Goal: Task Accomplishment & Management: Use online tool/utility

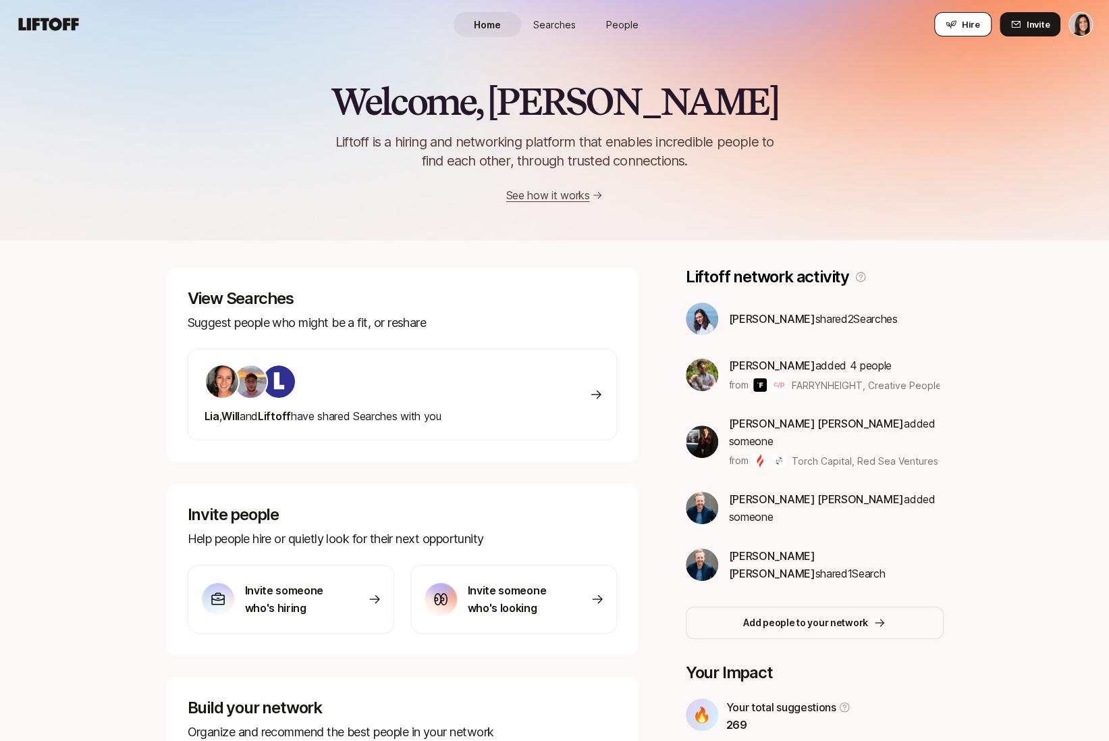
click at [956, 24] on icon at bounding box center [951, 25] width 10 height 8
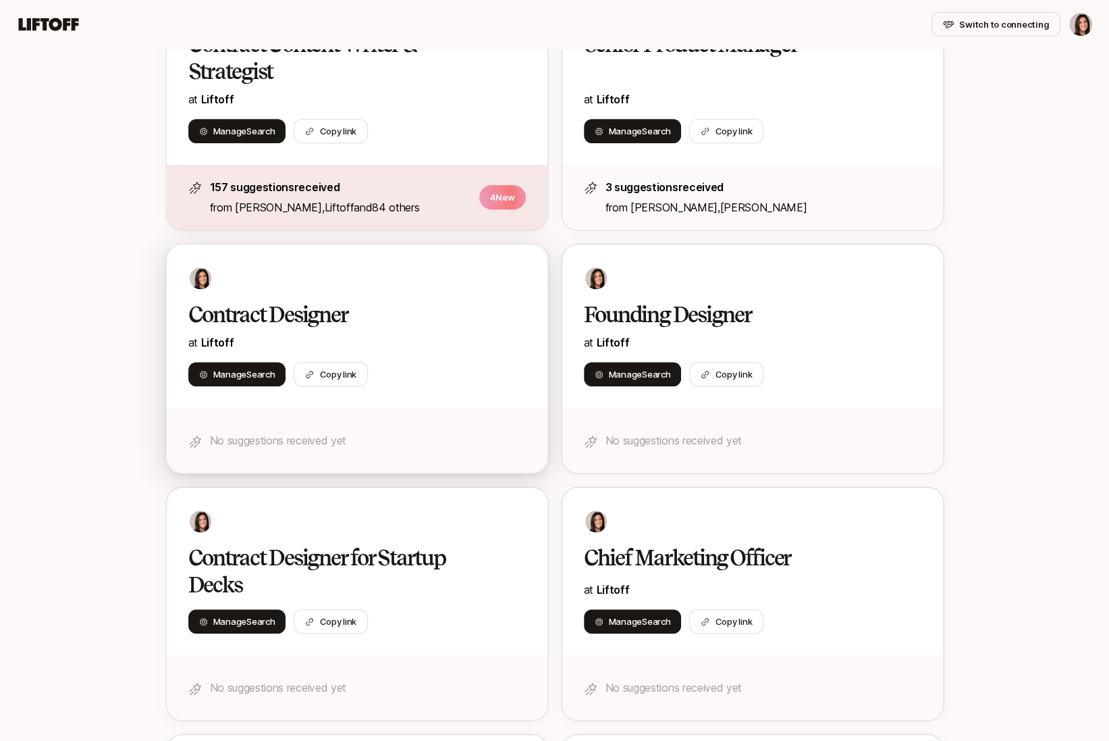
scroll to position [344, 0]
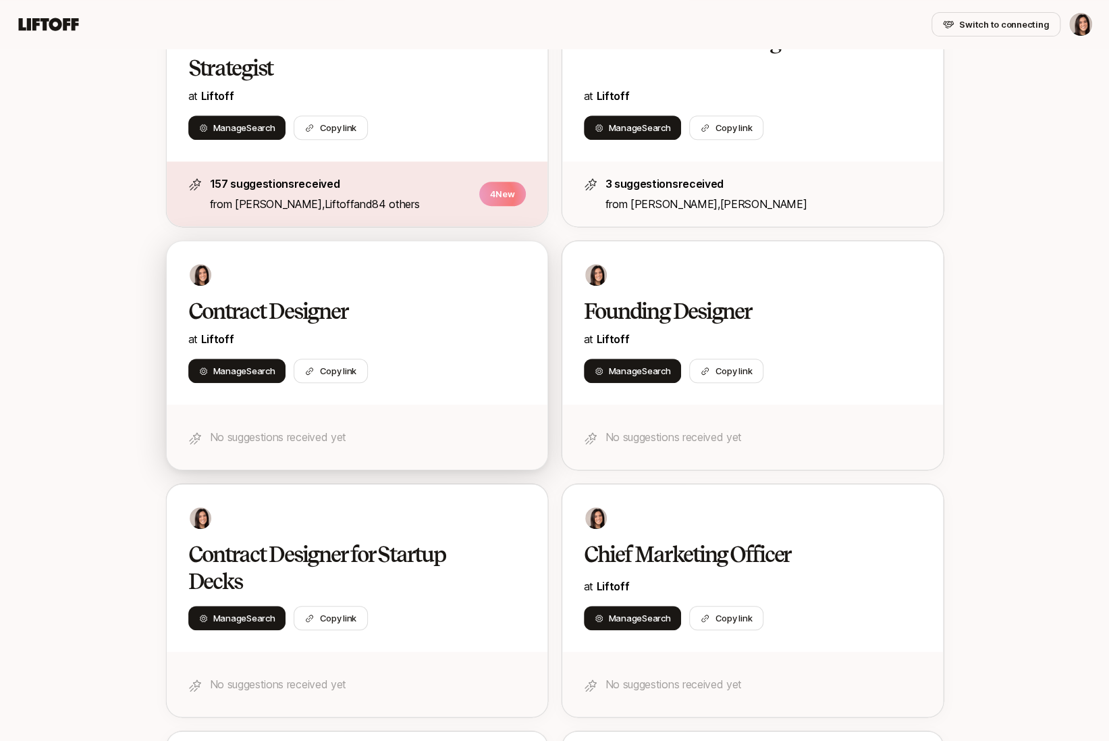
click at [473, 359] on div "Manage Search Copy link" at bounding box center [357, 371] width 338 height 24
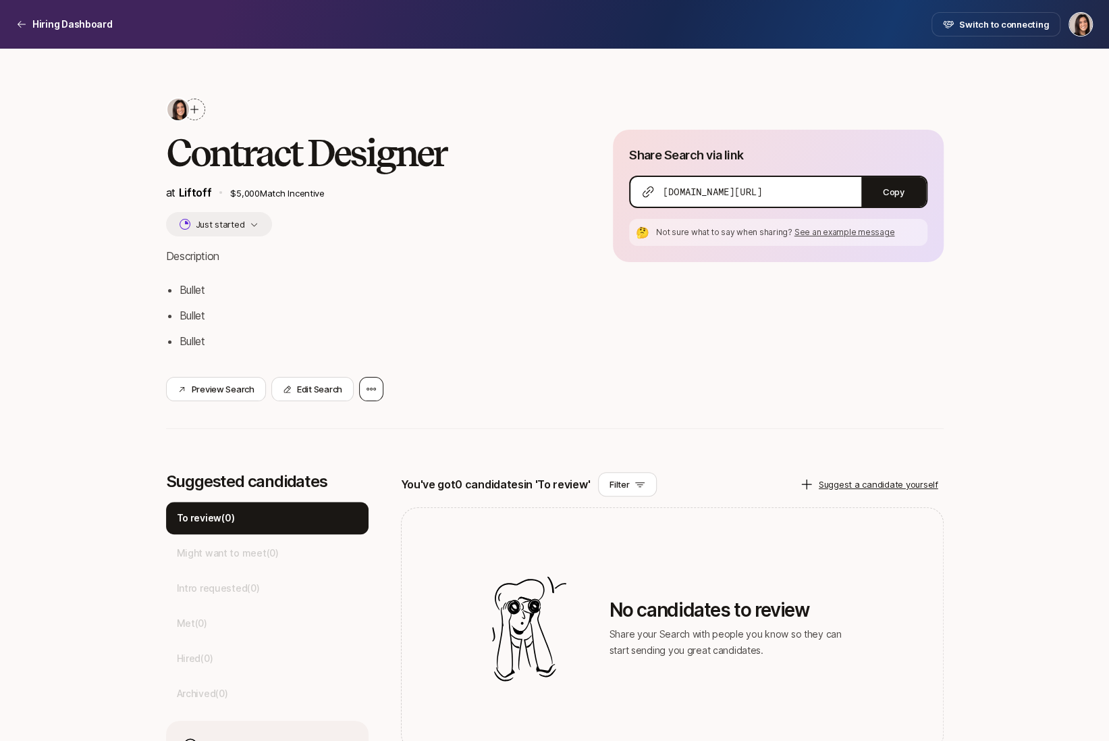
click at [371, 393] on icon at bounding box center [371, 389] width 11 height 11
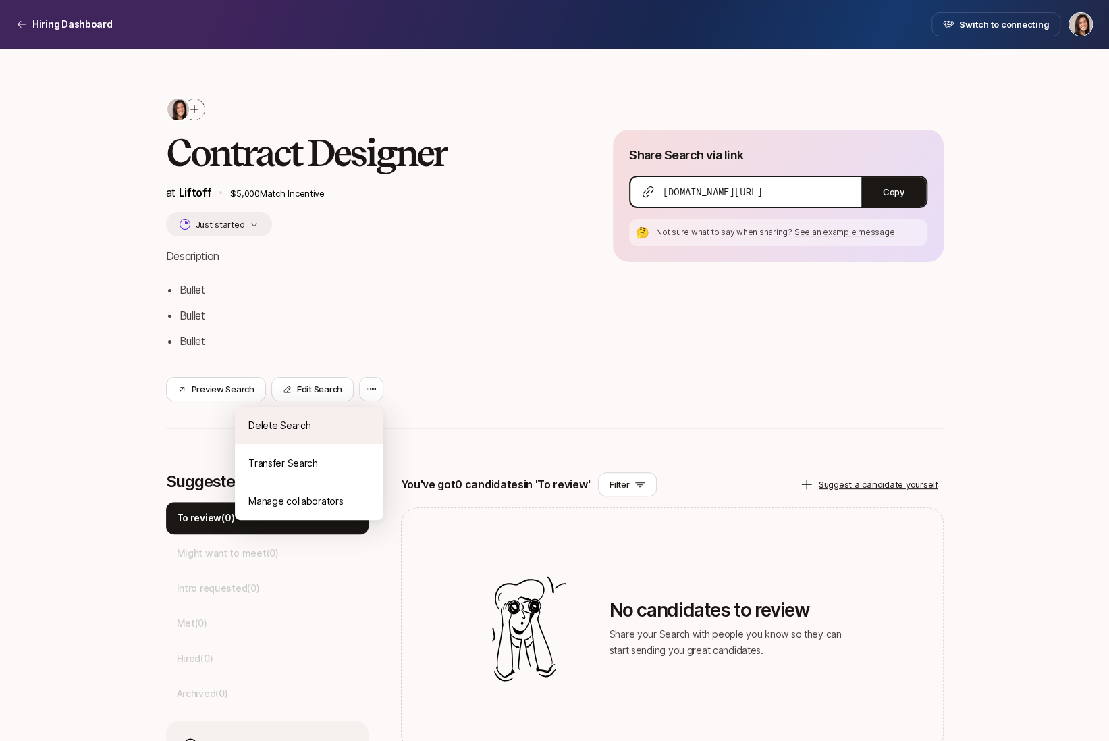
click at [361, 425] on div "Delete Search" at bounding box center [309, 425] width 149 height 38
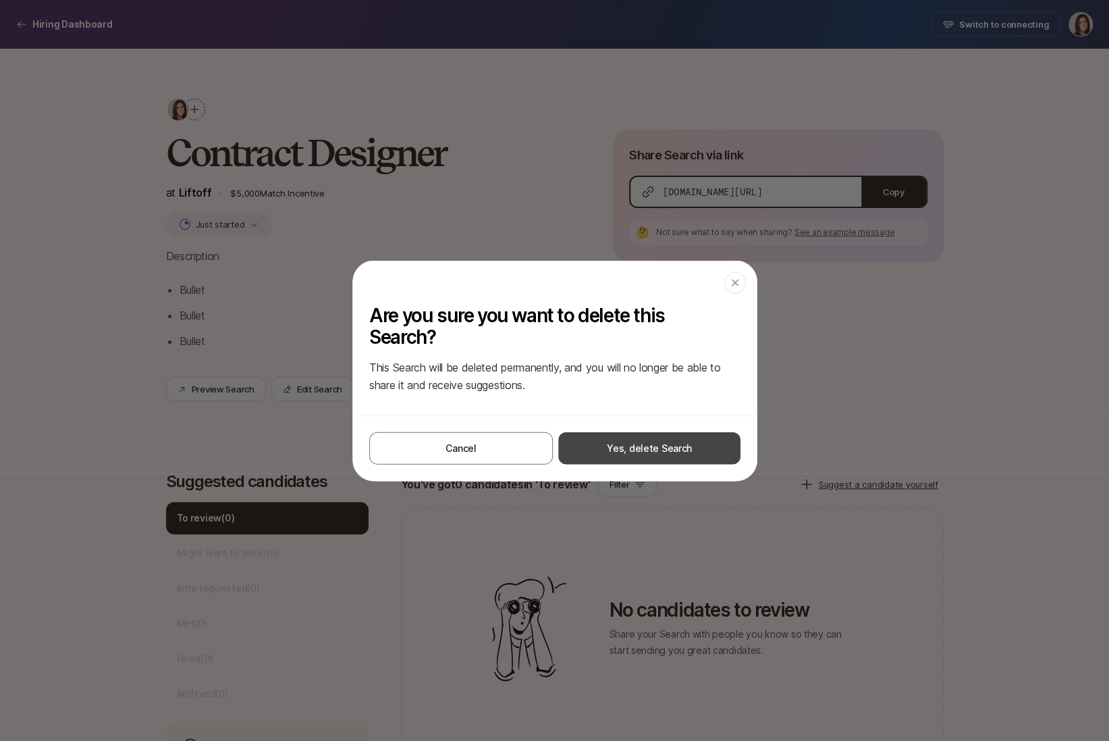
click at [631, 457] on button "Yes, delete Search" at bounding box center [649, 447] width 182 height 32
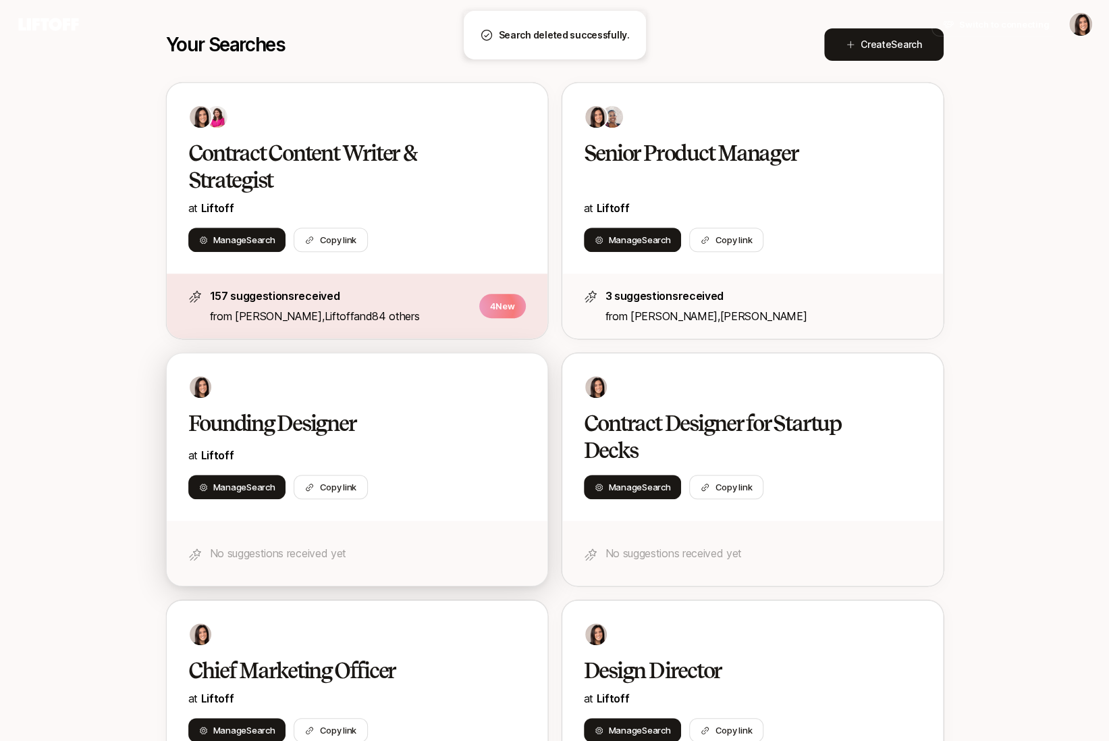
scroll to position [67, 0]
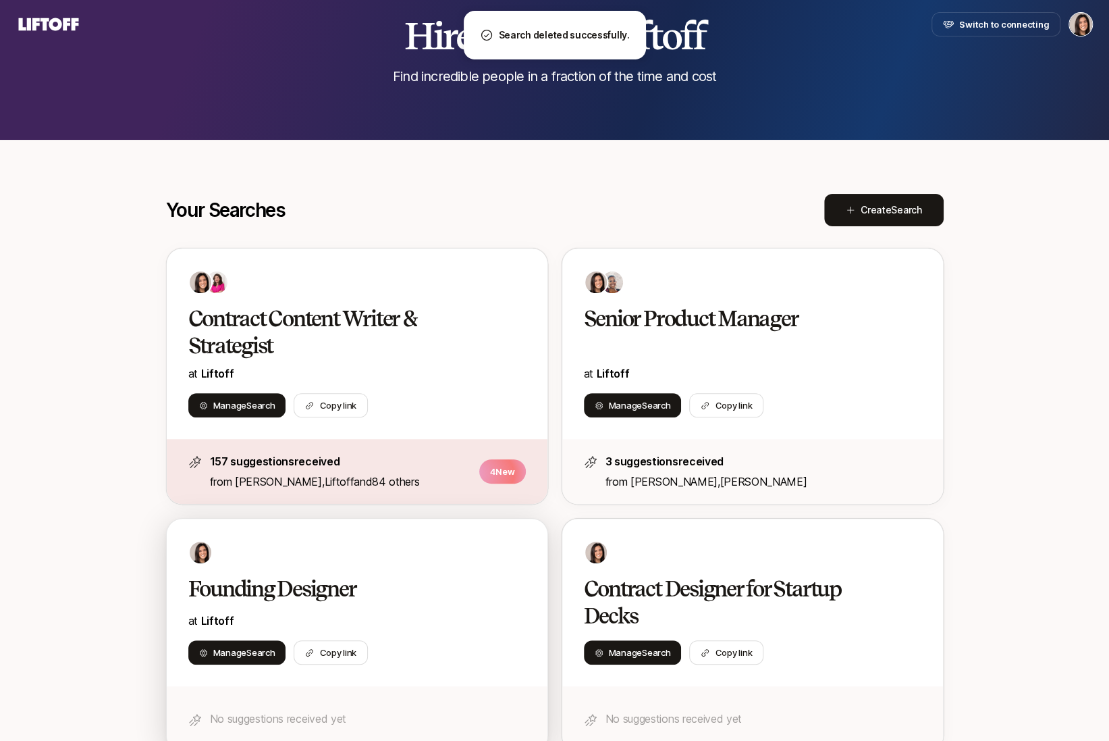
click at [388, 596] on h2 "Founding Designer" at bounding box center [342, 588] width 309 height 27
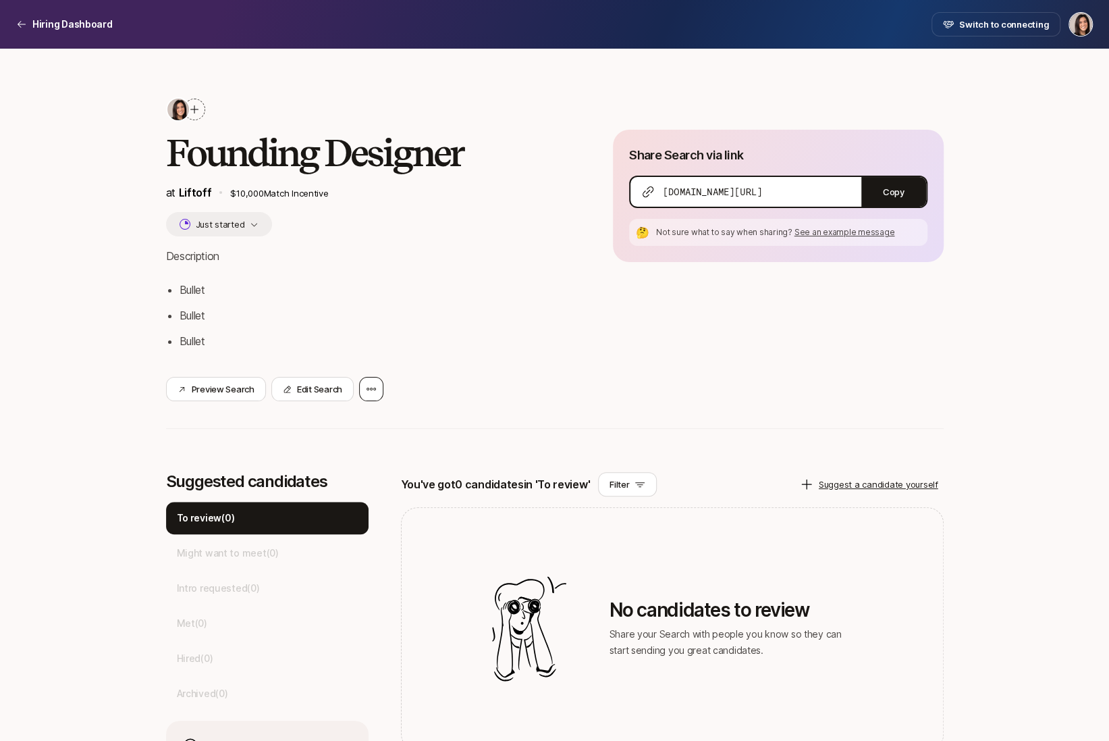
click at [368, 393] on icon at bounding box center [371, 389] width 11 height 11
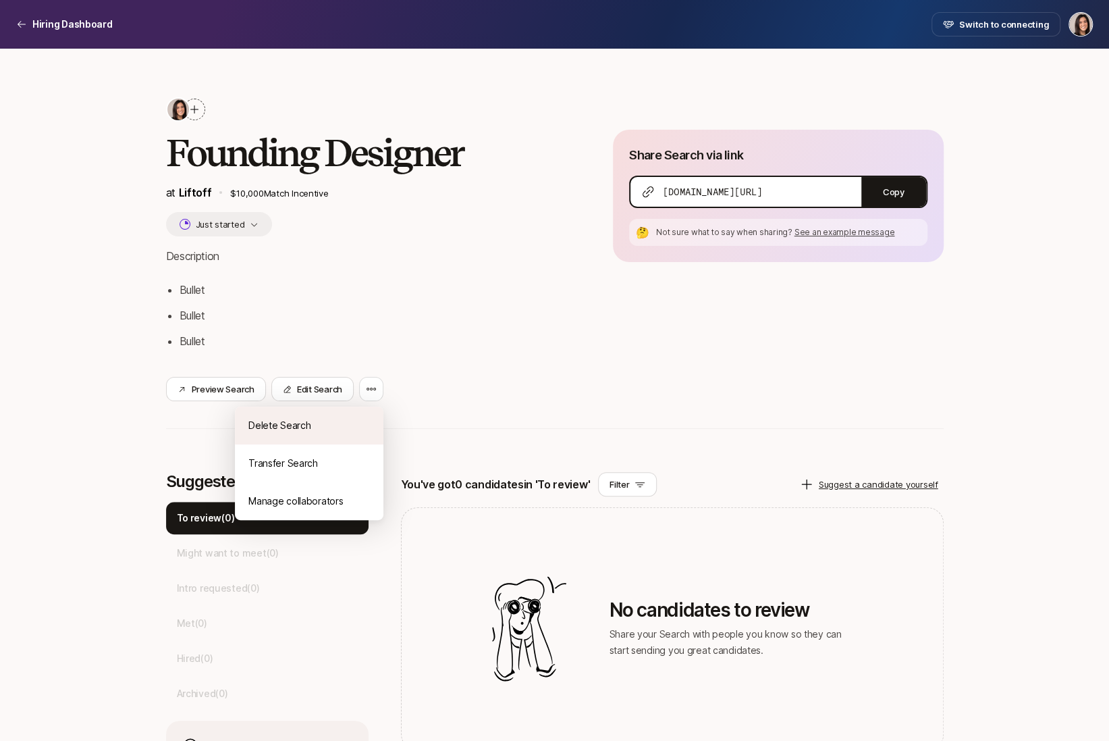
click at [357, 419] on div "Delete Search" at bounding box center [309, 425] width 149 height 38
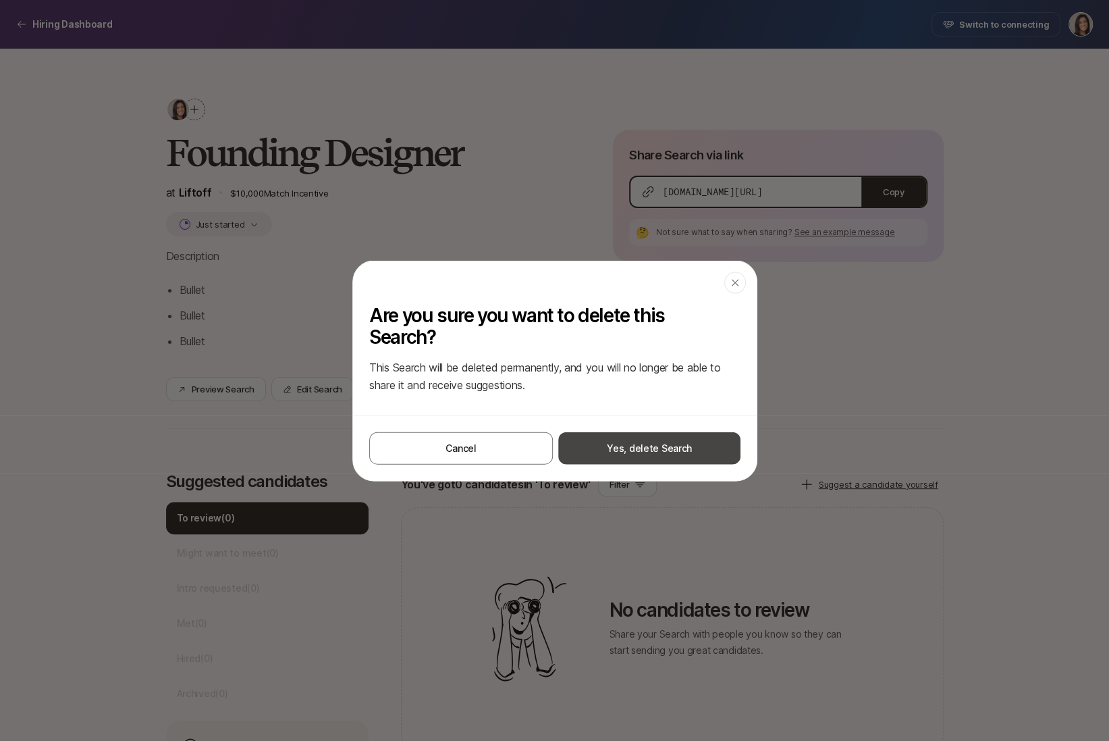
click at [602, 444] on button "Yes, delete Search" at bounding box center [649, 447] width 182 height 32
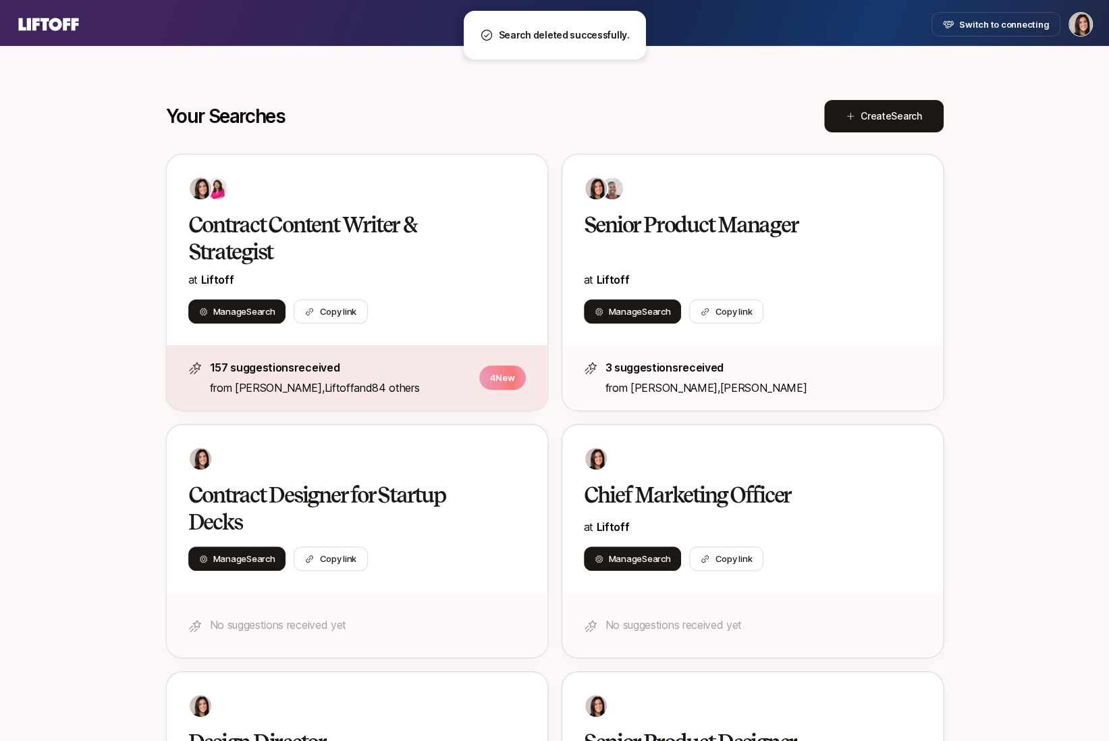
scroll to position [169, 0]
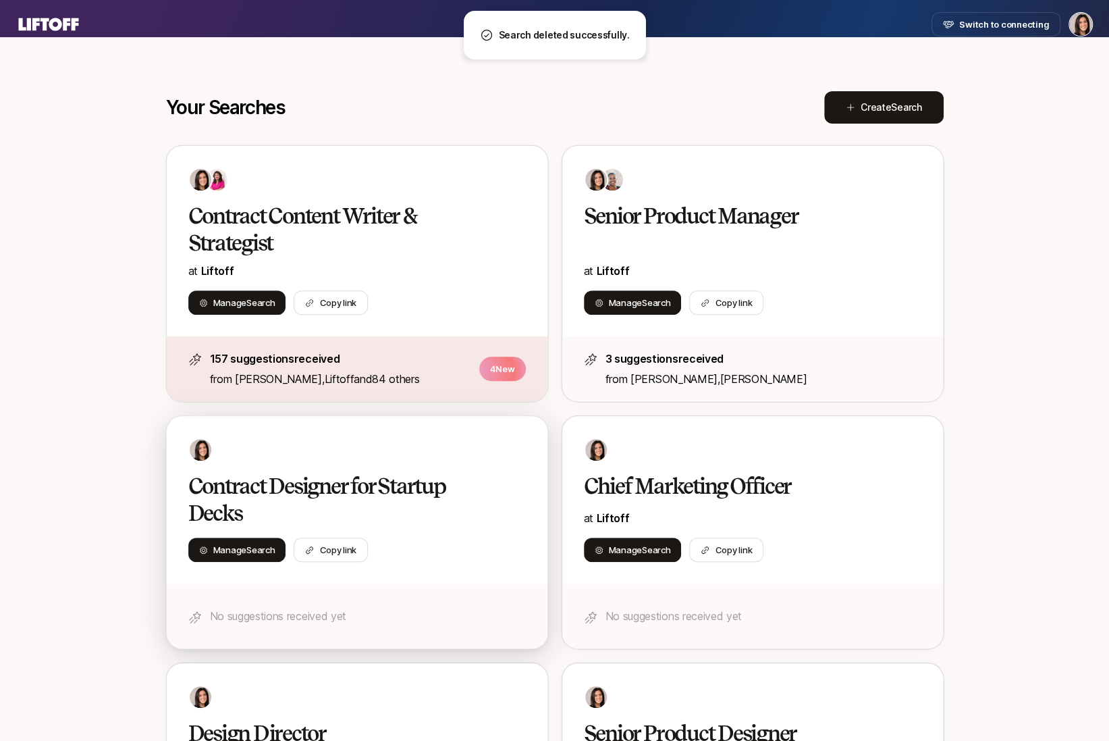
click at [502, 473] on div "Contract Designer for Startup Decks" at bounding box center [357, 500] width 338 height 54
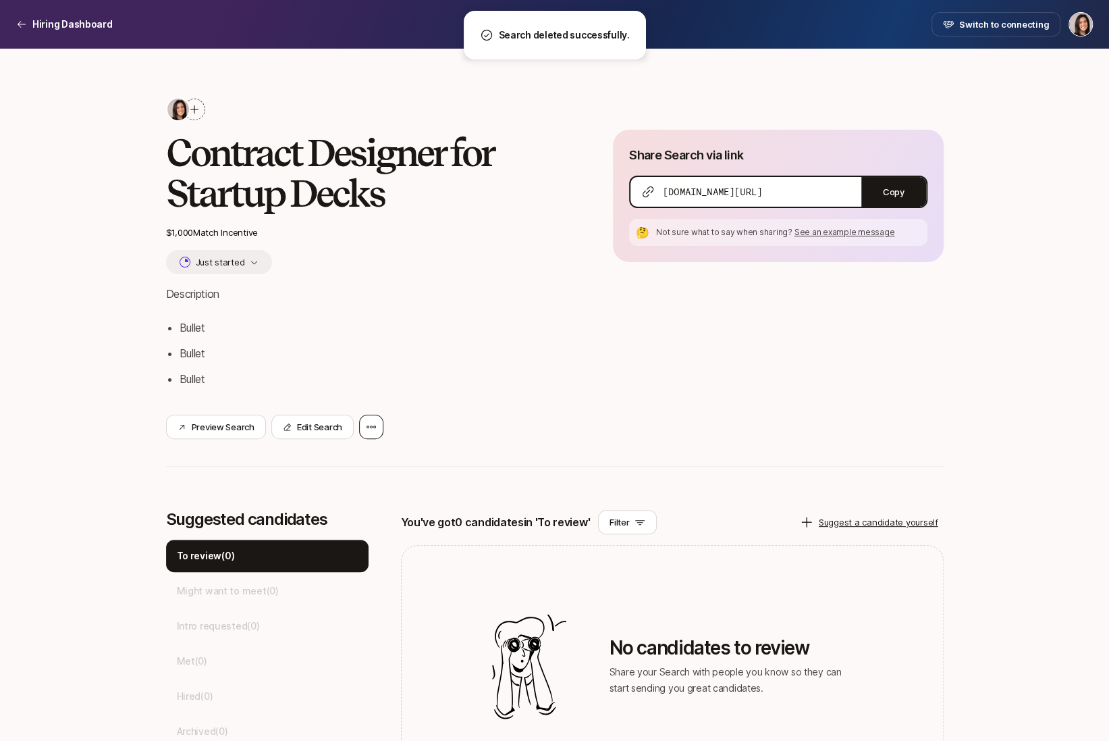
click at [371, 421] on icon at bounding box center [371, 426] width 11 height 11
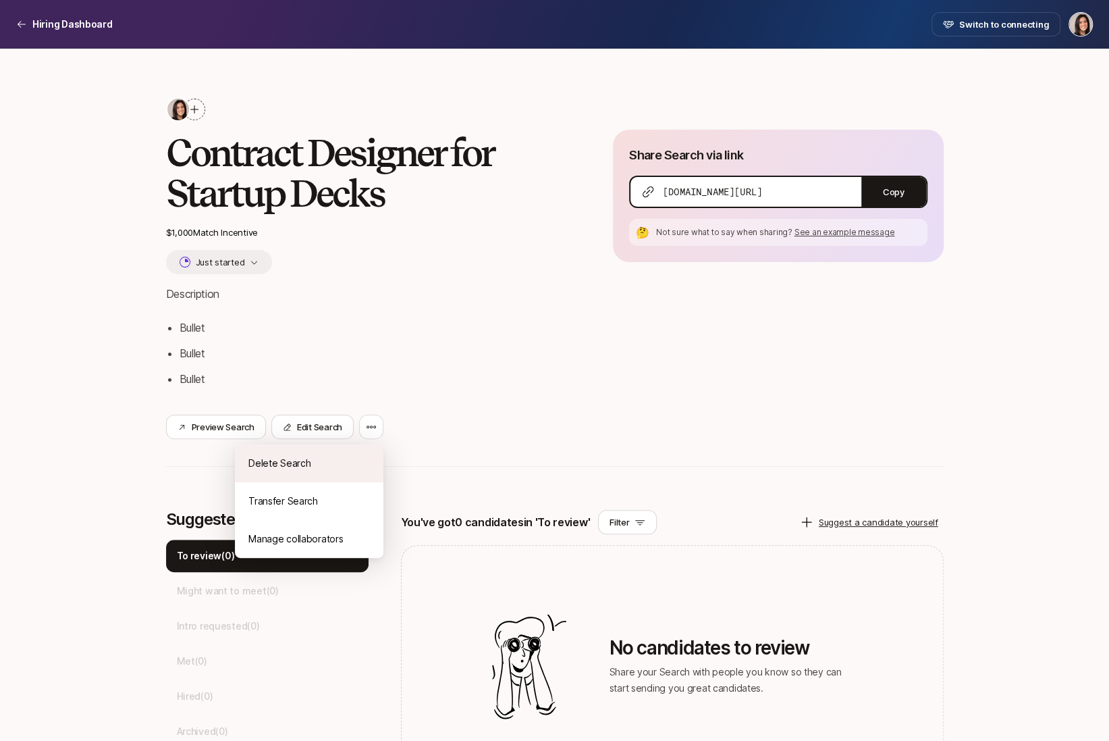
click at [371, 446] on div "Delete Search Transfer Search Manage collaborators" at bounding box center [309, 498] width 149 height 119
click at [371, 450] on div "Delete Search" at bounding box center [309, 463] width 149 height 38
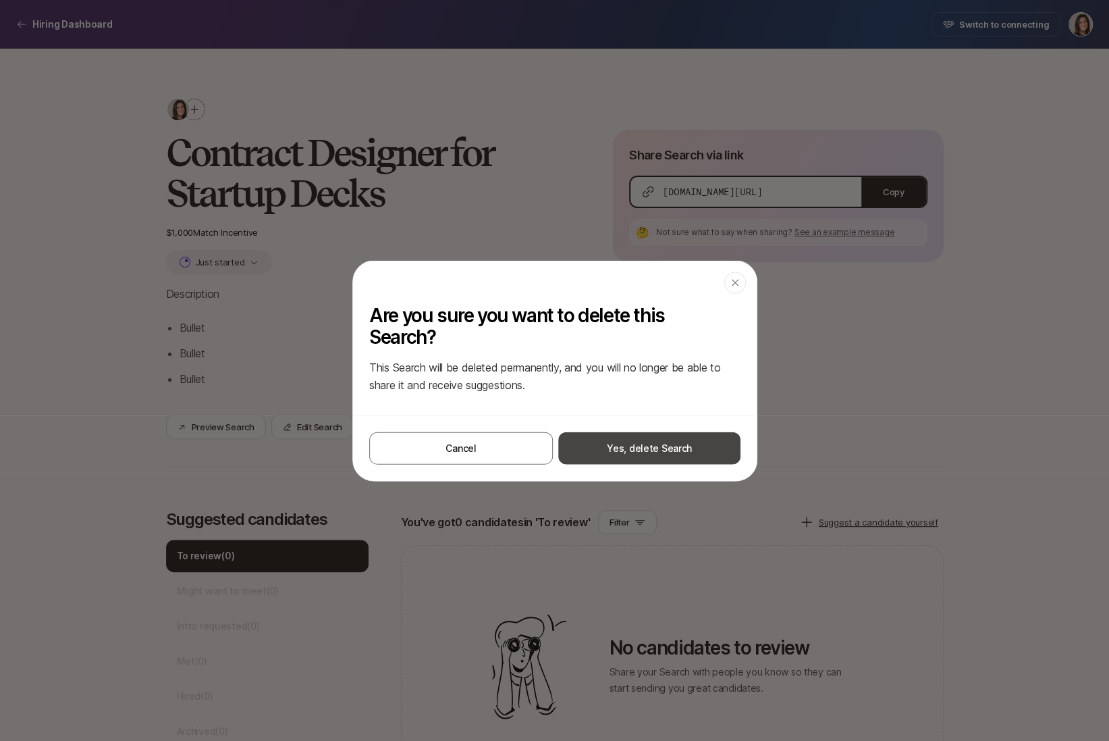
click at [591, 439] on button "Yes, delete Search" at bounding box center [649, 447] width 182 height 32
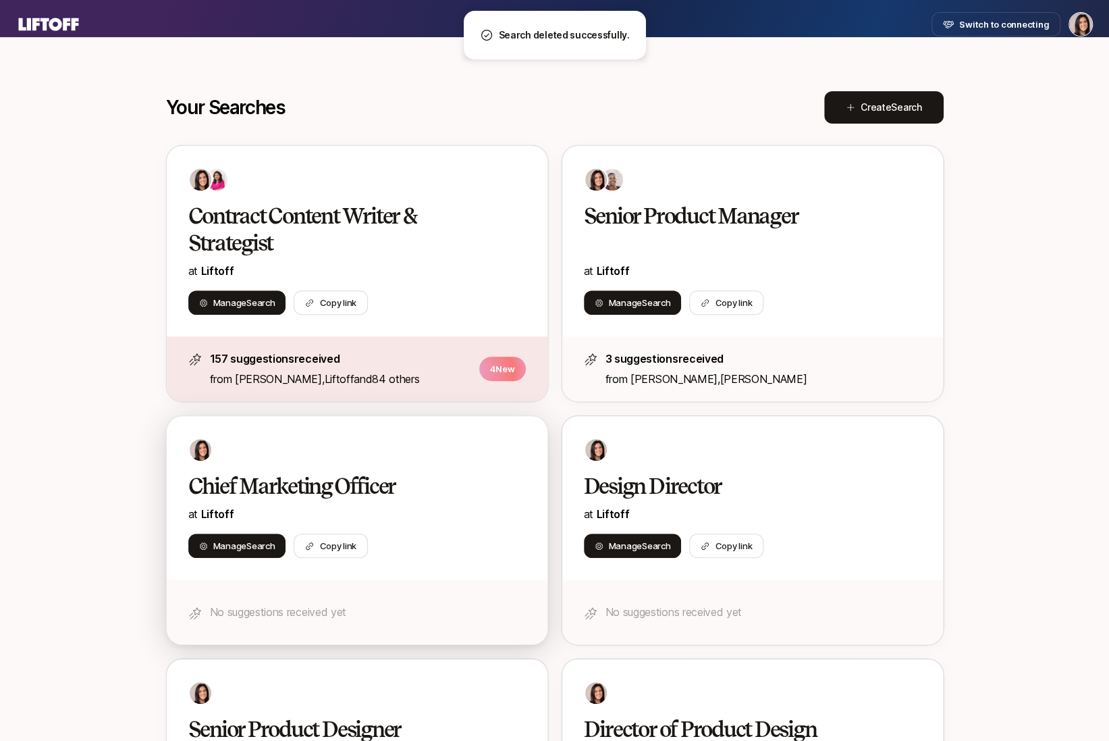
click at [486, 487] on h2 "Chief Marketing Officer" at bounding box center [342, 486] width 309 height 27
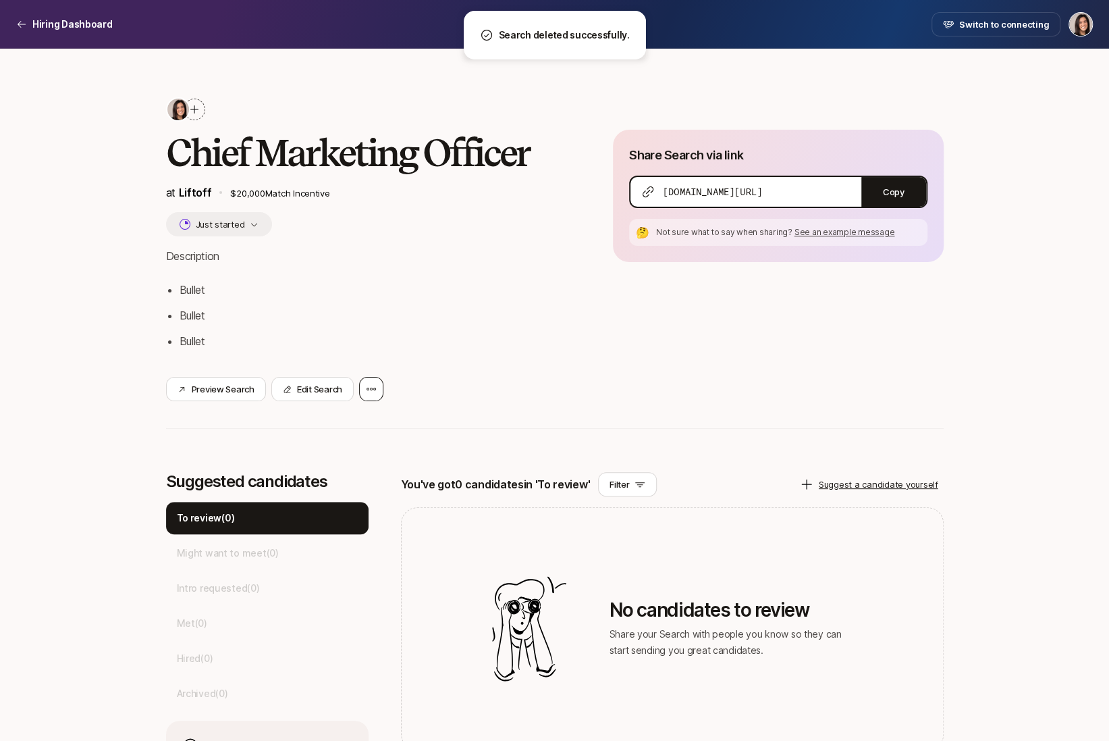
click at [379, 390] on div at bounding box center [371, 389] width 24 height 24
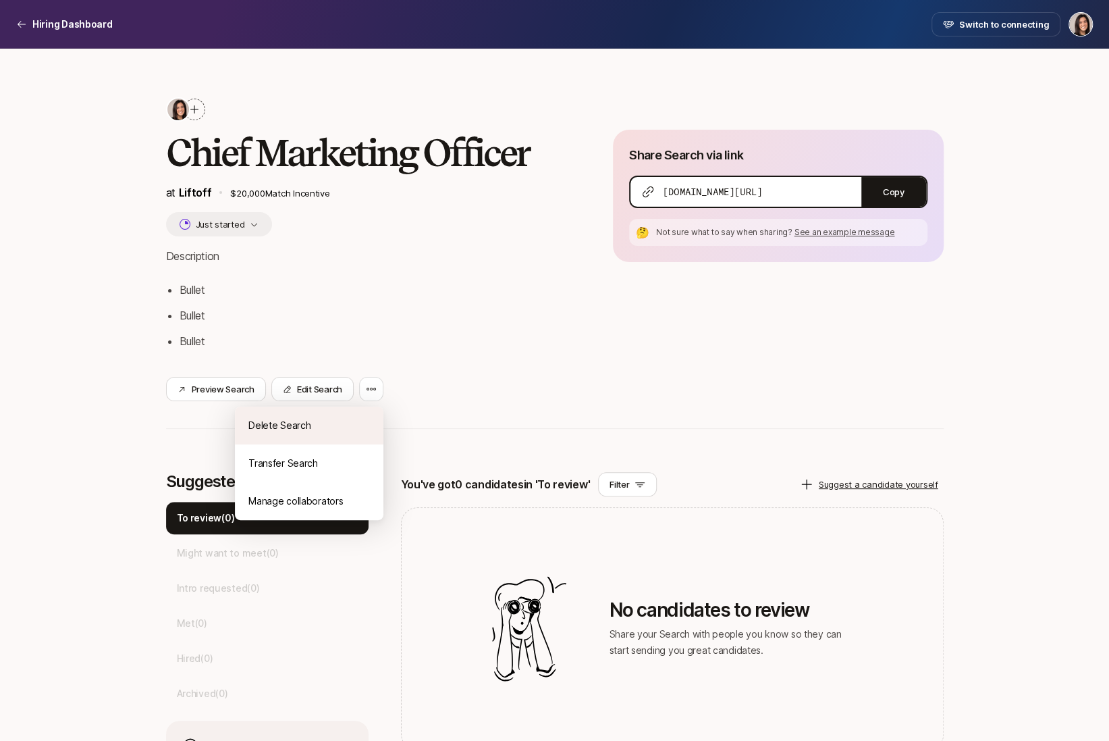
click at [379, 416] on div "Delete Search" at bounding box center [309, 425] width 149 height 38
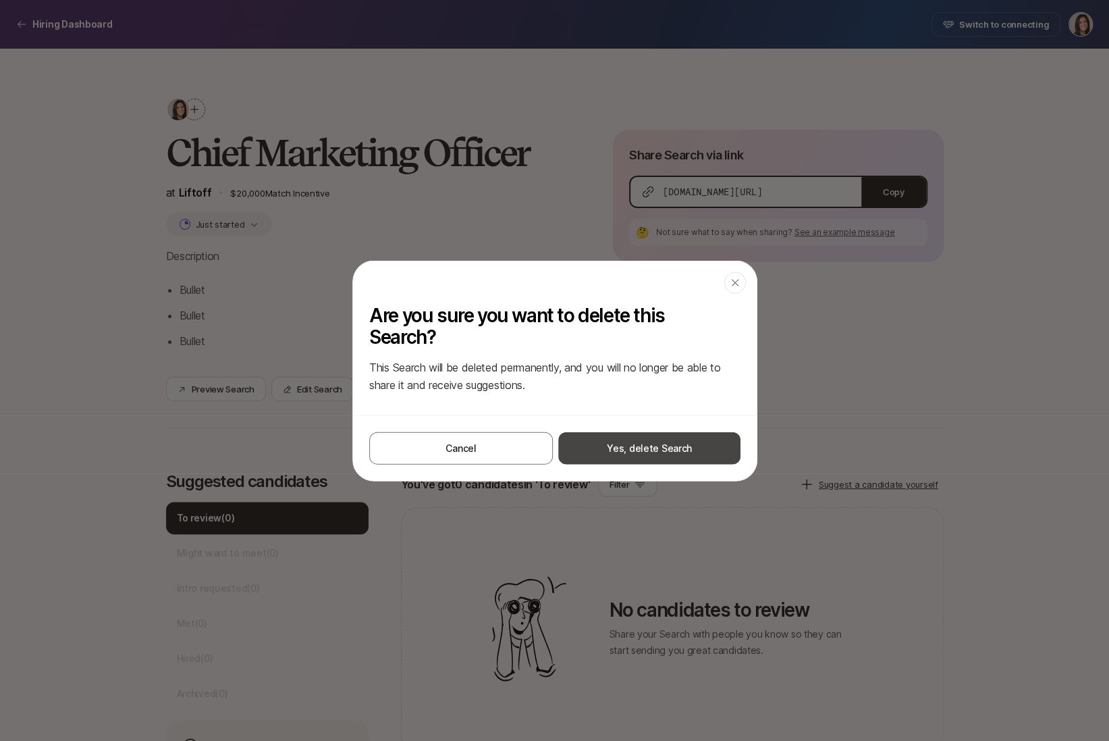
click at [600, 433] on button "Yes, delete Search" at bounding box center [649, 447] width 182 height 32
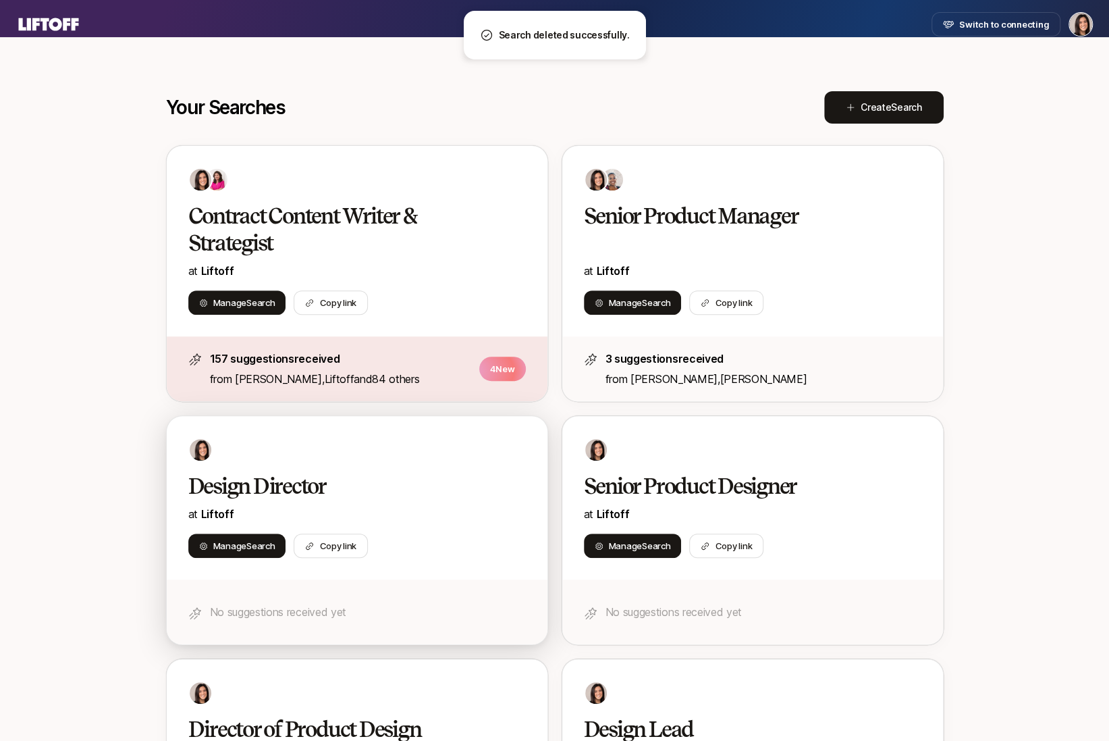
click at [459, 483] on h2 "Design Director" at bounding box center [342, 486] width 309 height 27
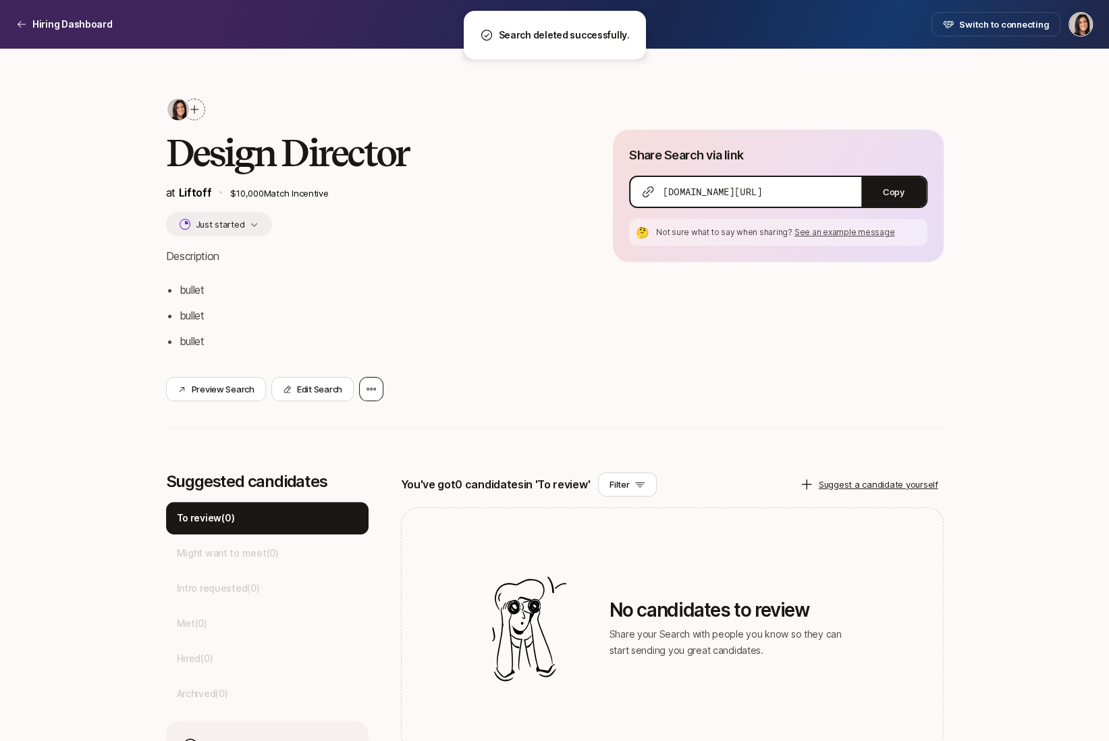
click at [373, 388] on icon at bounding box center [371, 389] width 9 height 3
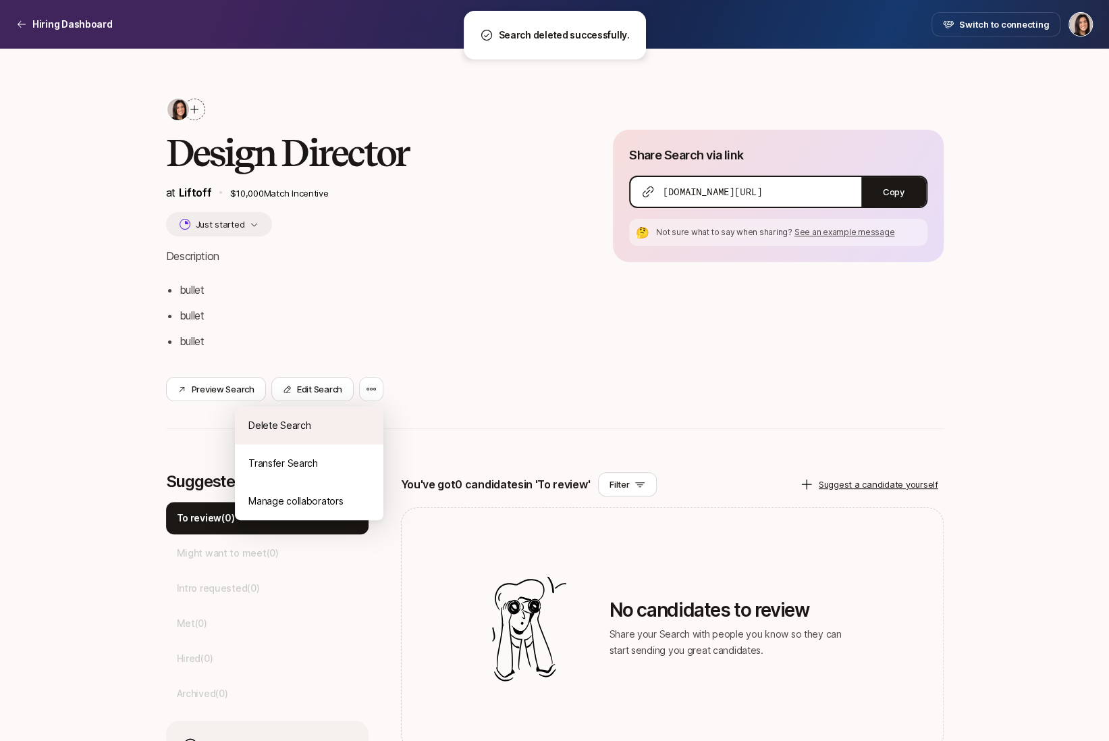
click at [368, 421] on div "Delete Search" at bounding box center [309, 425] width 149 height 38
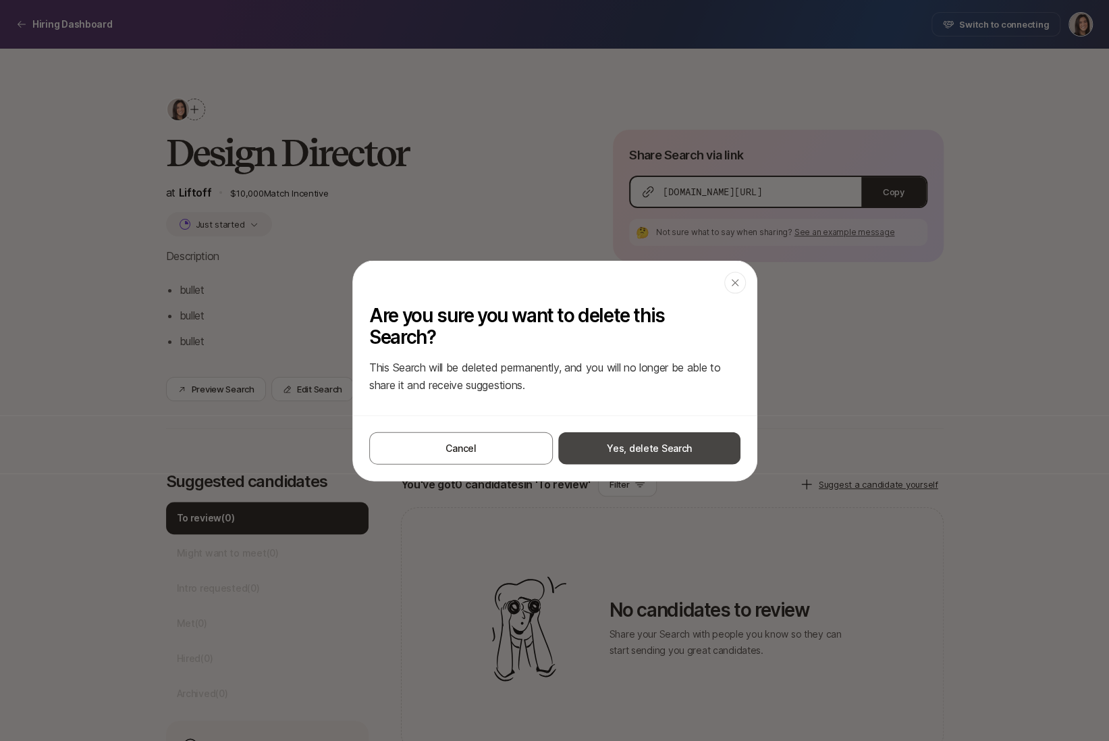
click at [651, 444] on button "Yes, delete Search" at bounding box center [649, 447] width 182 height 32
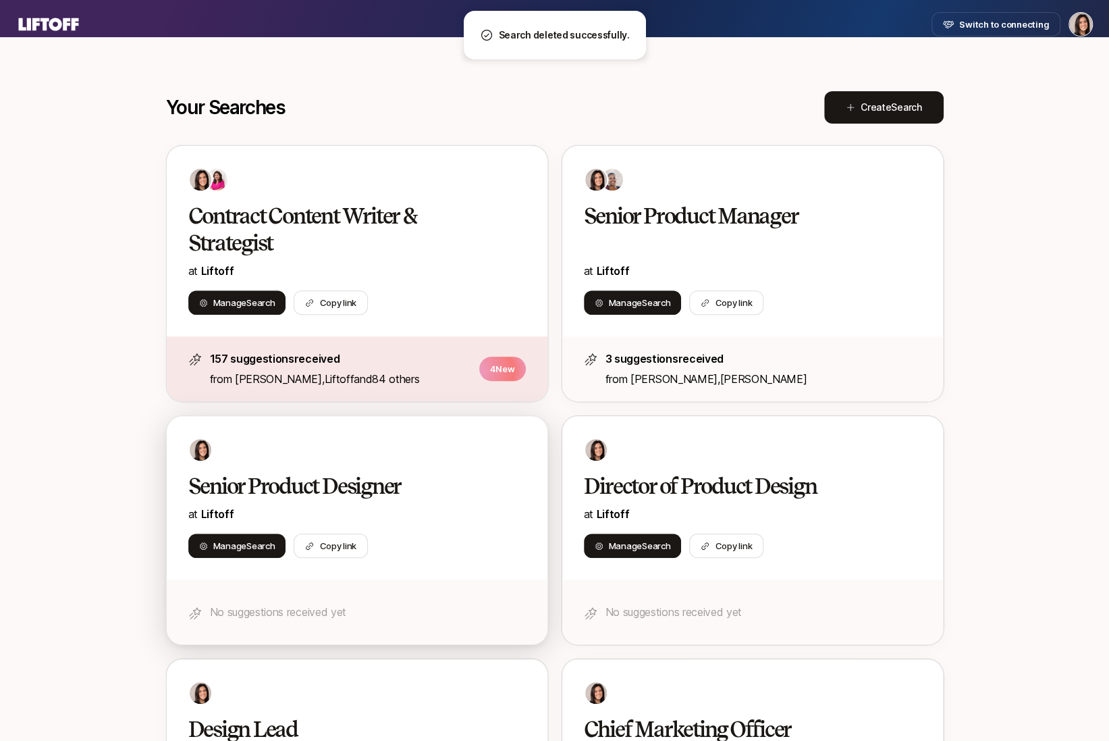
scroll to position [207, 0]
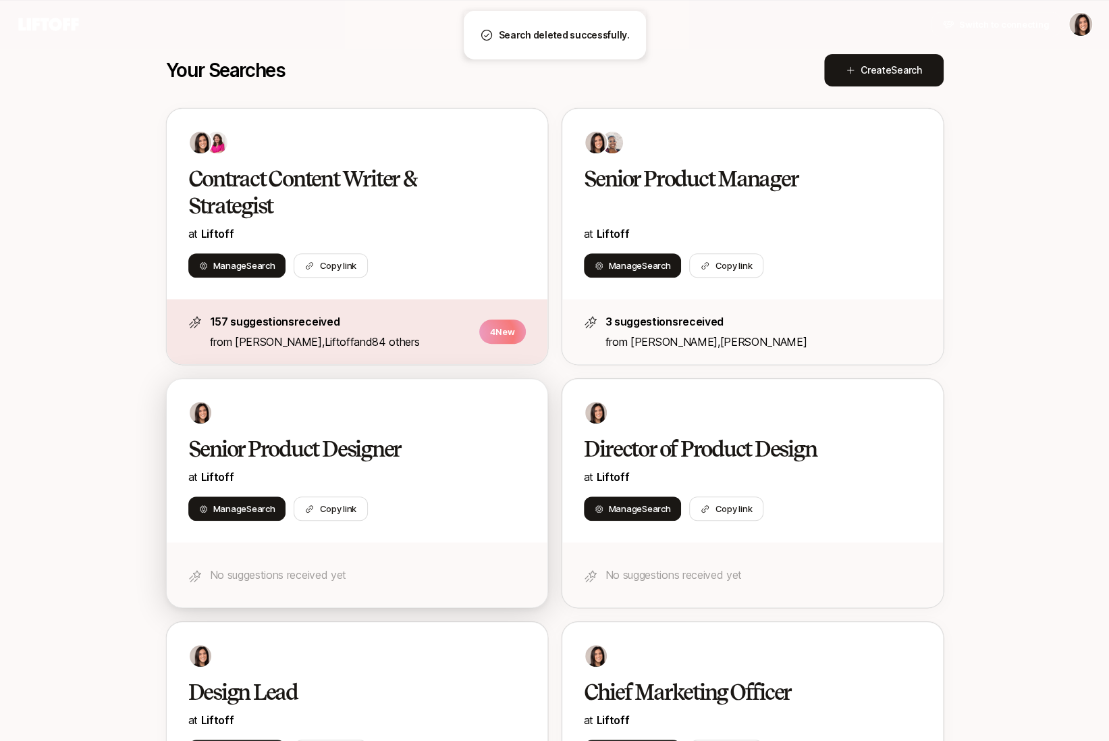
click at [434, 431] on div "Senior Product Designer at Liftoff Manage Search Copy link" at bounding box center [357, 460] width 381 height 163
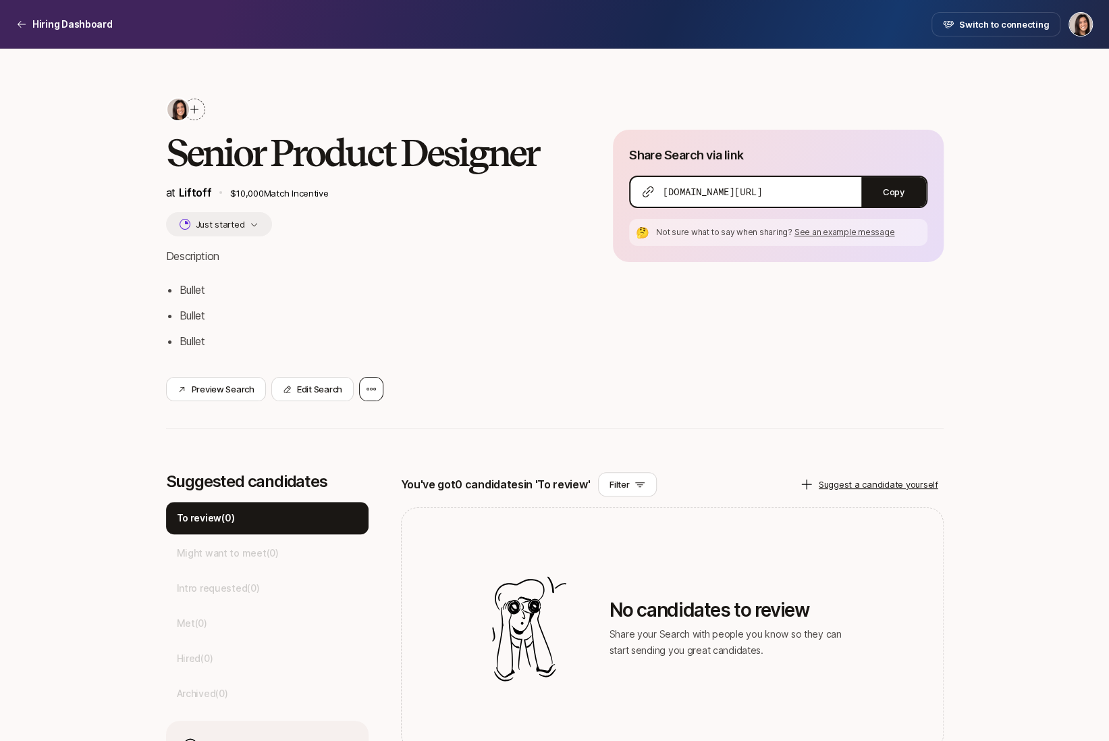
click at [369, 390] on icon at bounding box center [371, 389] width 11 height 11
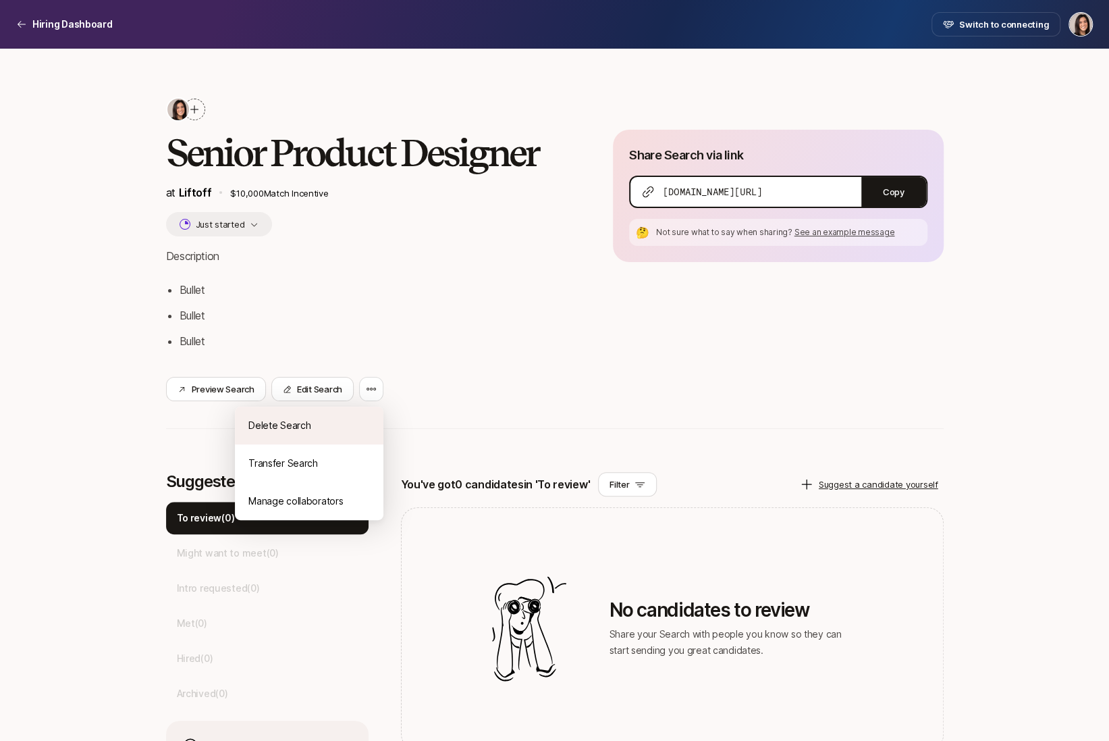
click at [359, 423] on div "Delete Search" at bounding box center [309, 425] width 149 height 38
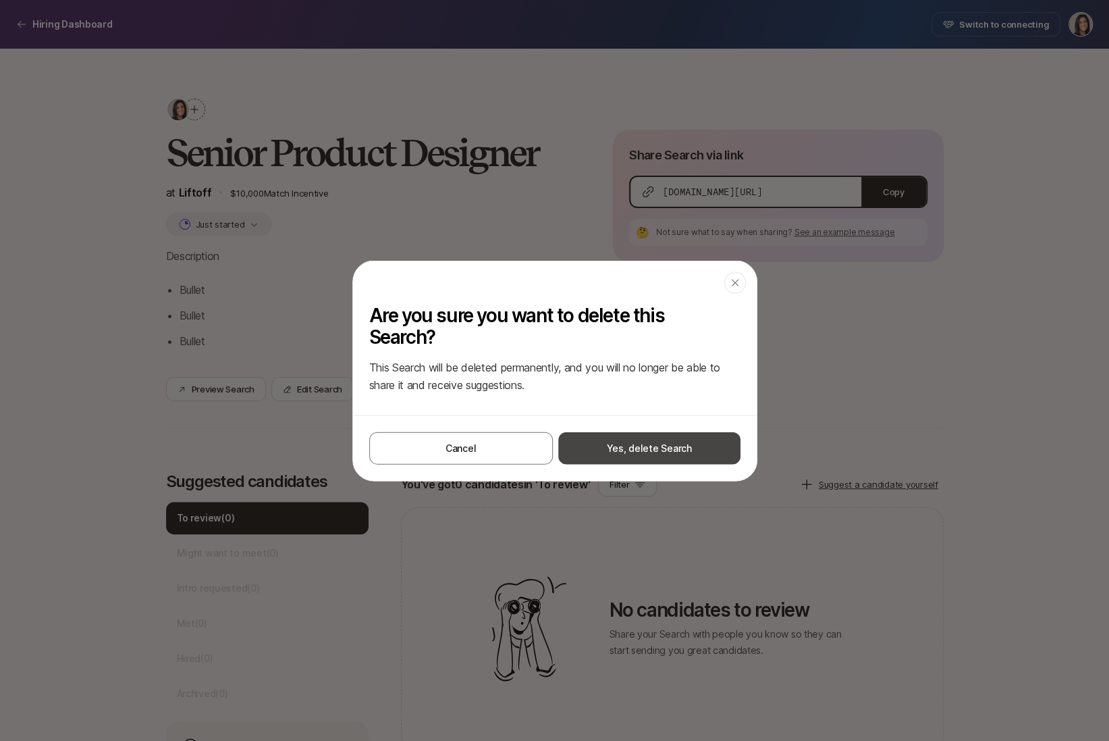
click at [604, 454] on button "Yes, delete Search" at bounding box center [649, 447] width 182 height 32
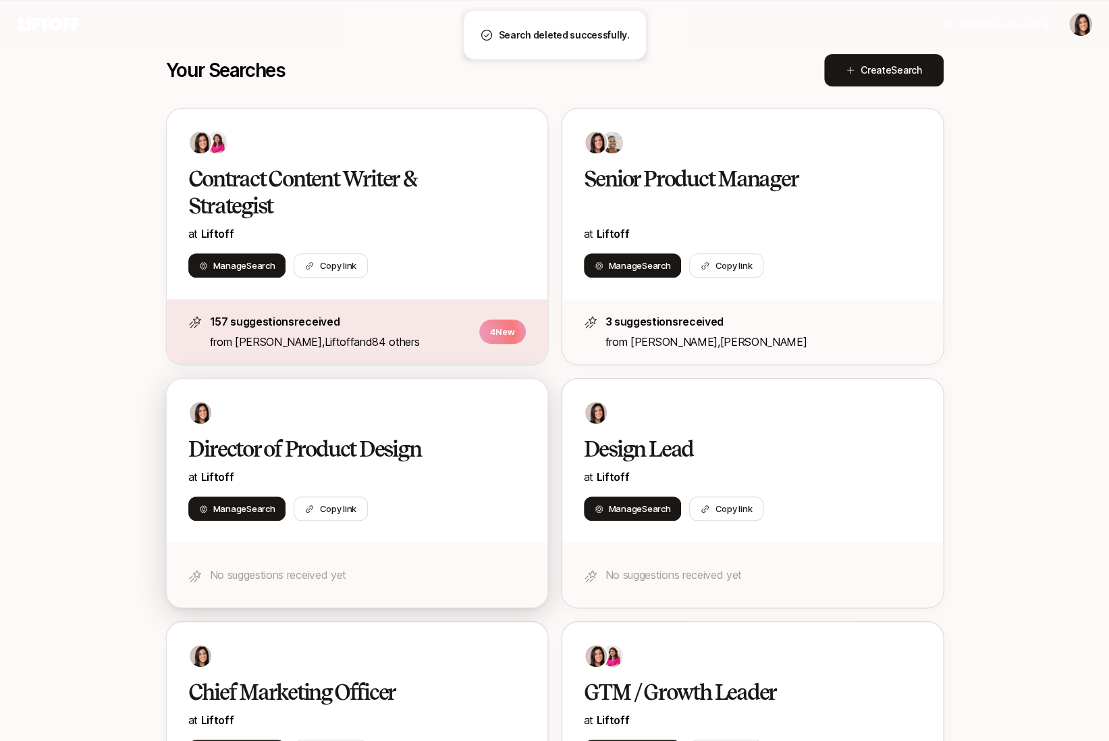
click at [479, 436] on h2 "Director of Product Design" at bounding box center [342, 449] width 309 height 27
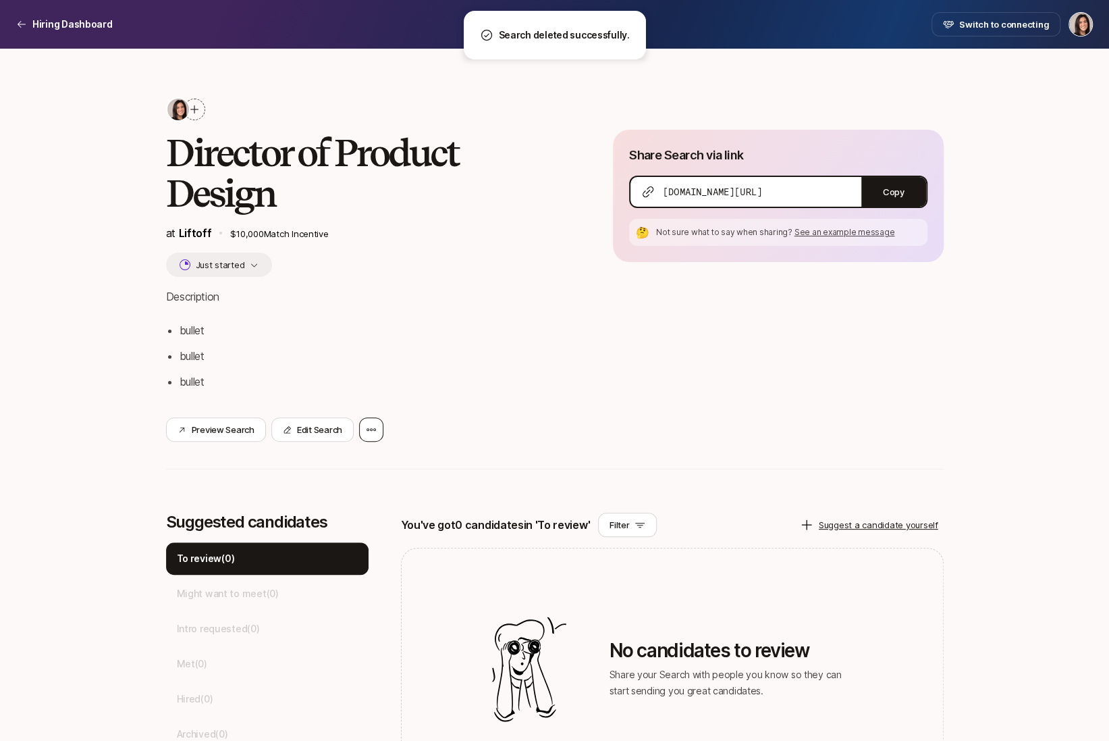
click at [375, 422] on div at bounding box center [371, 429] width 24 height 24
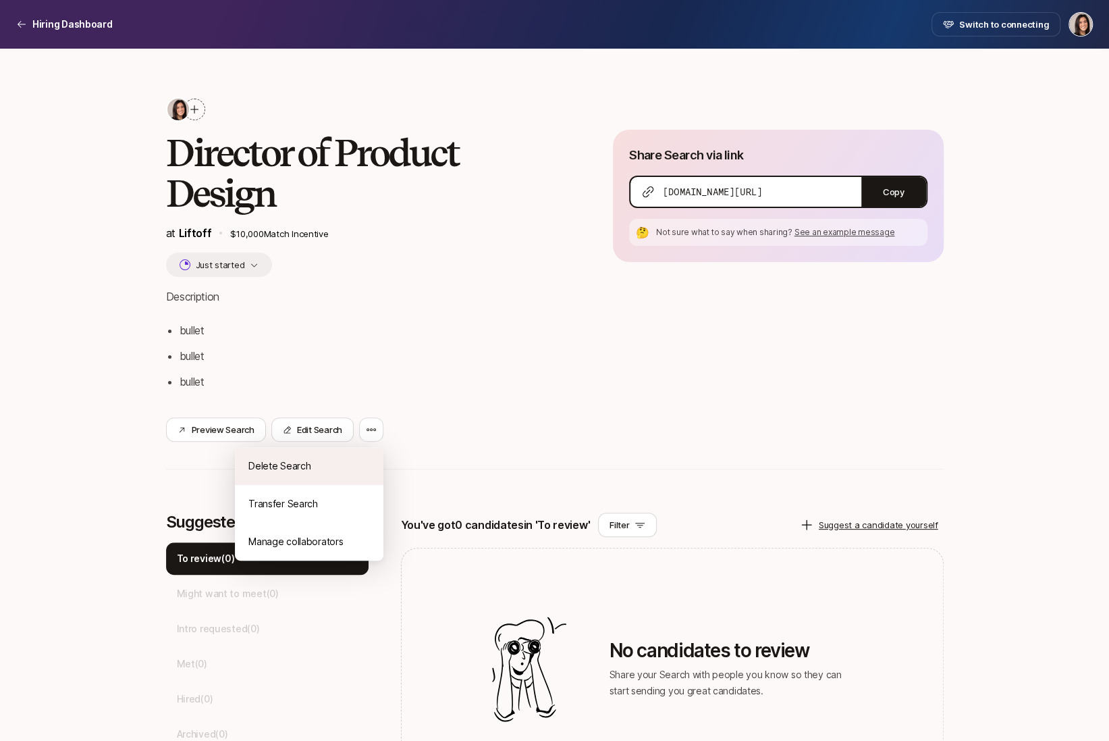
click at [371, 461] on div "Delete Search" at bounding box center [309, 466] width 149 height 38
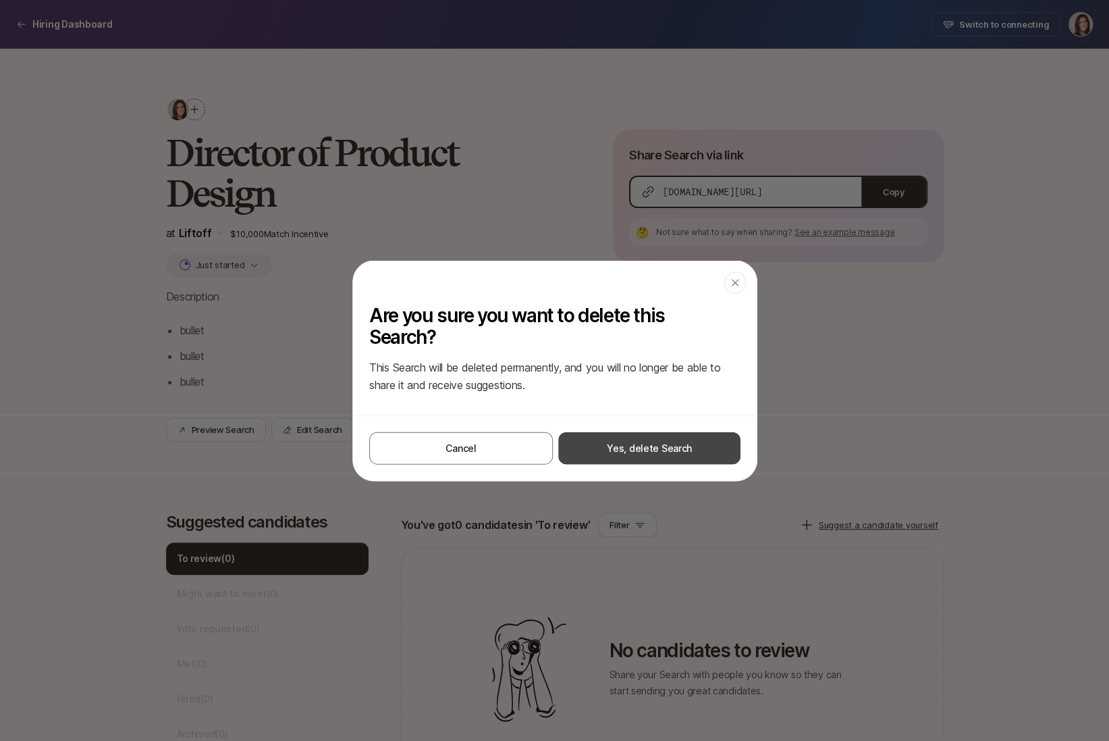
click at [619, 450] on button "Yes, delete Search" at bounding box center [649, 447] width 182 height 32
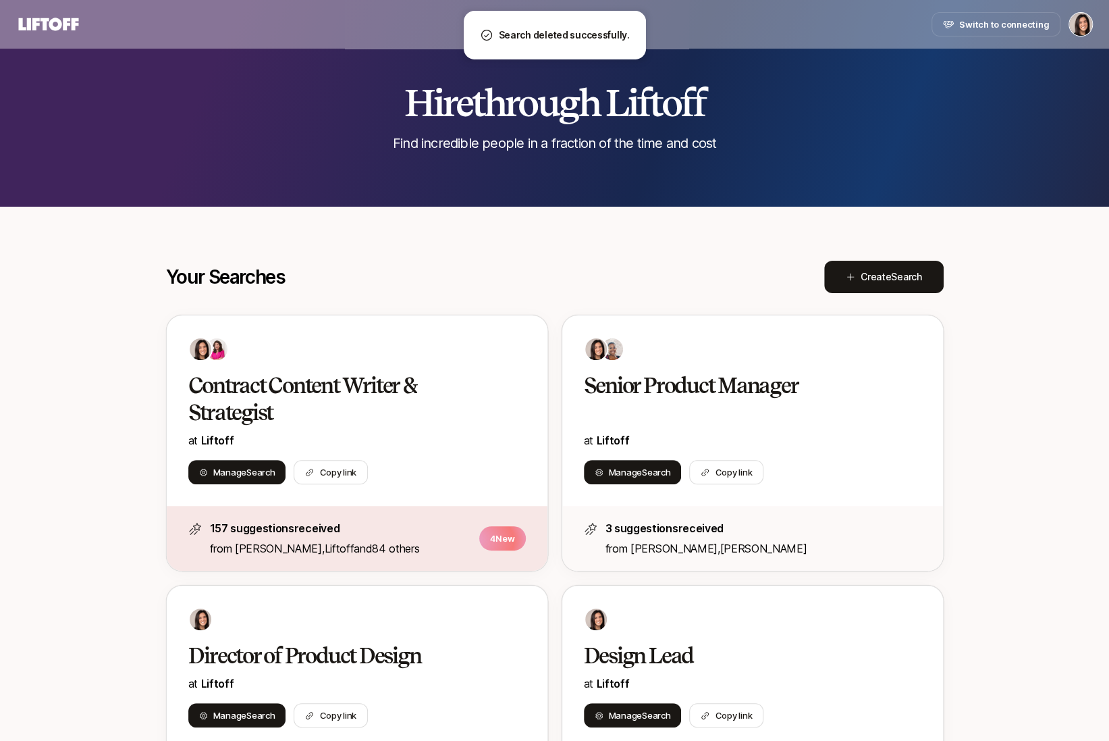
scroll to position [207, 0]
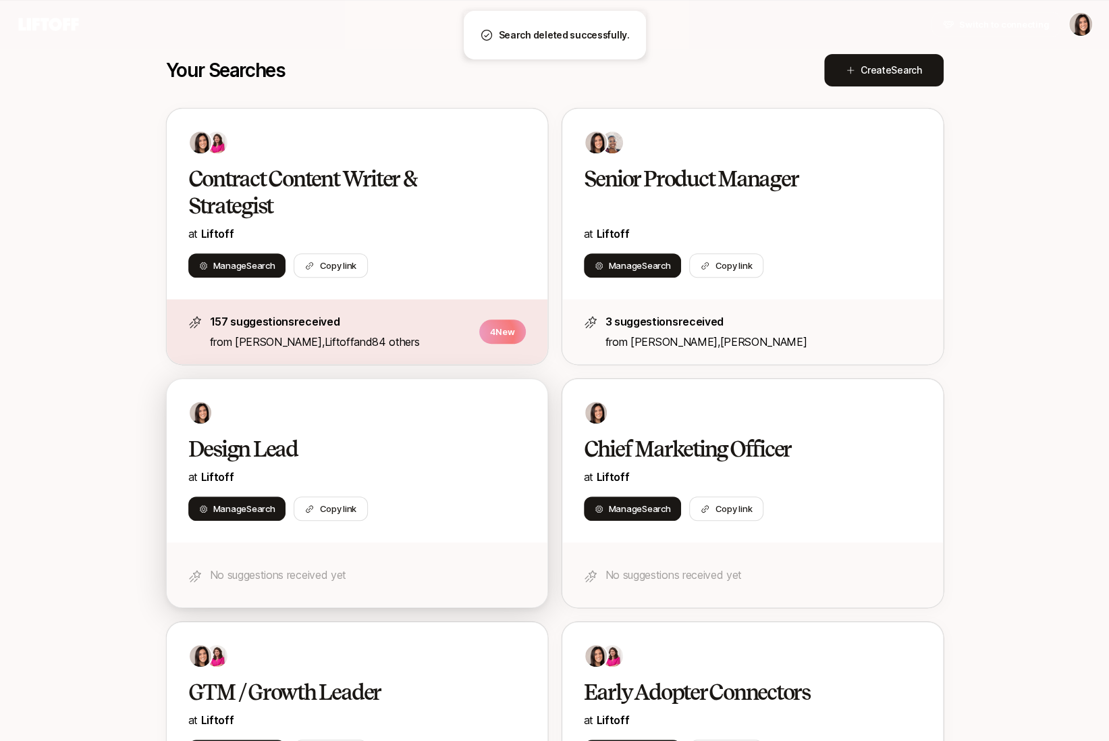
click at [451, 455] on h2 "Design Lead" at bounding box center [342, 449] width 309 height 27
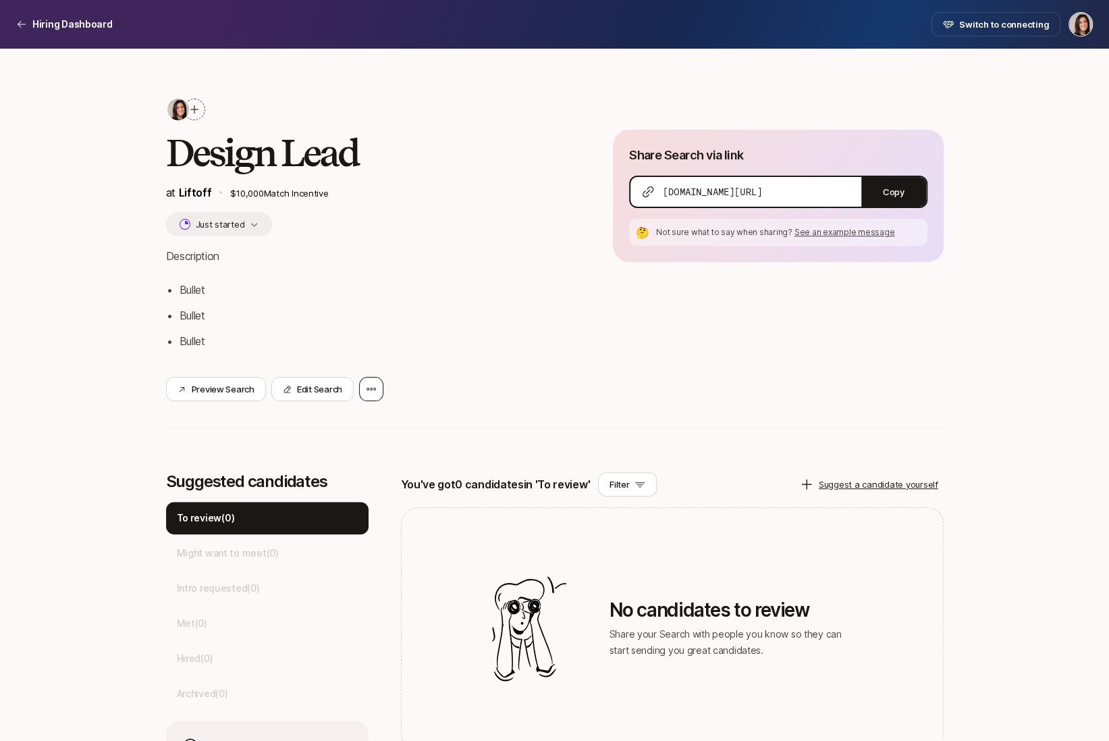
click at [375, 385] on div at bounding box center [371, 389] width 24 height 24
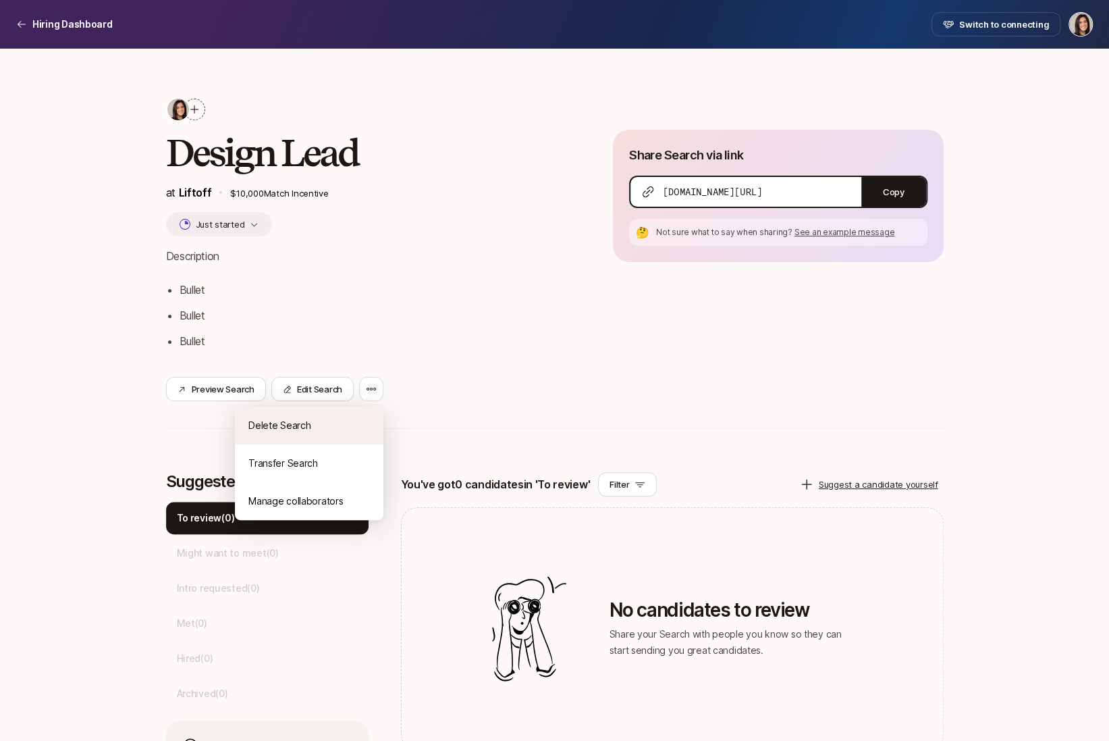
click at [365, 419] on div "Delete Search" at bounding box center [309, 425] width 149 height 38
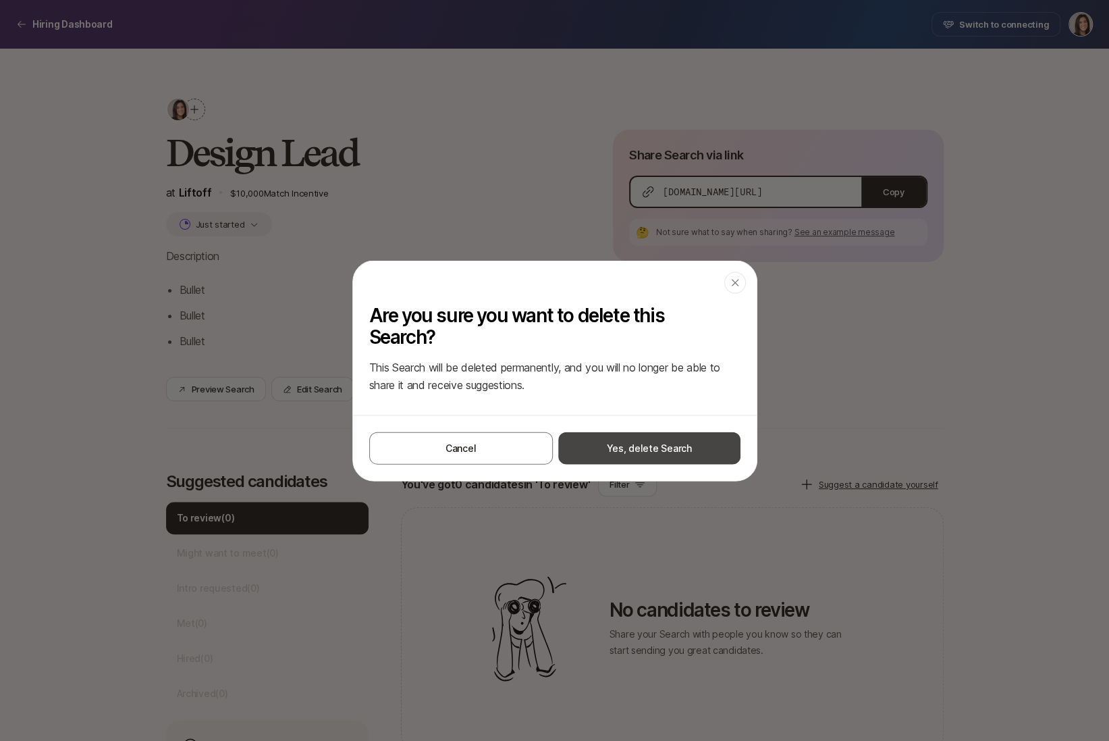
click at [584, 445] on button "Yes, delete Search" at bounding box center [649, 447] width 182 height 32
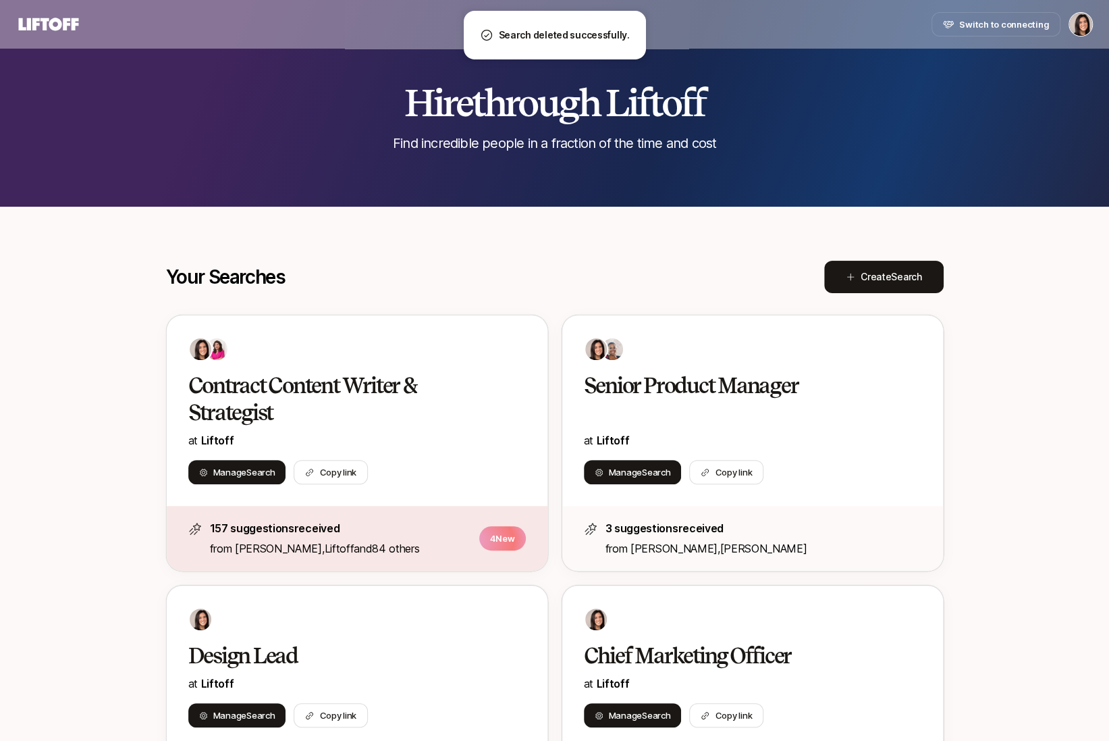
scroll to position [207, 0]
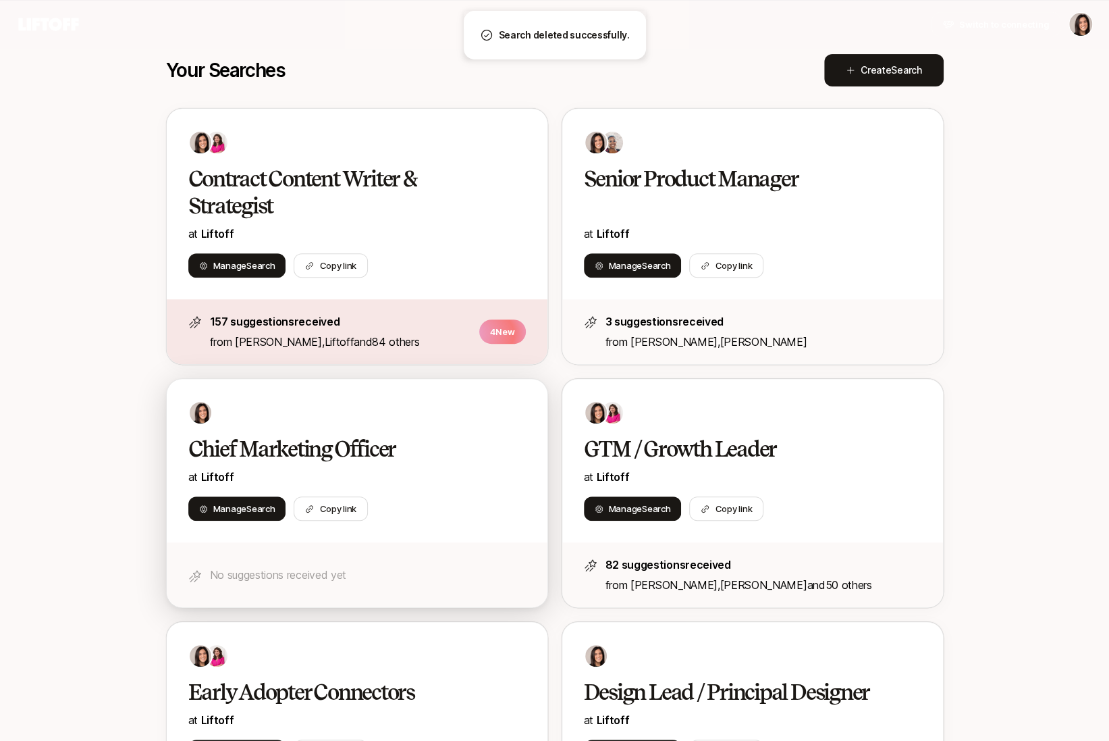
click at [488, 512] on div "Manage Search Copy link" at bounding box center [357, 508] width 338 height 24
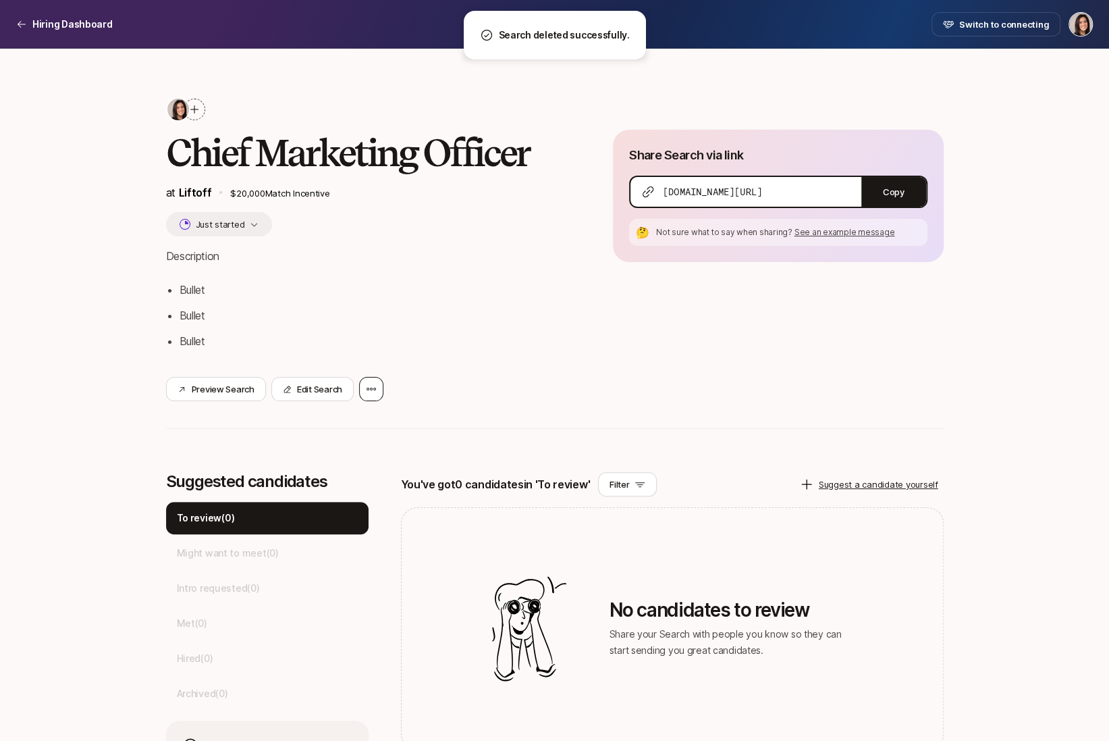
click at [371, 388] on icon at bounding box center [371, 389] width 11 height 11
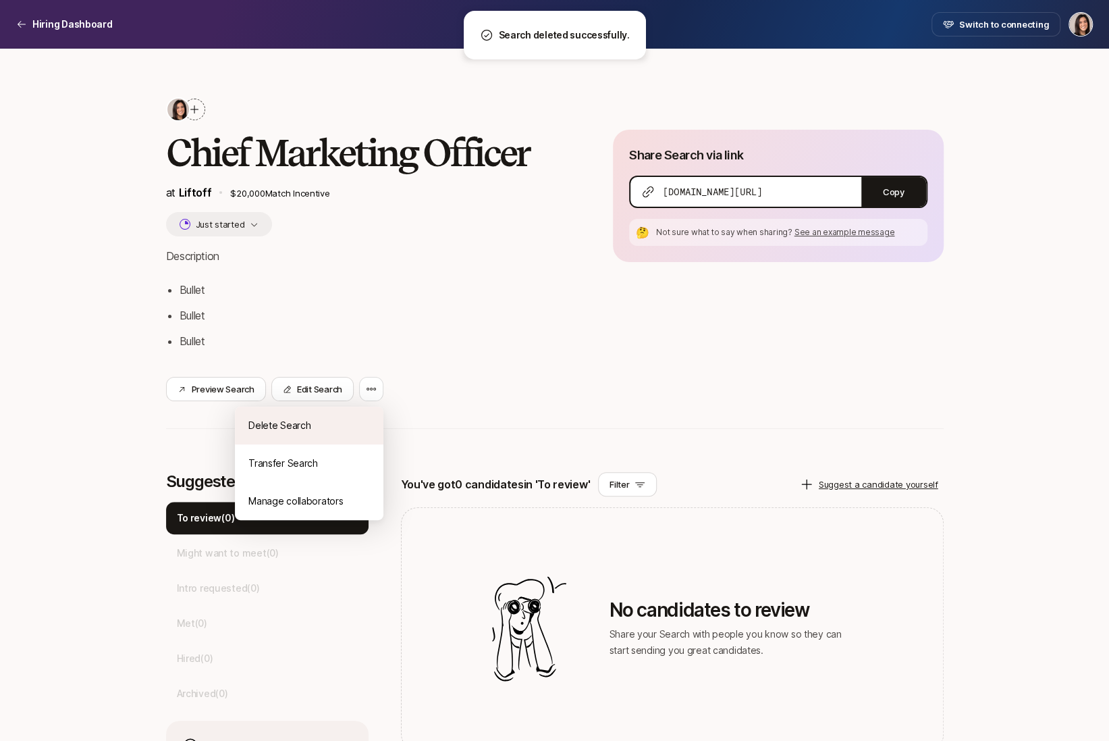
click at [364, 419] on div "Delete Search" at bounding box center [309, 425] width 149 height 38
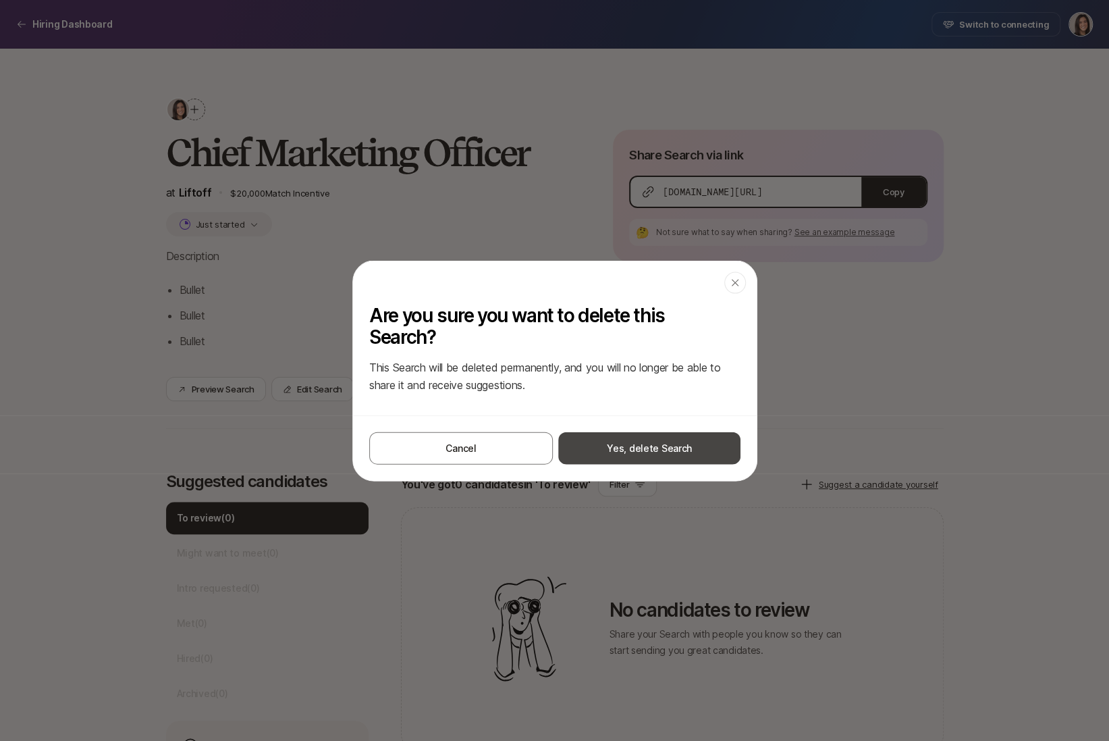
click at [608, 444] on button "Yes, delete Search" at bounding box center [649, 447] width 182 height 32
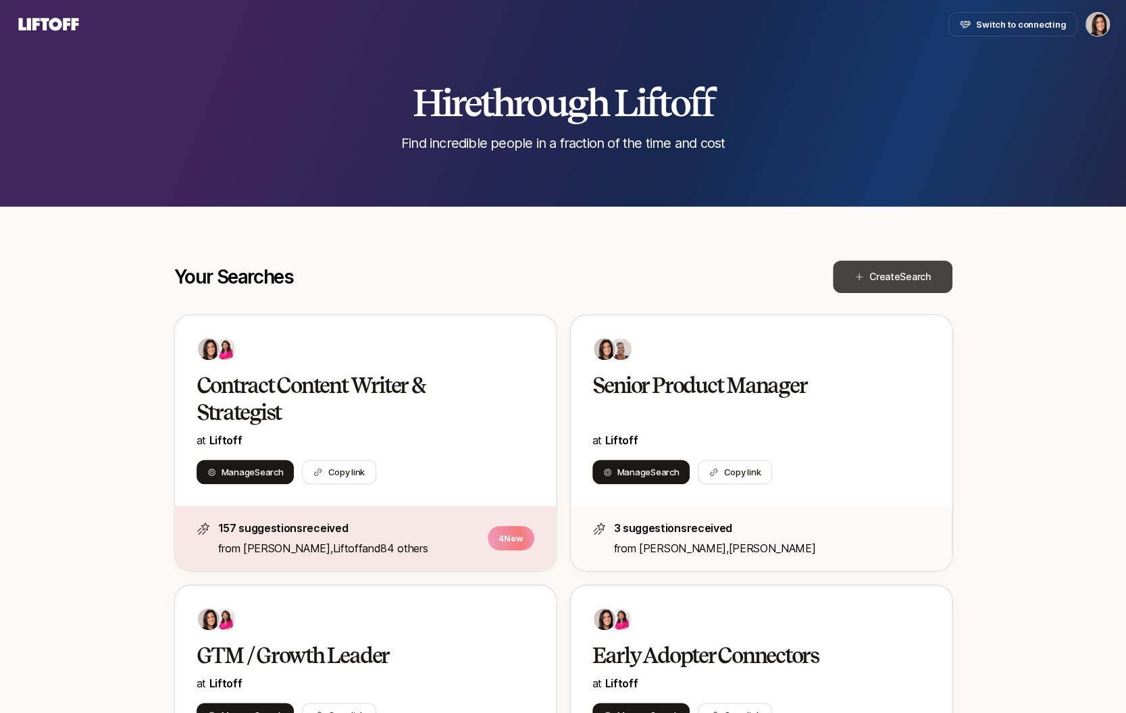
click at [892, 285] on button "Create Search" at bounding box center [893, 277] width 120 height 32
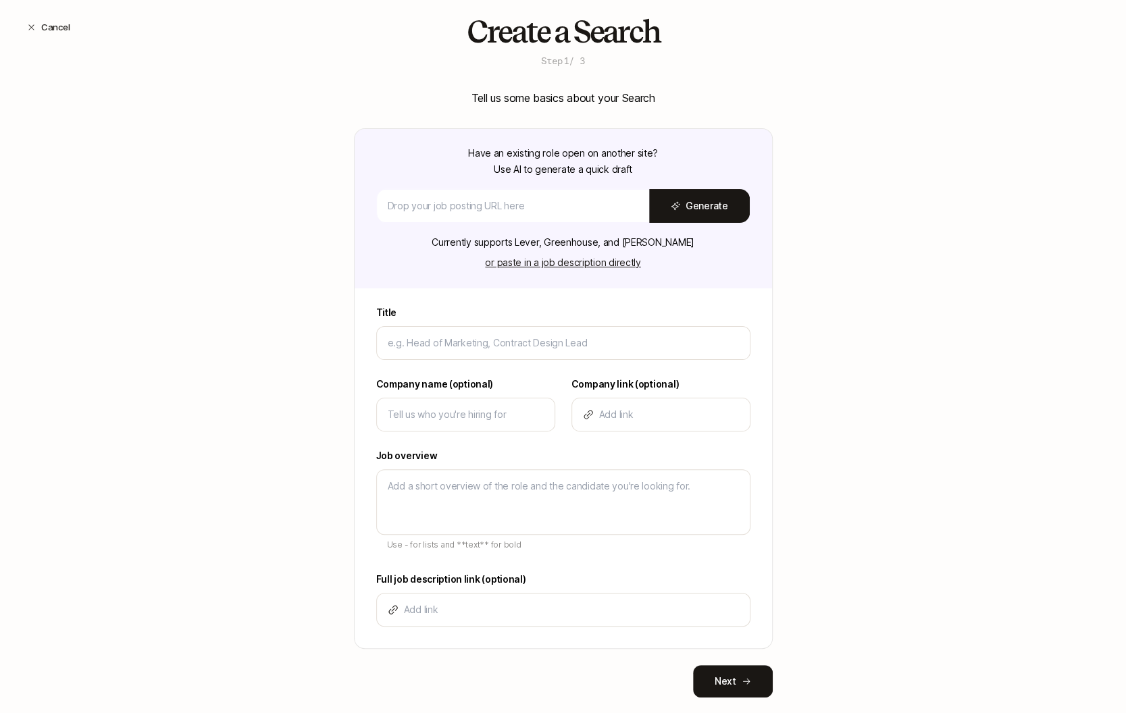
scroll to position [81, 0]
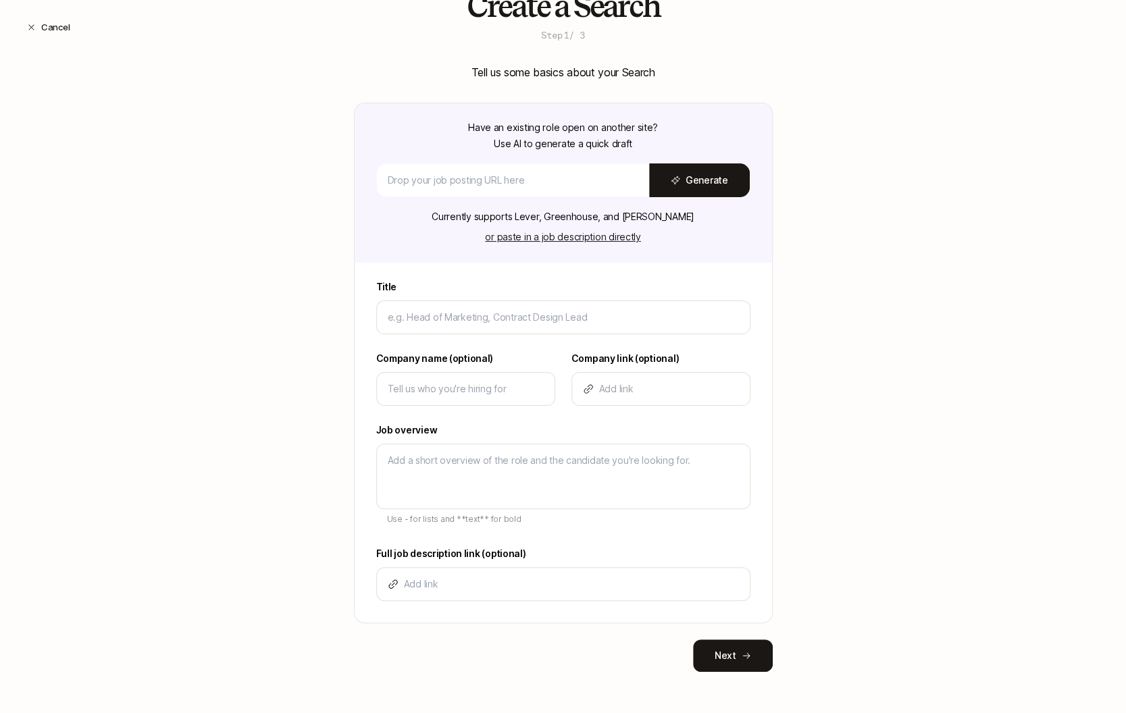
type input "F"
type textarea "x"
type input "Fo"
type textarea "x"
type input "Fou"
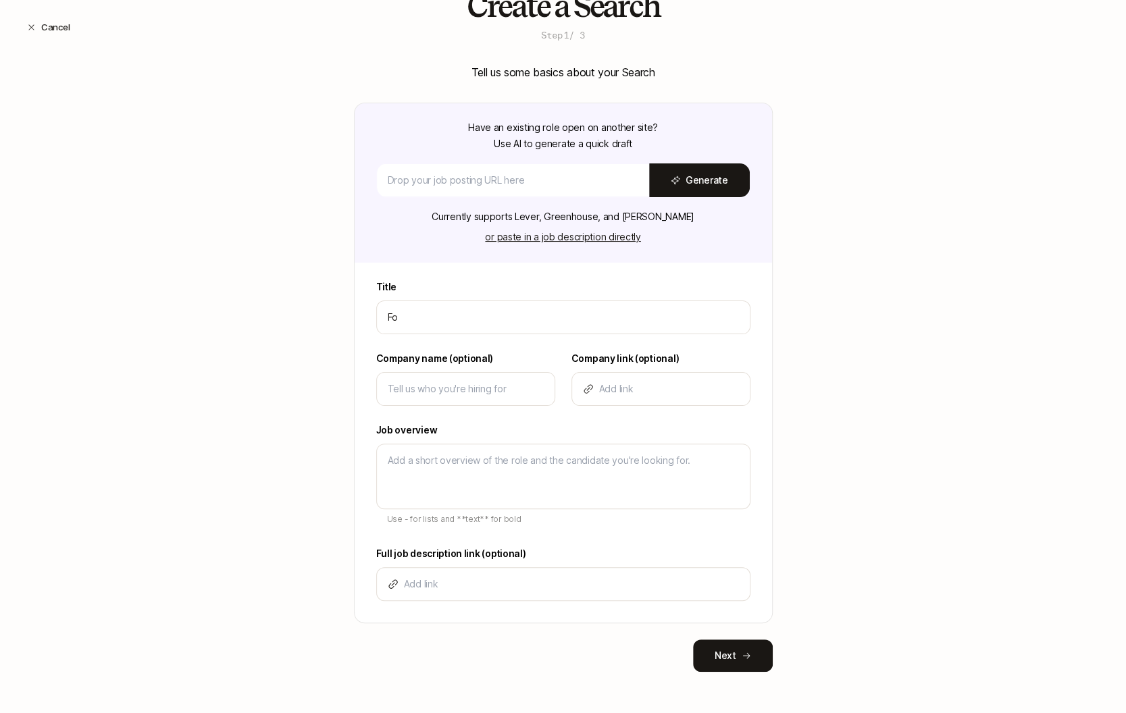
type textarea "x"
type input "Foun"
type textarea "x"
type input "Found"
type textarea "x"
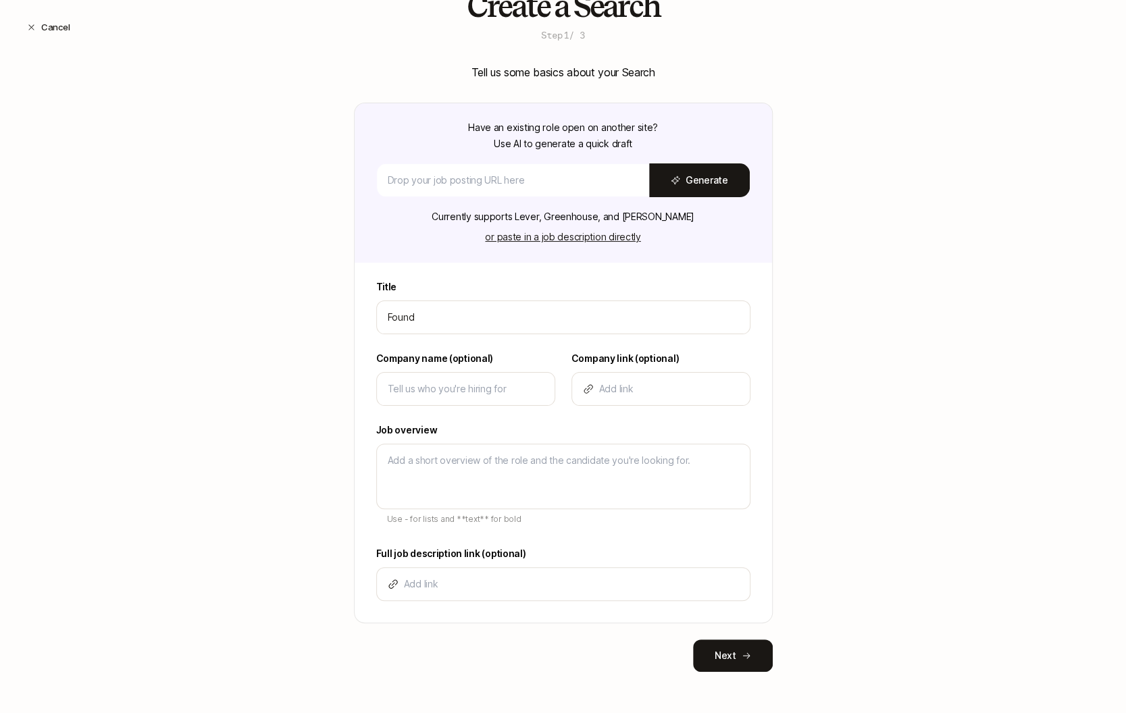
type input "Foundi"
type textarea "x"
type input "Foundin"
type textarea "x"
type input "Founding"
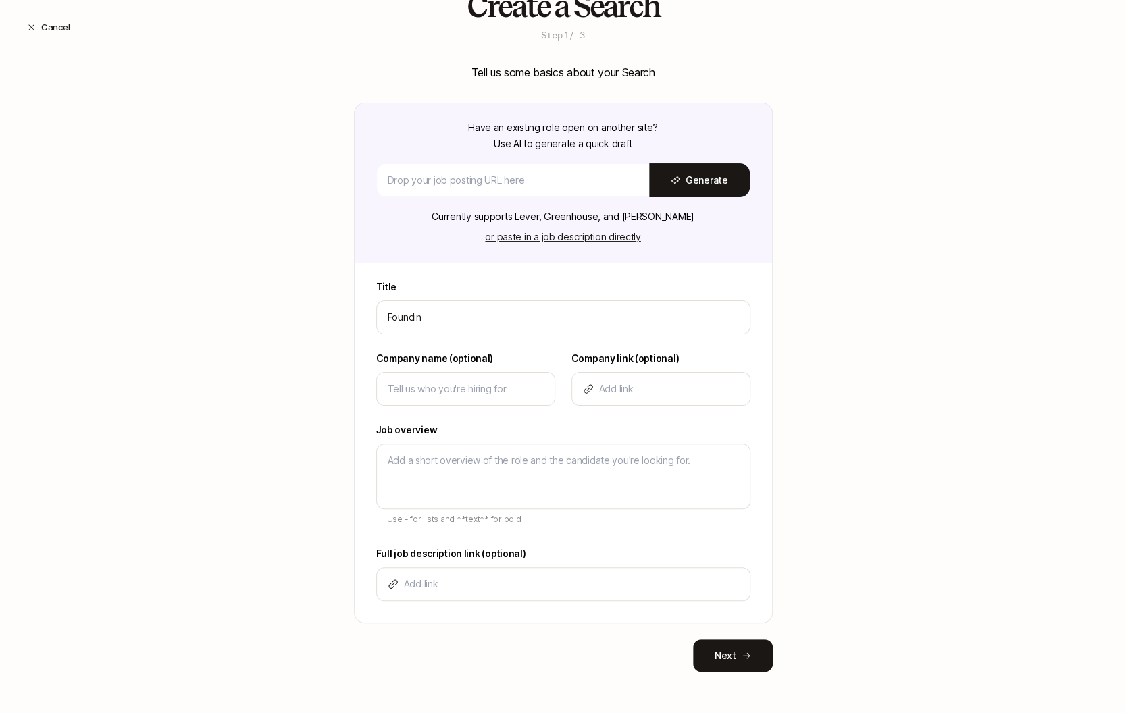
type textarea "x"
type input "Founding"
type textarea "x"
type input "Founding P"
type textarea "x"
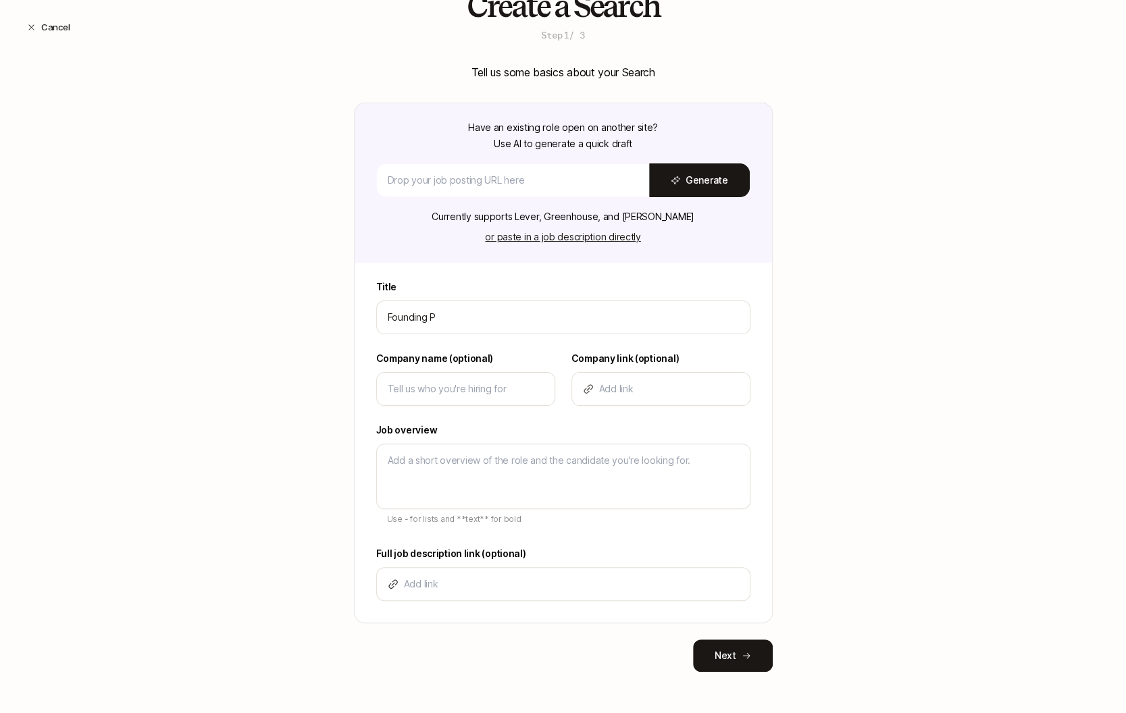
type input "Founding Pr"
type textarea "x"
type input "Founding Pro"
type textarea "x"
type input "Founding Prod"
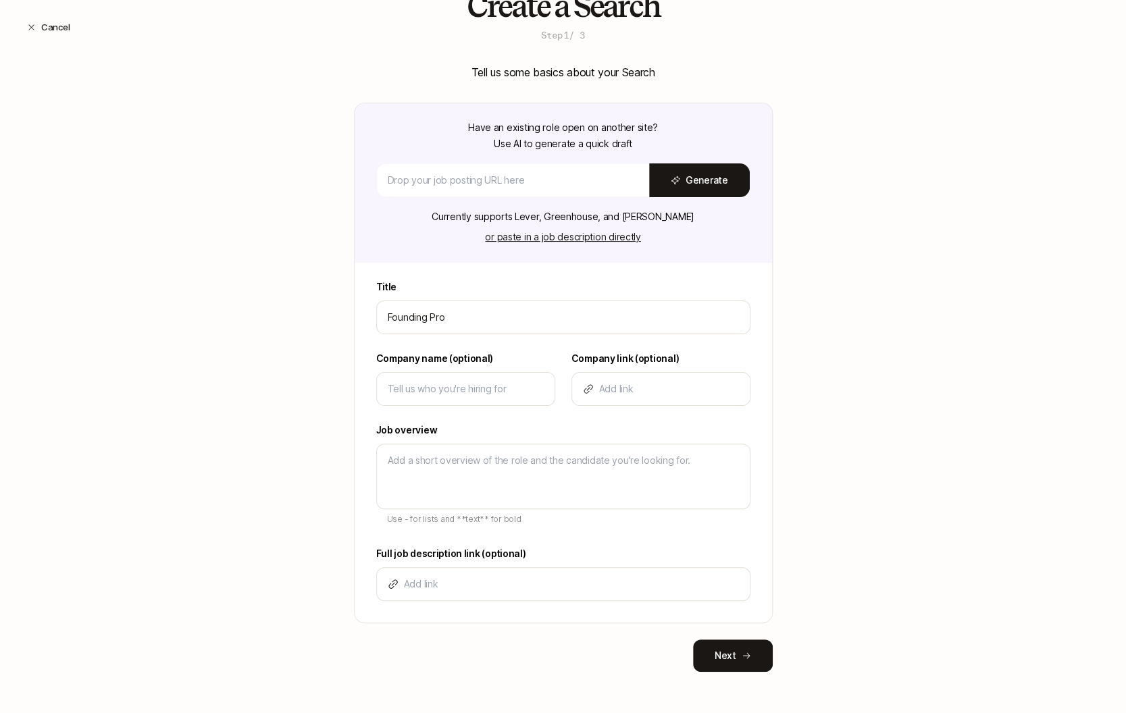
type textarea "x"
type input "Founding Produ"
type textarea "x"
type input "Founding Produc"
type textarea "x"
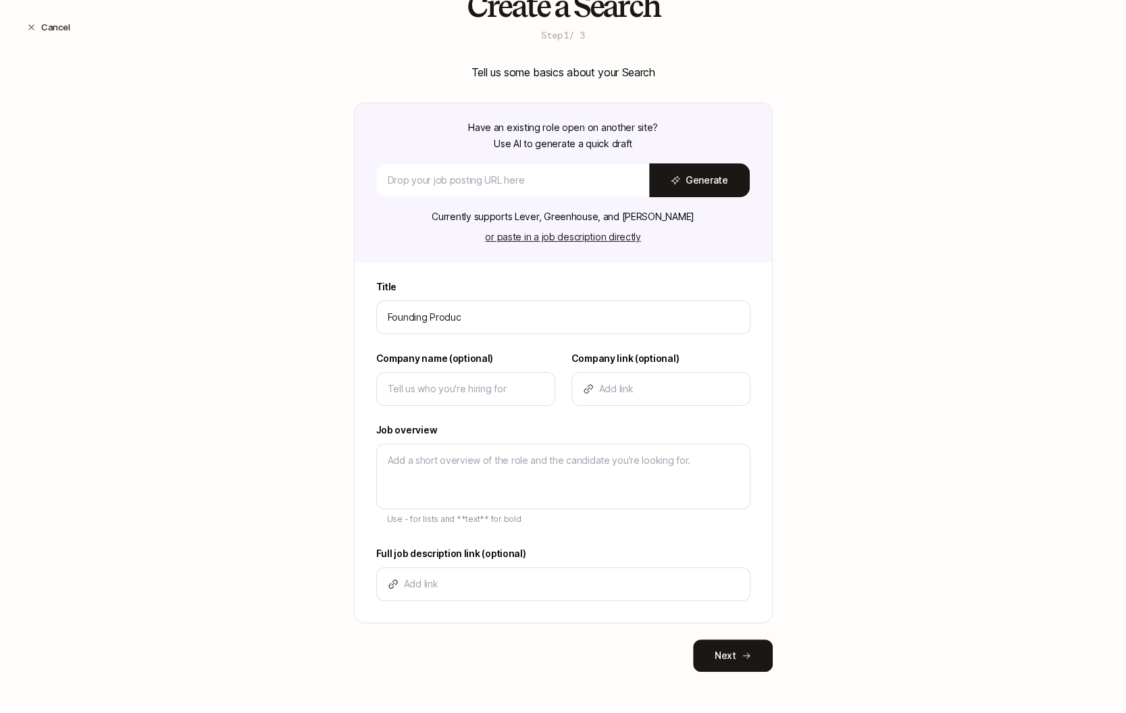
type input "Founding Product"
type textarea "x"
type input "Founding Product"
type textarea "x"
type input "Founding Product D"
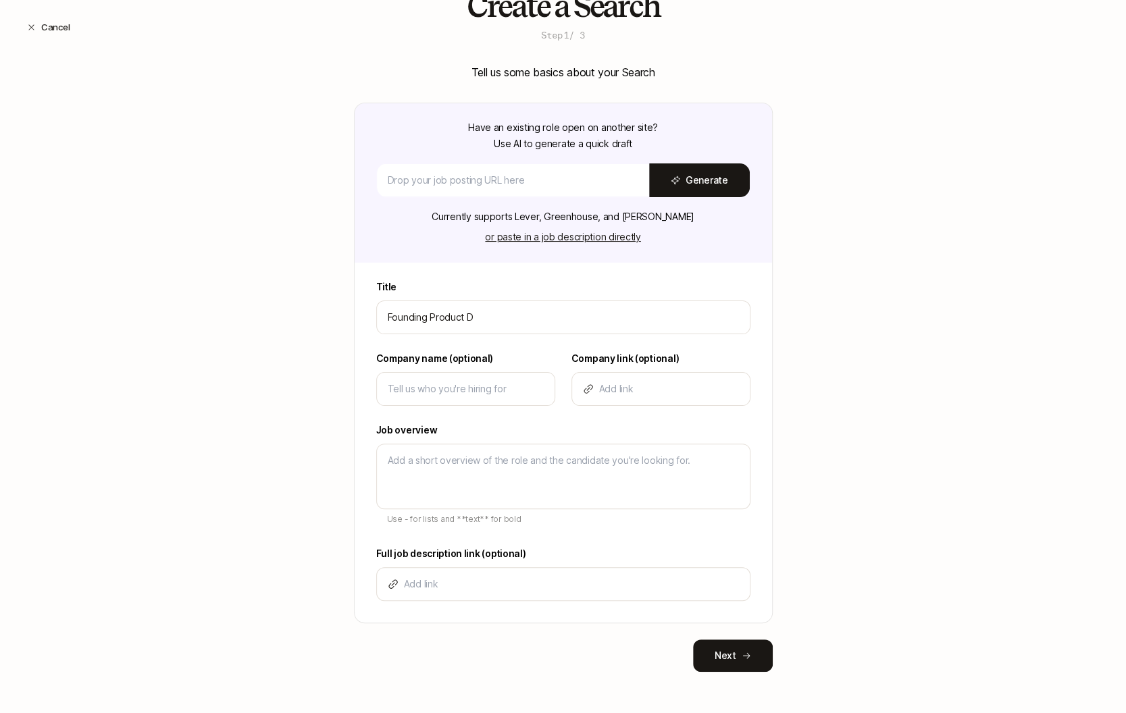
type textarea "x"
type input "Founding Product De"
type textarea "x"
type input "Founding Product Des"
type textarea "x"
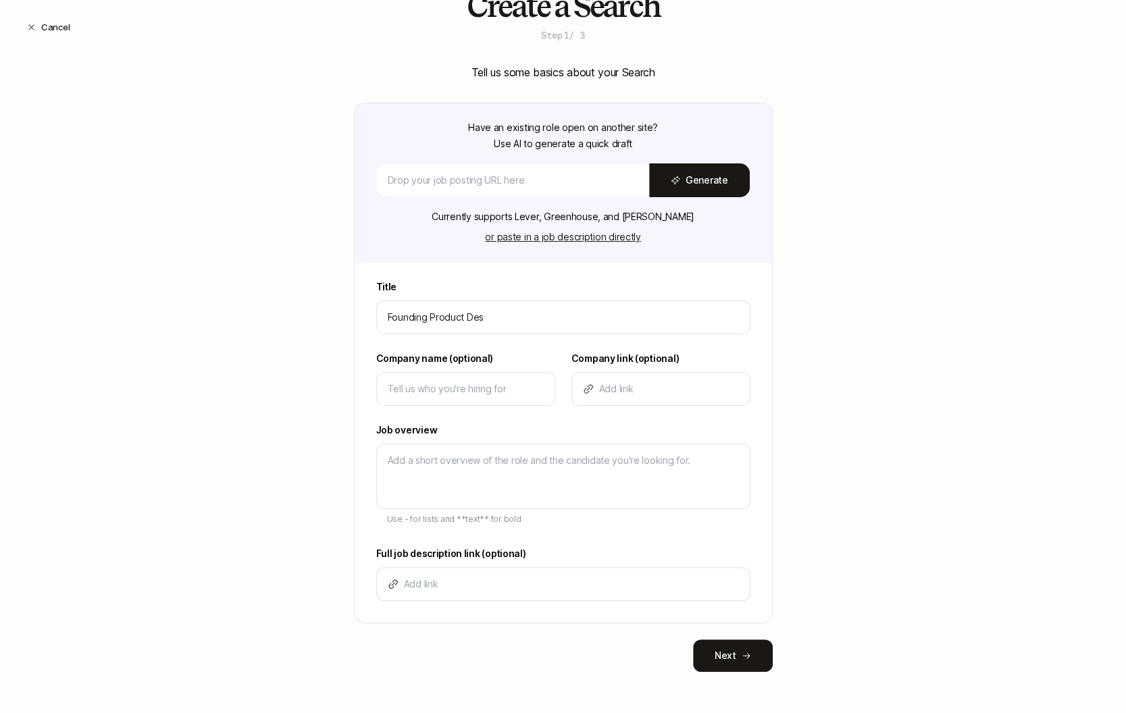
type input "Founding Product Desi"
type textarea "x"
type input "Founding Product Desig"
type textarea "x"
type input "Founding Product Design"
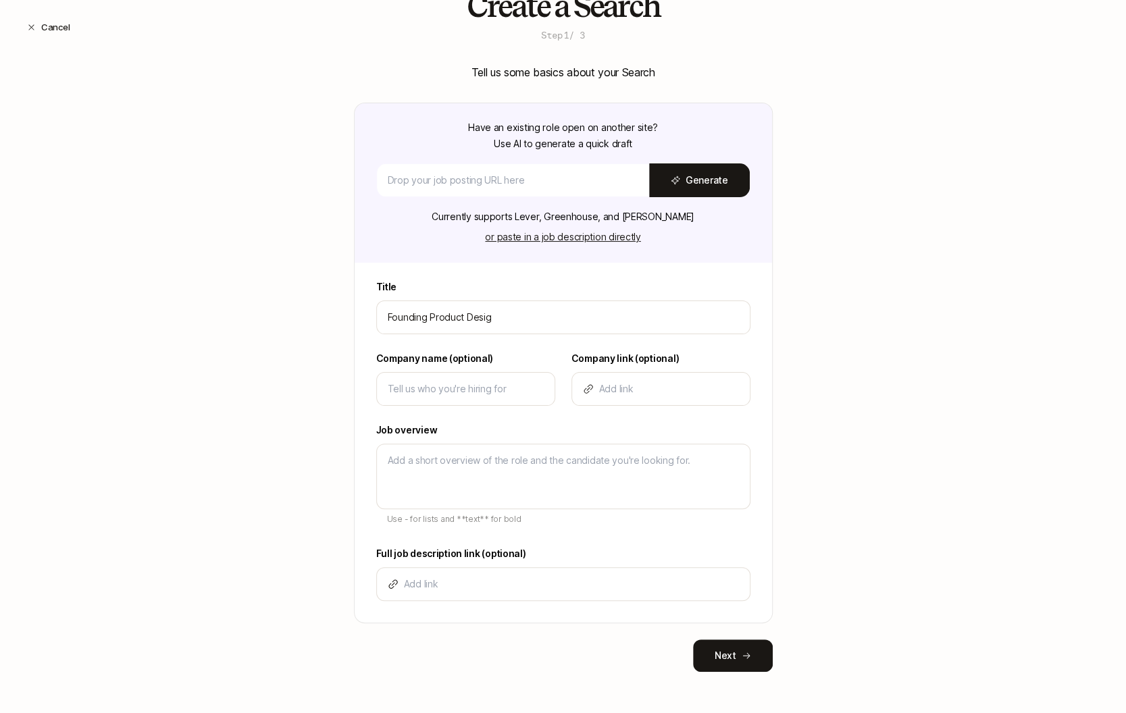
type textarea "x"
type input "Founding Product Designe"
type textarea "x"
type input "Founding Product Designer"
type textarea "x"
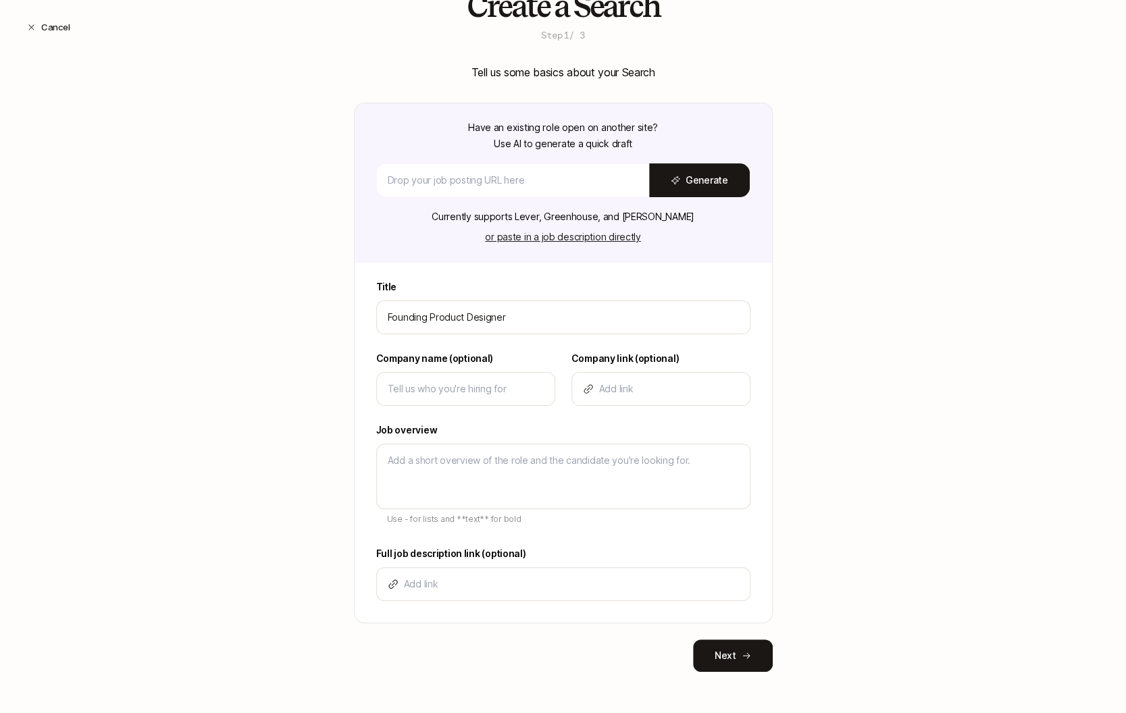
type input "Founding Product Designer"
drag, startPoint x: 369, startPoint y: 384, endPoint x: 398, endPoint y: 384, distance: 29.0
click at [371, 384] on div "Title Founding Product Designer Company name (optional) Company link (optional)…" at bounding box center [562, 451] width 417 height 344
click at [398, 384] on input at bounding box center [466, 389] width 156 height 16
click at [463, 388] on input at bounding box center [466, 389] width 156 height 16
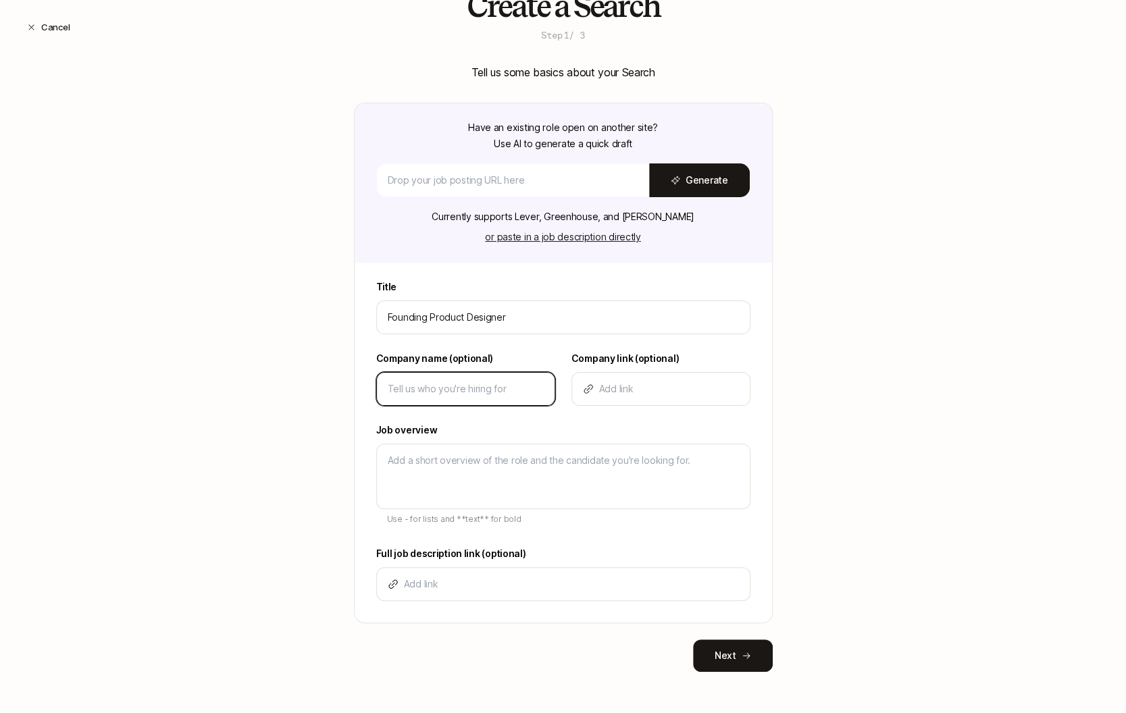
type input "L"
type textarea "x"
type input "Li"
type textarea "x"
type input "Lif"
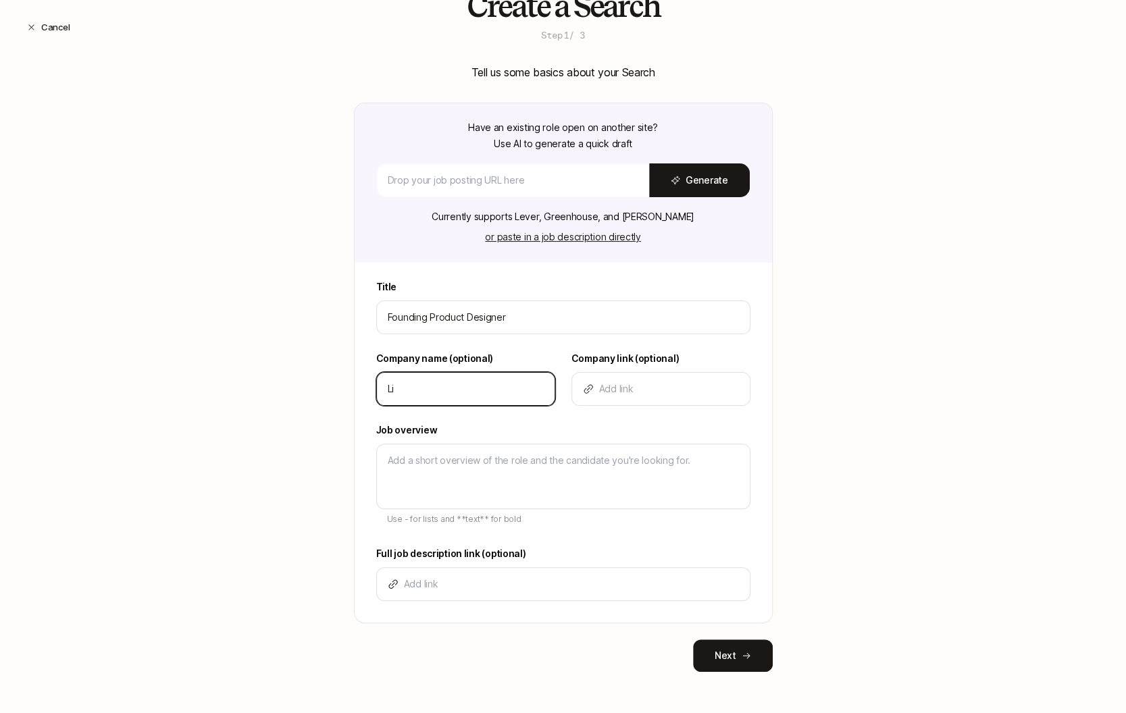
type textarea "x"
type input "Lift"
type textarea "x"
type input "Lifto"
type textarea "x"
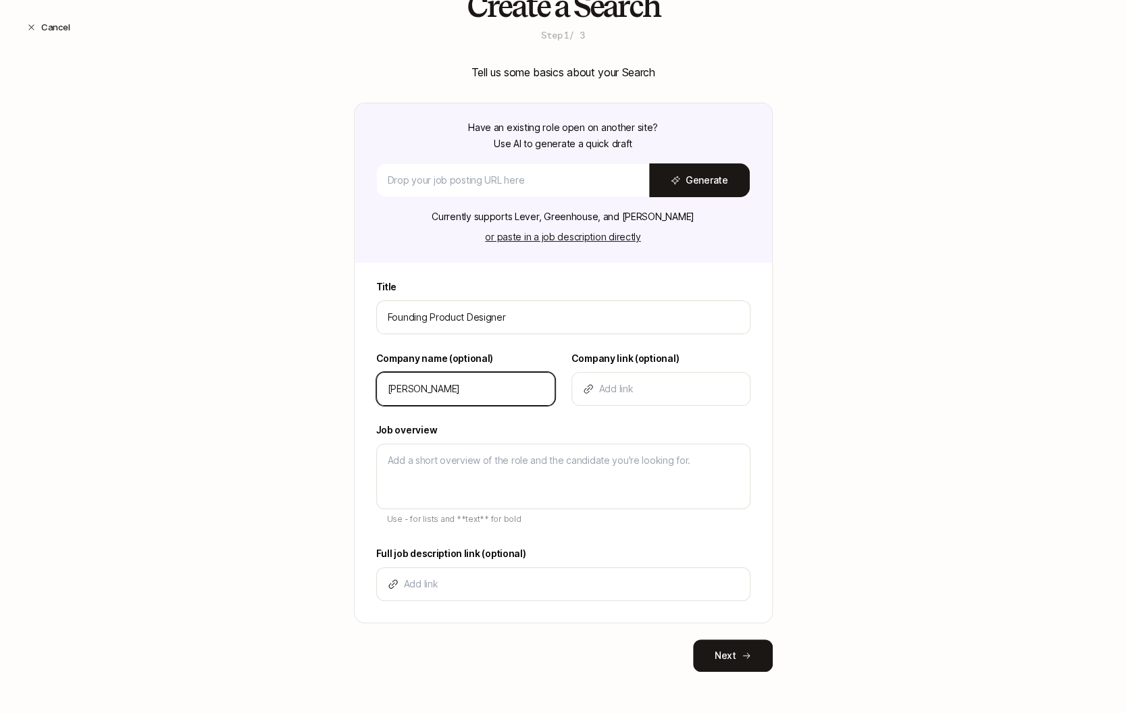
type input "Liftof"
type textarea "x"
type input "Liftoff"
type textarea "x"
type input "Liftoff"
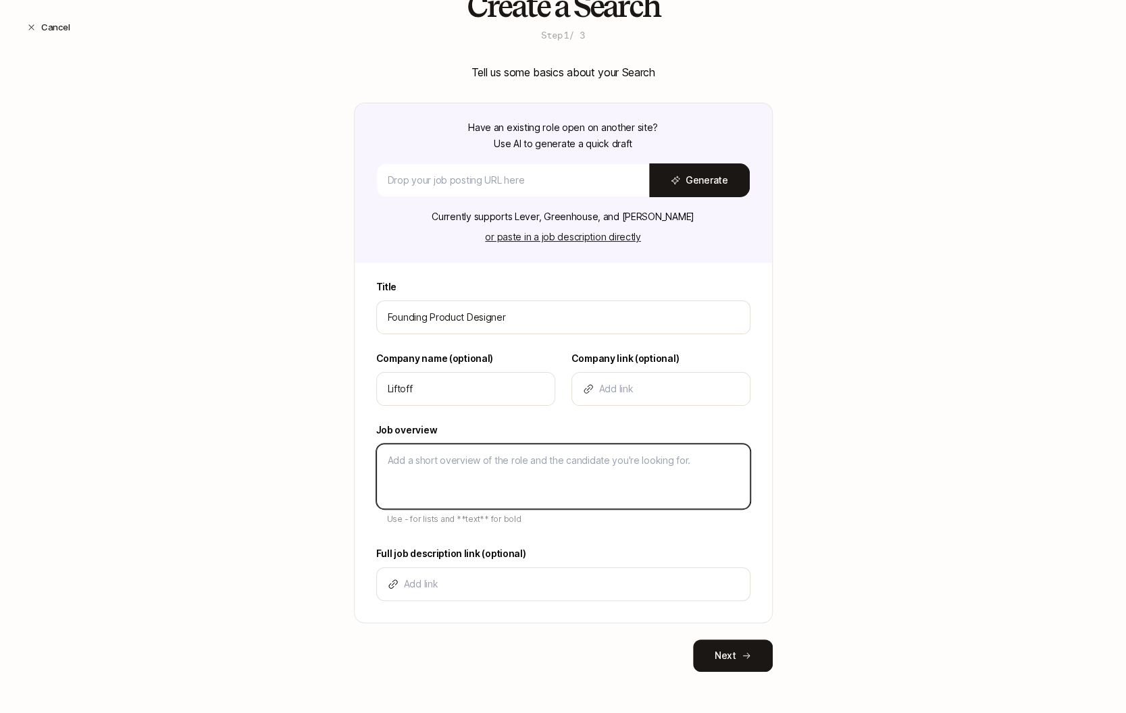
click at [426, 479] on textarea at bounding box center [563, 476] width 374 height 65
type textarea "D"
type textarea "x"
type textarea "De"
type textarea "x"
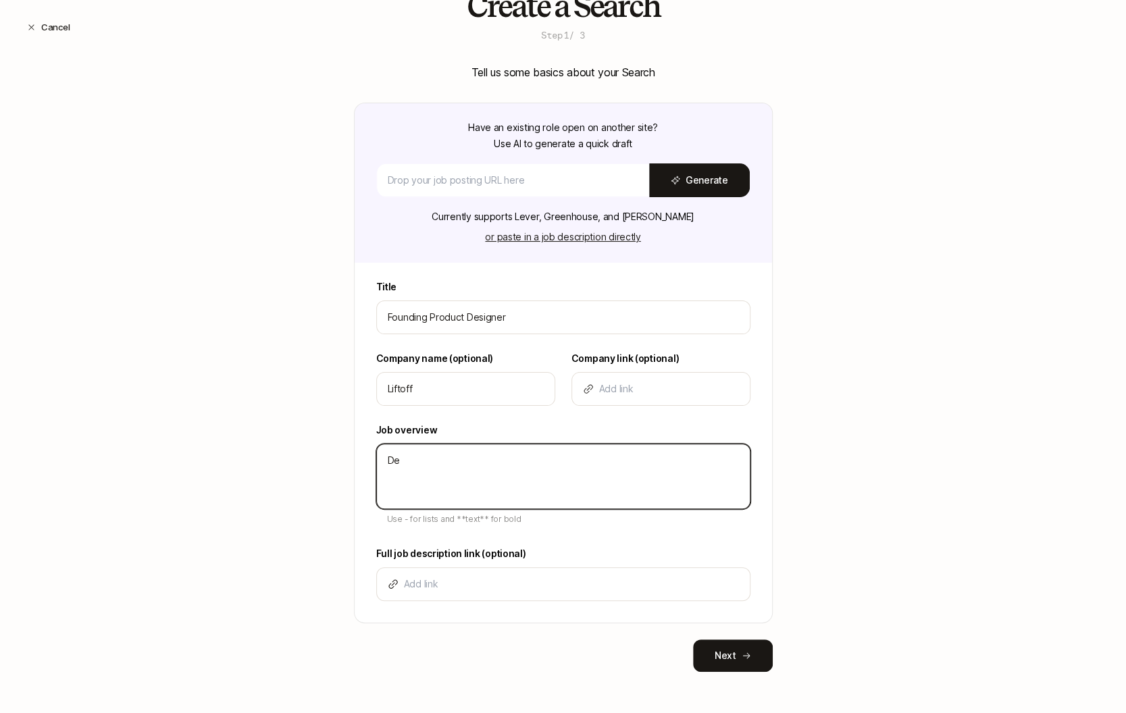
type textarea "Des"
type textarea "x"
type textarea "Desc"
type textarea "x"
type textarea "Descr"
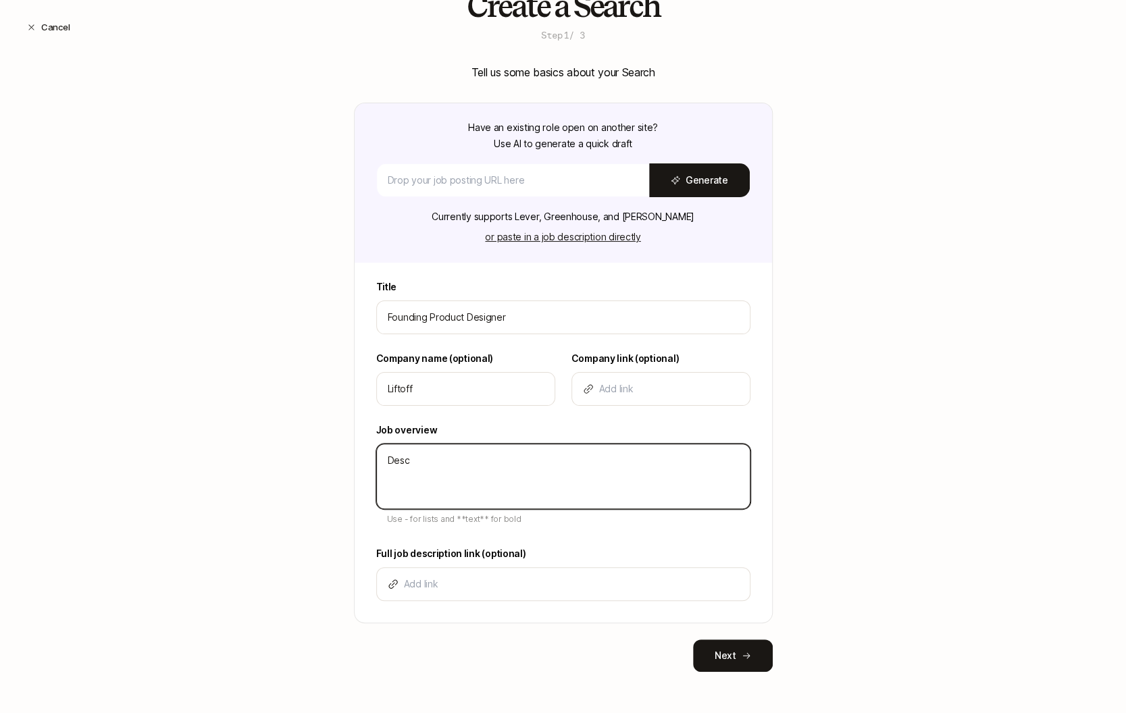
type textarea "x"
type textarea "Descri"
type textarea "x"
type textarea "Descrip"
type textarea "x"
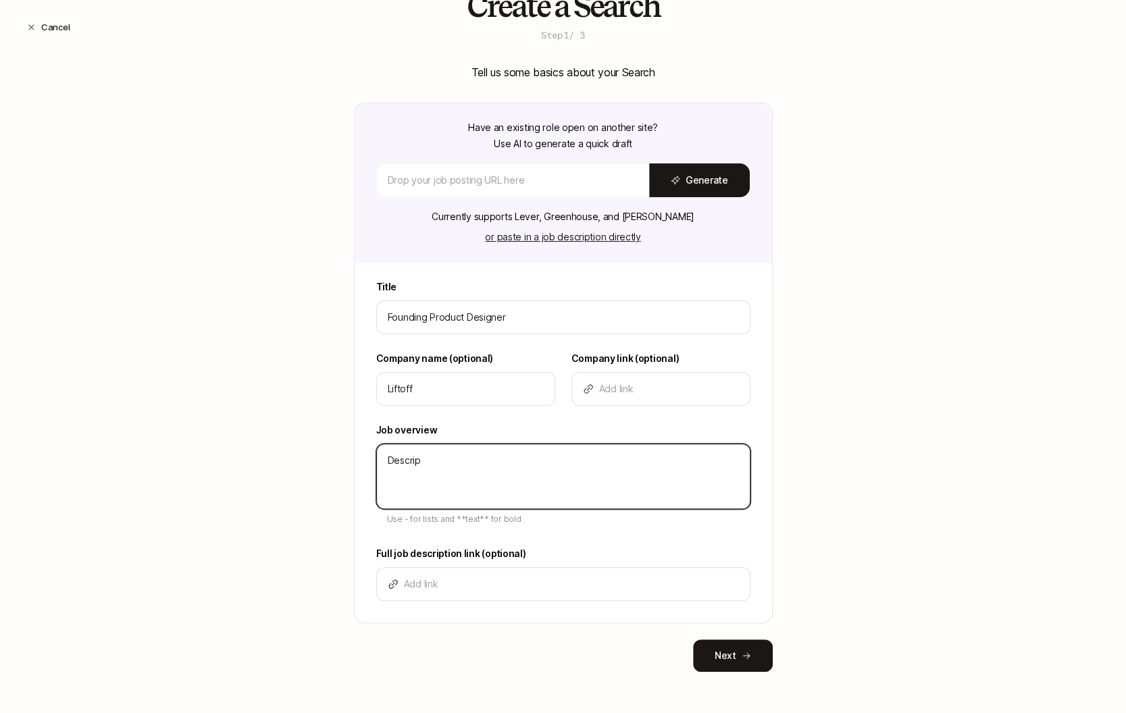
type textarea "Descript"
type textarea "x"
type textarea "Descripti"
type textarea "x"
type textarea "Descriptio"
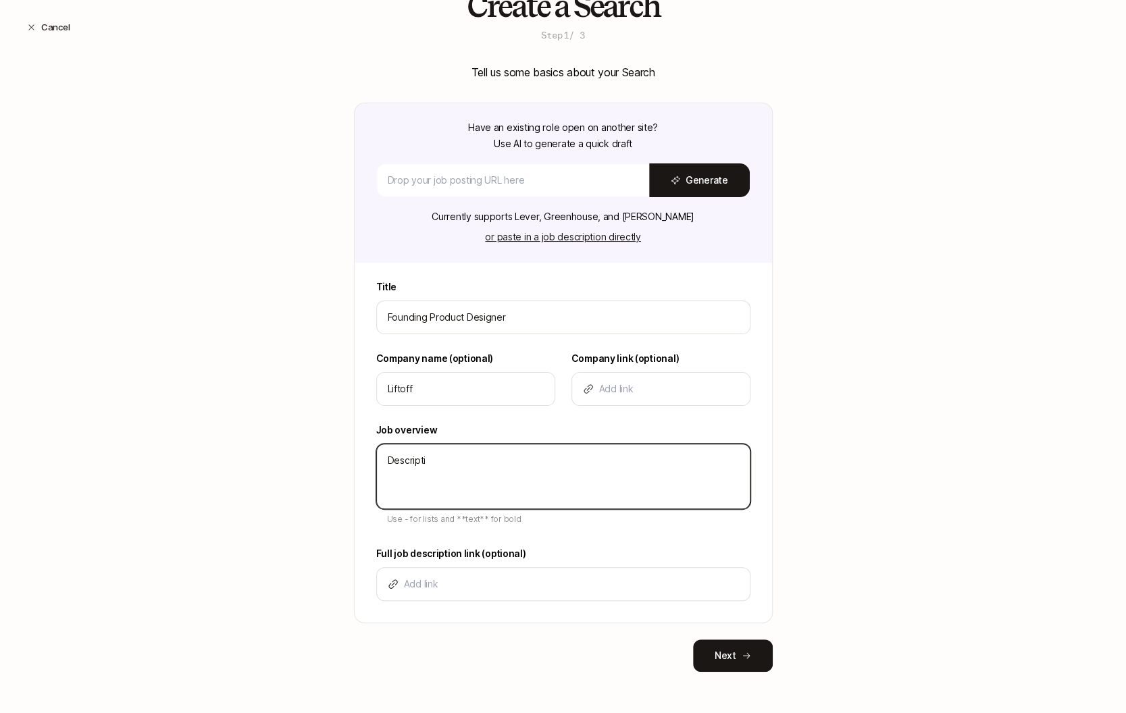
type textarea "x"
type textarea "Description"
type textarea "x"
type textarea "Description"
type textarea "x"
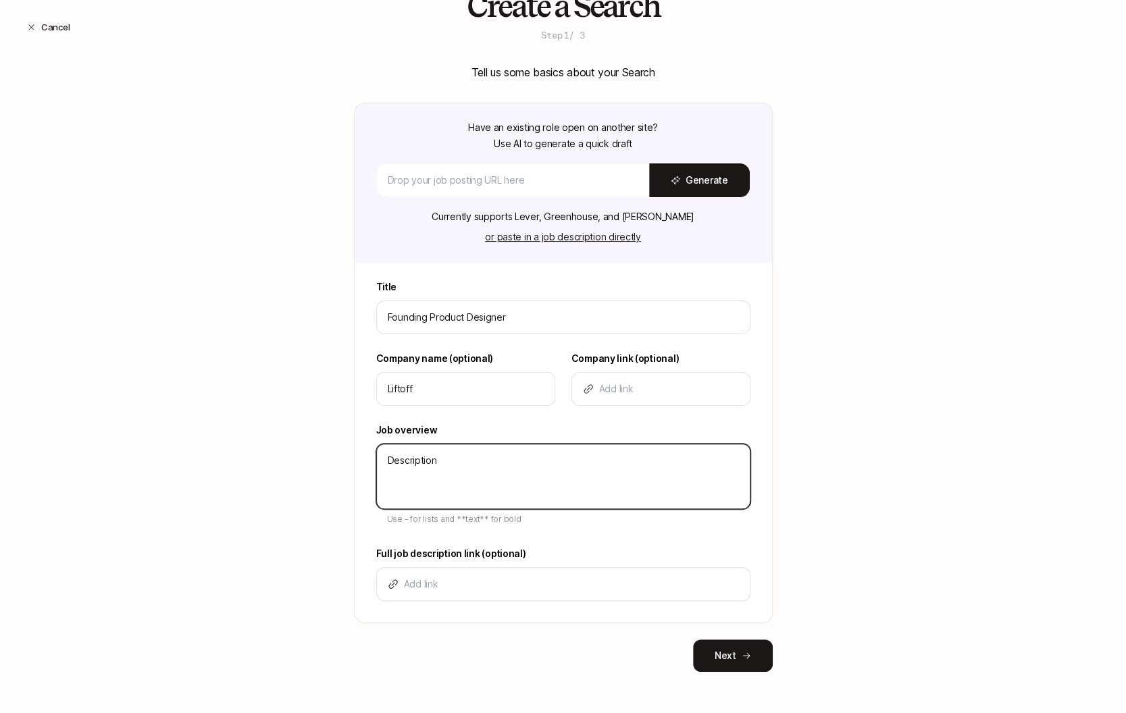
type textarea "Description -"
type textarea "x"
type textarea "Description -"
type textarea "x"
type textarea "Description - B"
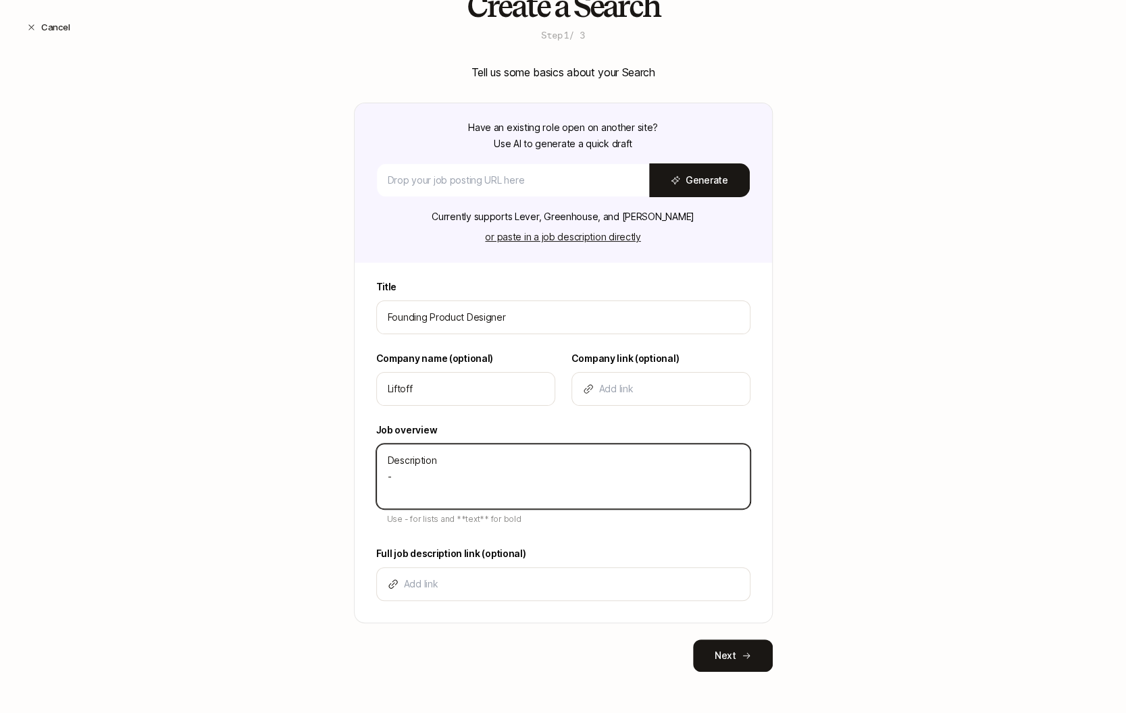
type textarea "x"
type textarea "Description - Bu"
type textarea "x"
type textarea "Description - Bul"
type textarea "x"
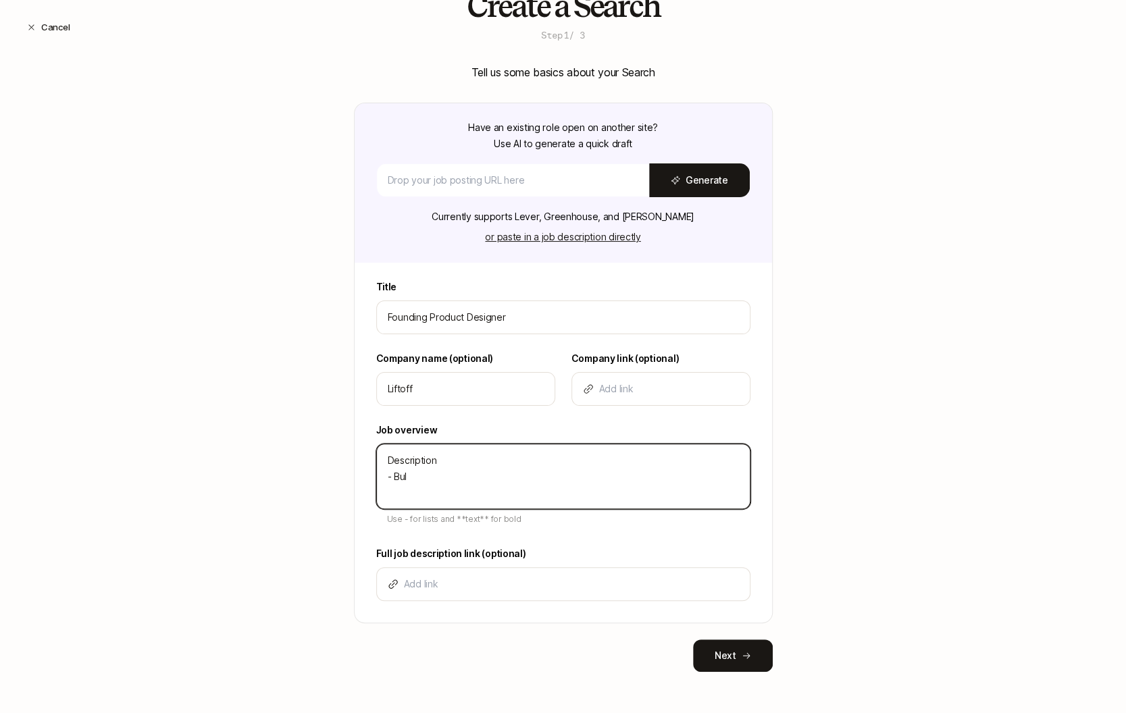
type textarea "Description - Bull"
type textarea "x"
type textarea "Description - Bulle"
type textarea "x"
type textarea "Description - Bullet"
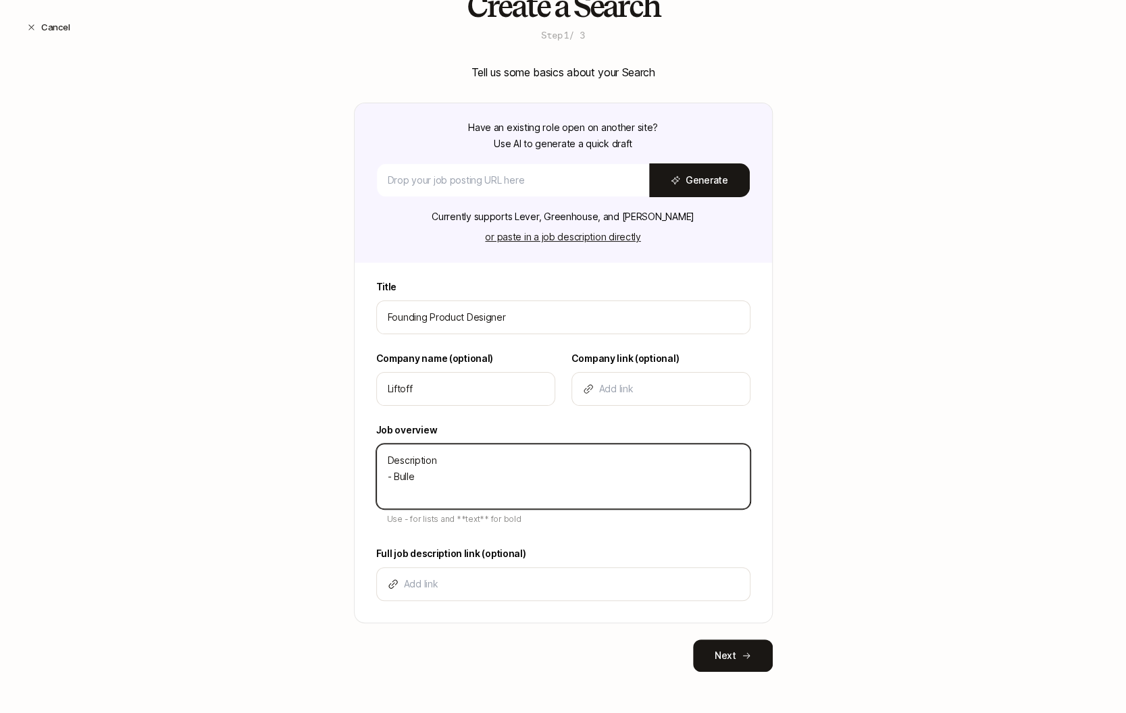
type textarea "x"
type textarea "Description - Bullet"
type textarea "x"
type textarea "Description - Bullet -"
type textarea "x"
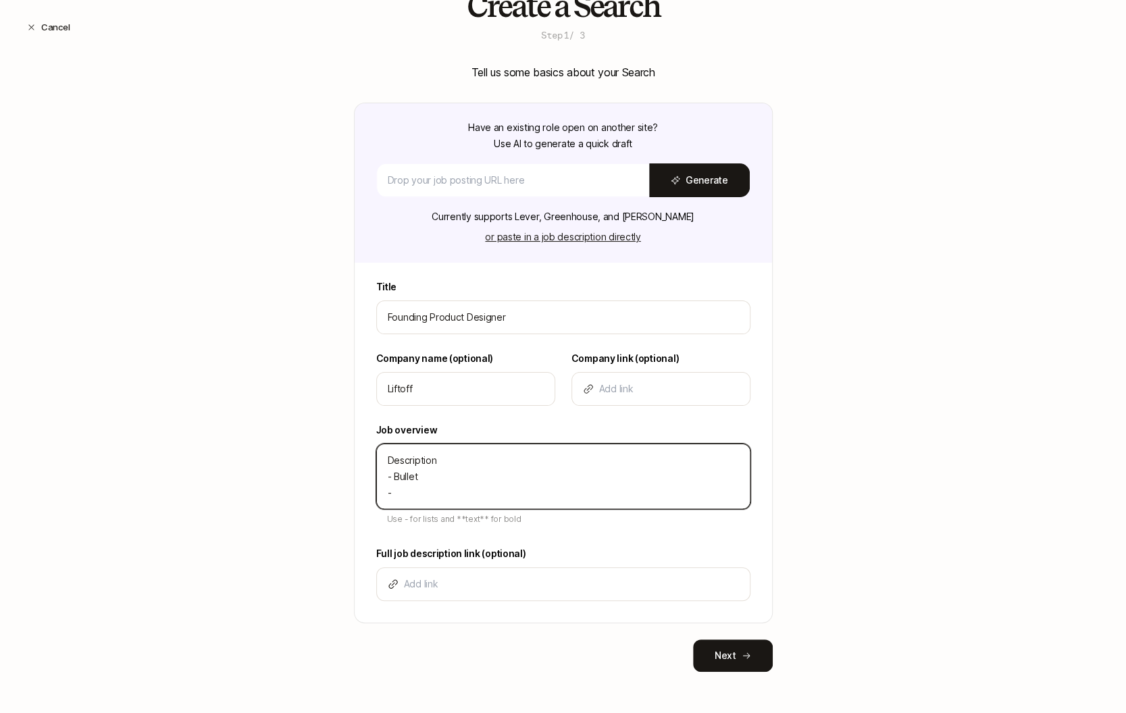
type textarea "Description - Bullet -"
type textarea "x"
type textarea "Description - Bullet - B"
type textarea "x"
type textarea "Description - Bullet - Bu"
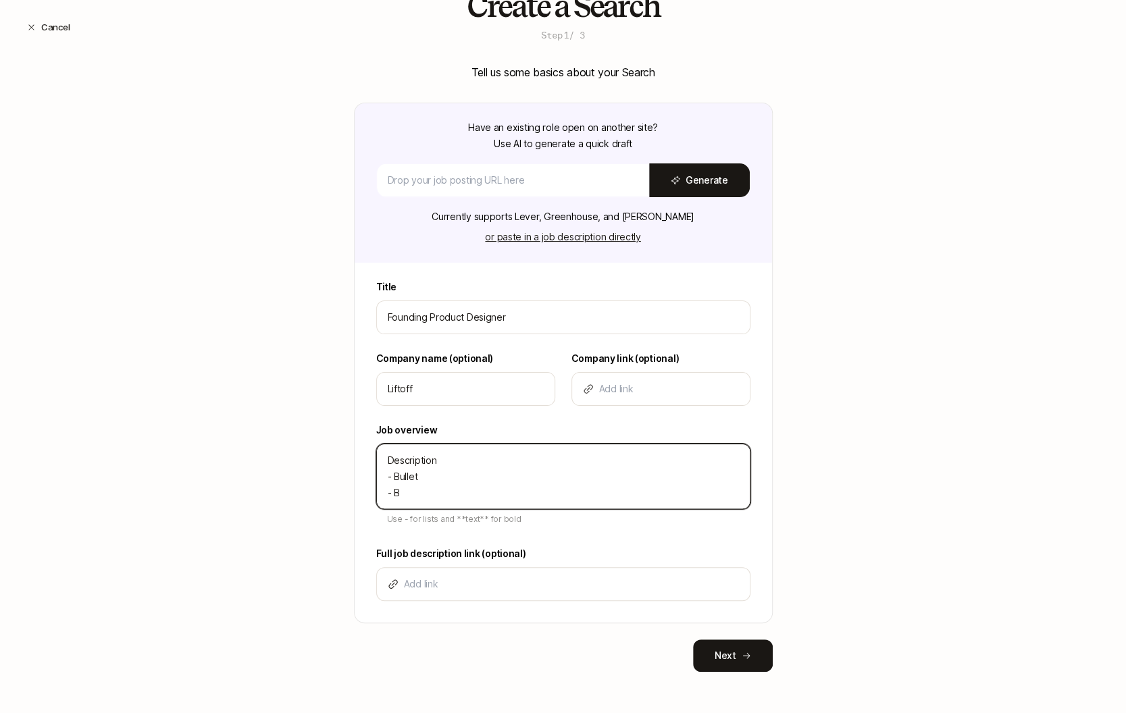
type textarea "x"
type textarea "Description - Bullet - Bul"
type textarea "x"
type textarea "Description - Bullet - Bull"
type textarea "x"
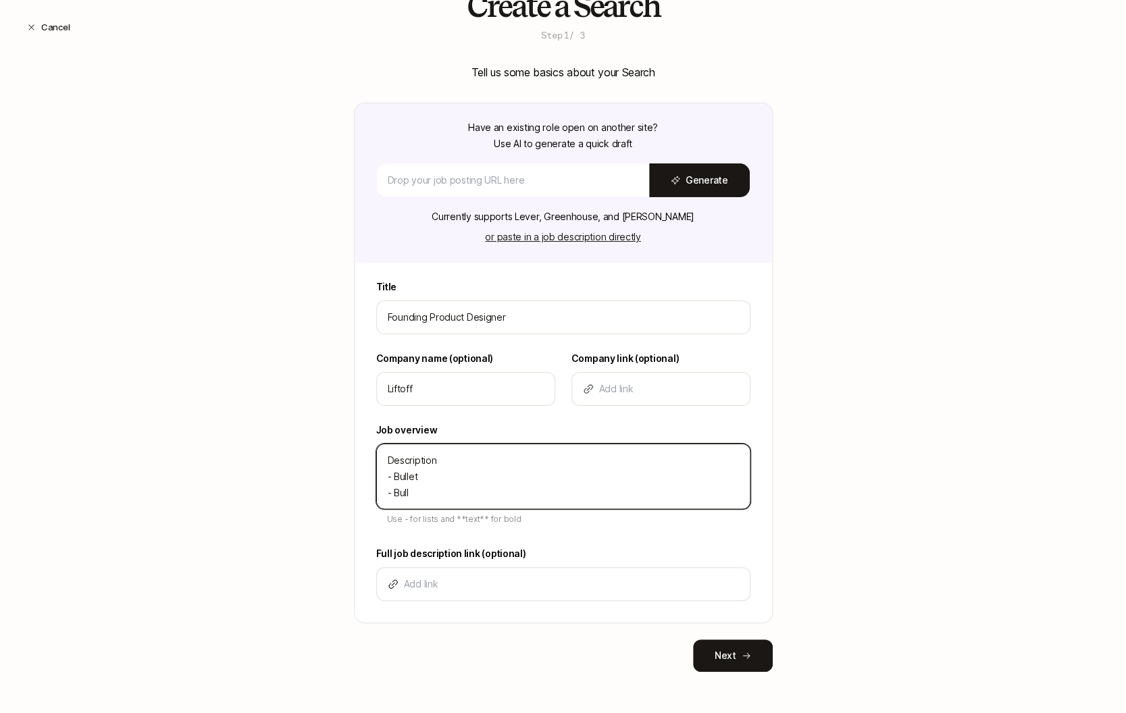
type textarea "Description - Bullet - Bulle"
type textarea "x"
type textarea "Description - Bullet - Bullet"
type textarea "x"
type textarea "Description - Bullet - Bullet"
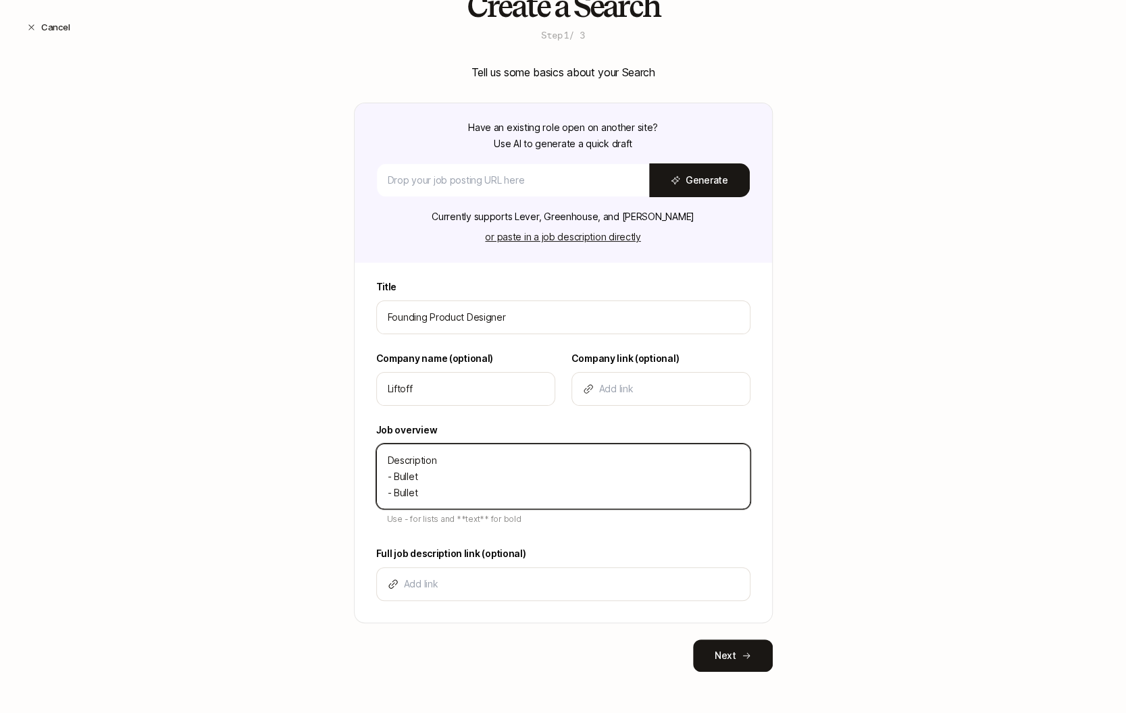
type textarea "x"
type textarea "Description - Bullet - Bullet -"
type textarea "x"
type textarea "Description - Bullet - Bullet -"
type textarea "x"
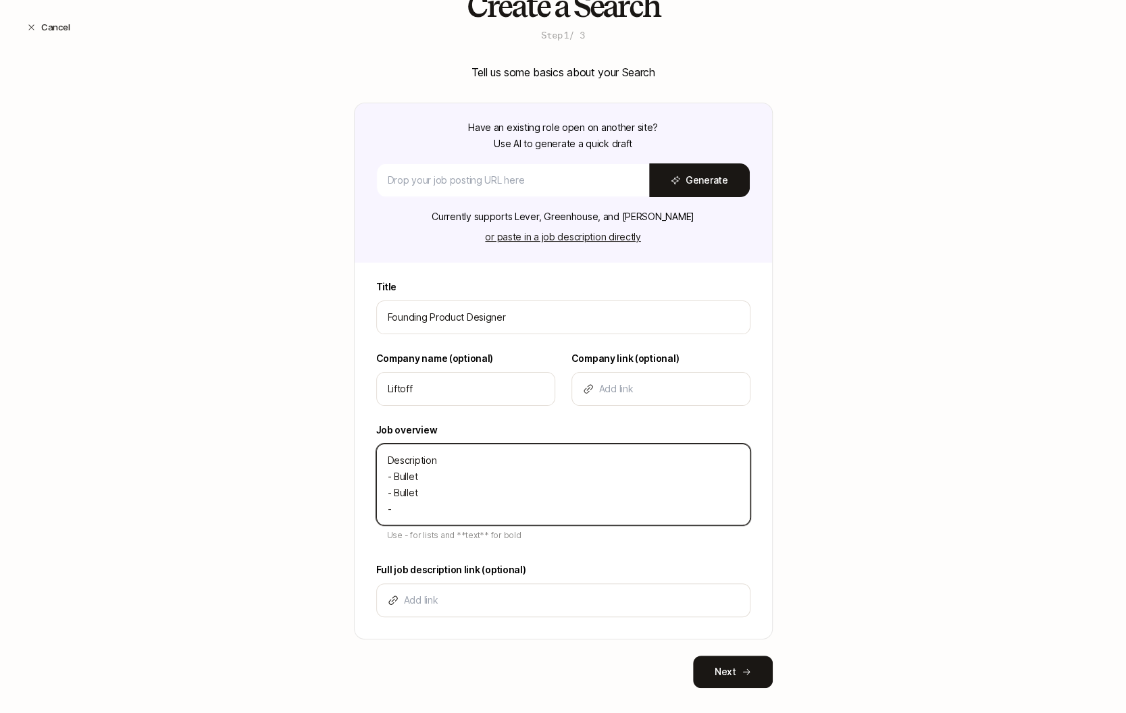
type textarea "Description - Bullet - Bullet - b"
type textarea "x"
type textarea "Description - Bullet - Bullet - bu"
type textarea "x"
type textarea "Description - Bullet - Bullet - bul"
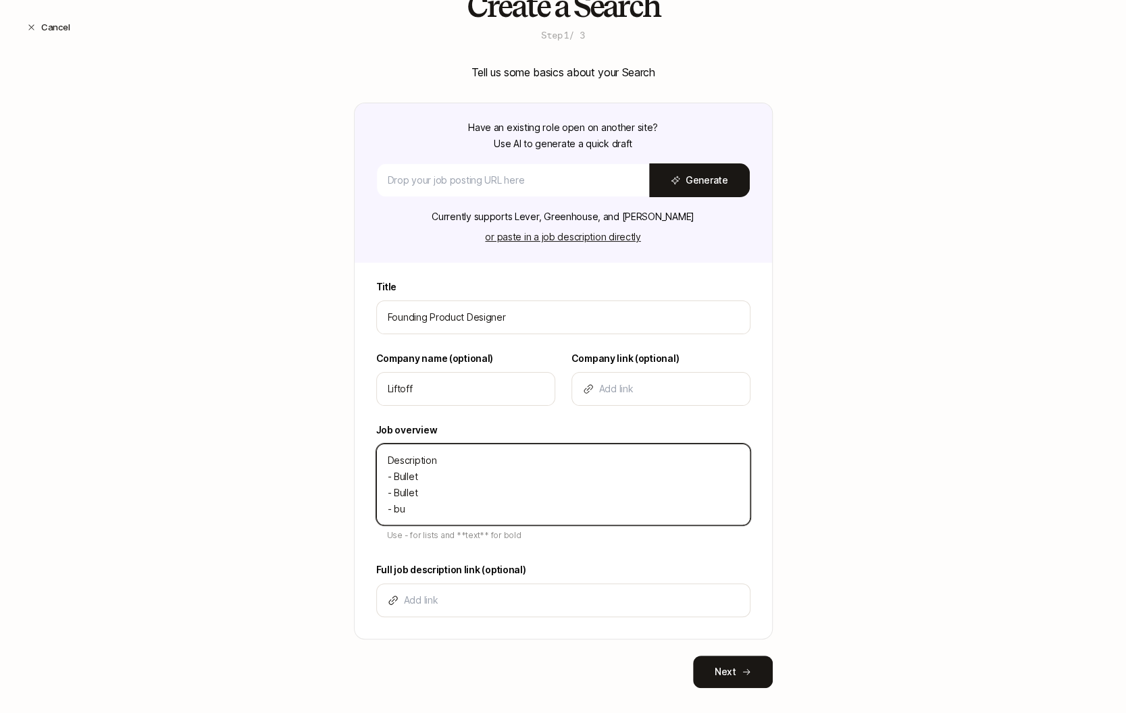
type textarea "x"
type textarea "Description - Bullet - Bullet - bull"
type textarea "x"
type textarea "Description - Bullet - Bullet - bulle"
type textarea "x"
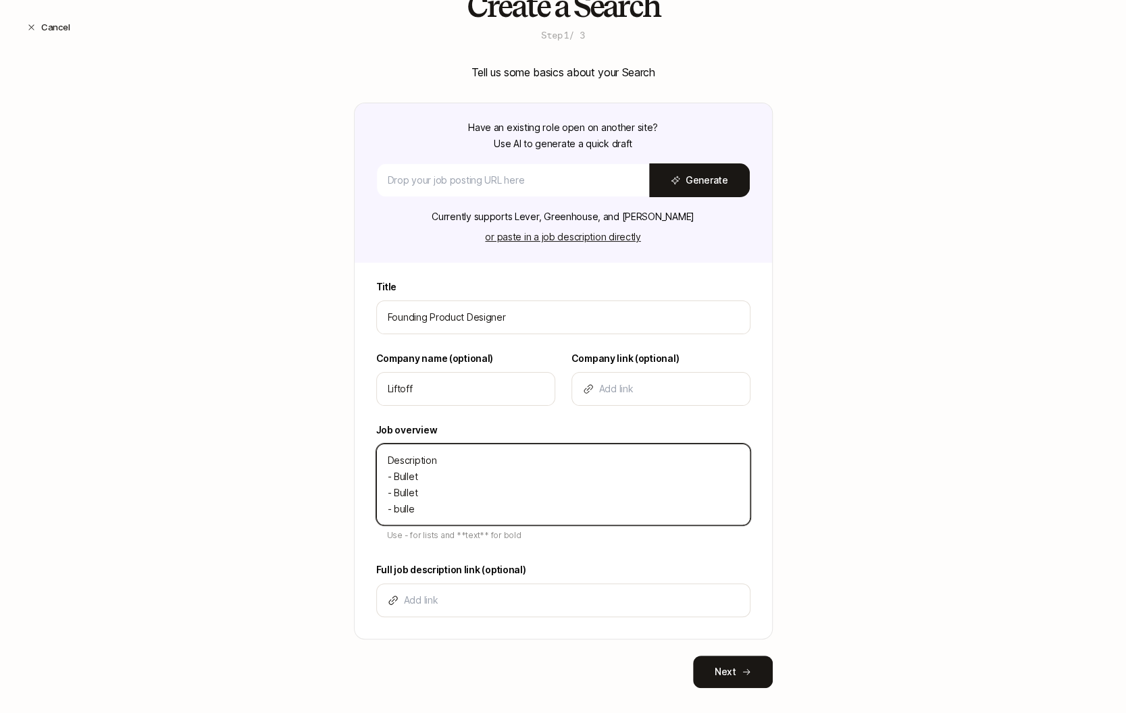
type textarea "Description - Bullet - Bullet - bullet"
type textarea "x"
click at [396, 509] on textarea "Description - Bullet - Bullet - bullet" at bounding box center [563, 485] width 374 height 82
type textarea "Description - Bullet - Bullet - ullet"
type textarea "x"
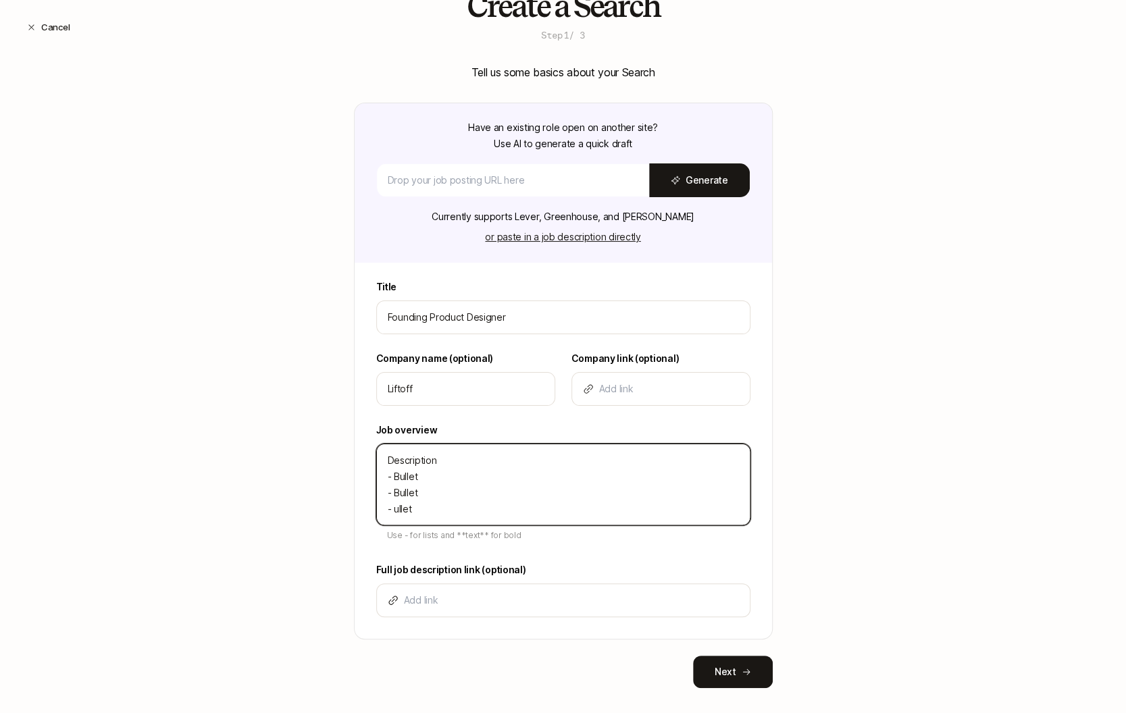
type textarea "Description - Bullet - Bullet - Bullet"
type textarea "x"
type textarea "Description - Bullet - Bullet - Bullet"
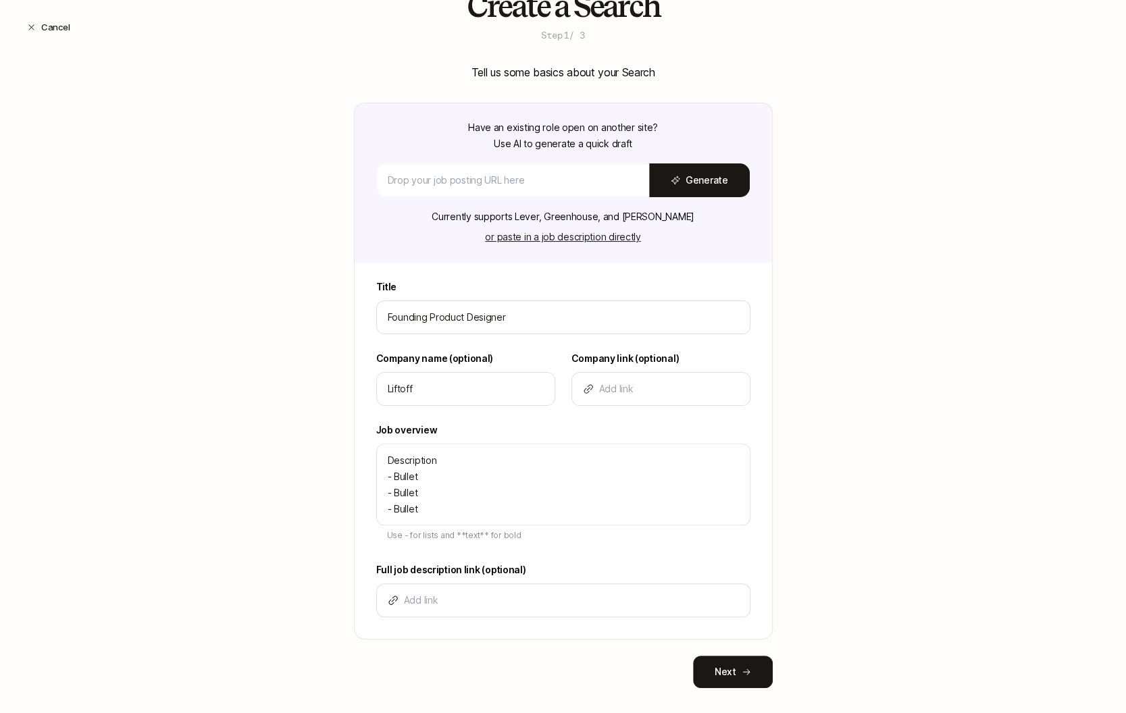
click at [314, 523] on div "Create a Search Step 1 / 3 Tell us some basics about your Search Have an existi…" at bounding box center [563, 360] width 1126 height 742
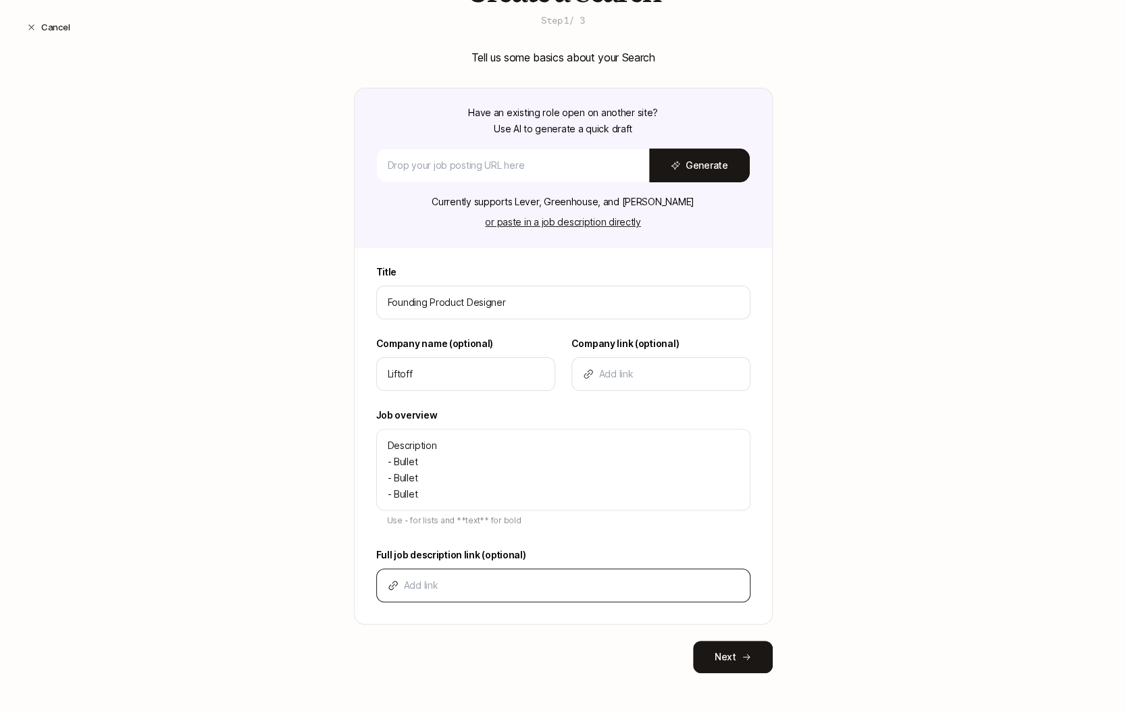
click at [450, 573] on div at bounding box center [563, 586] width 374 height 34
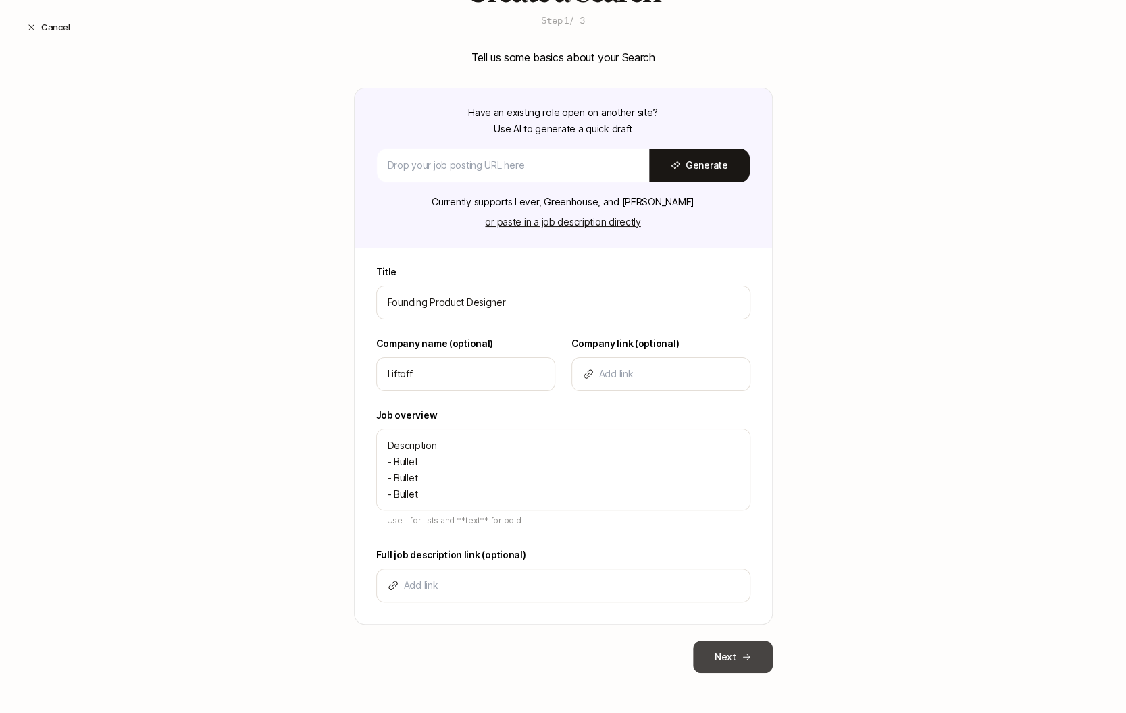
click at [733, 654] on button "Next" at bounding box center [733, 657] width 80 height 32
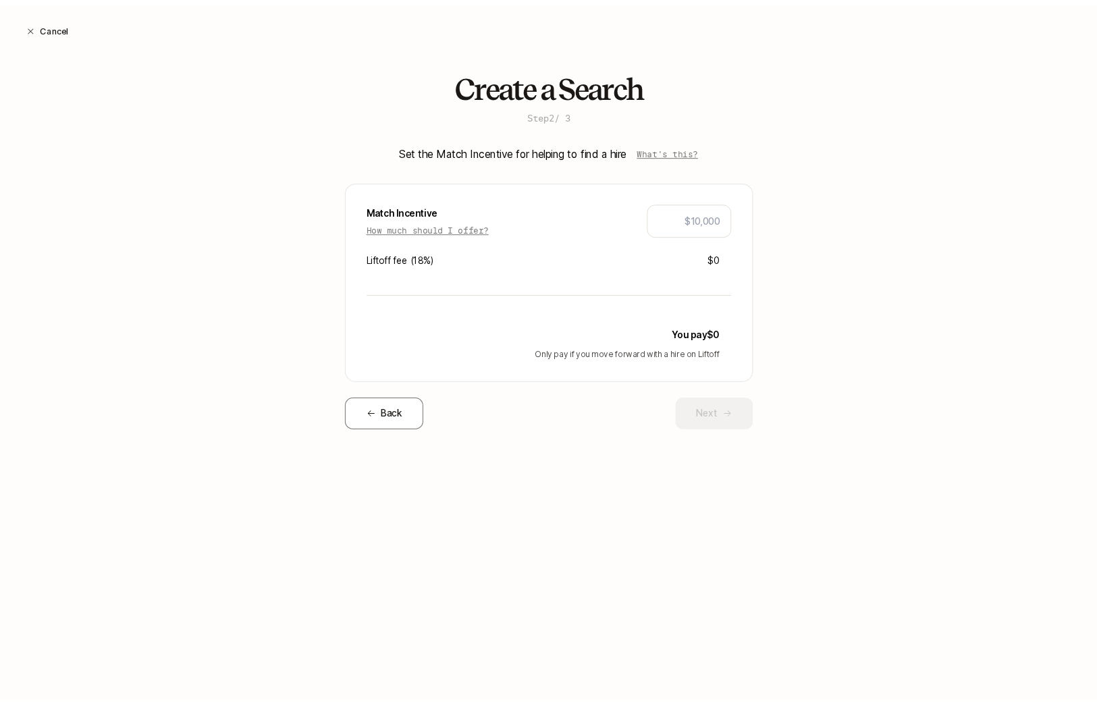
scroll to position [0, 0]
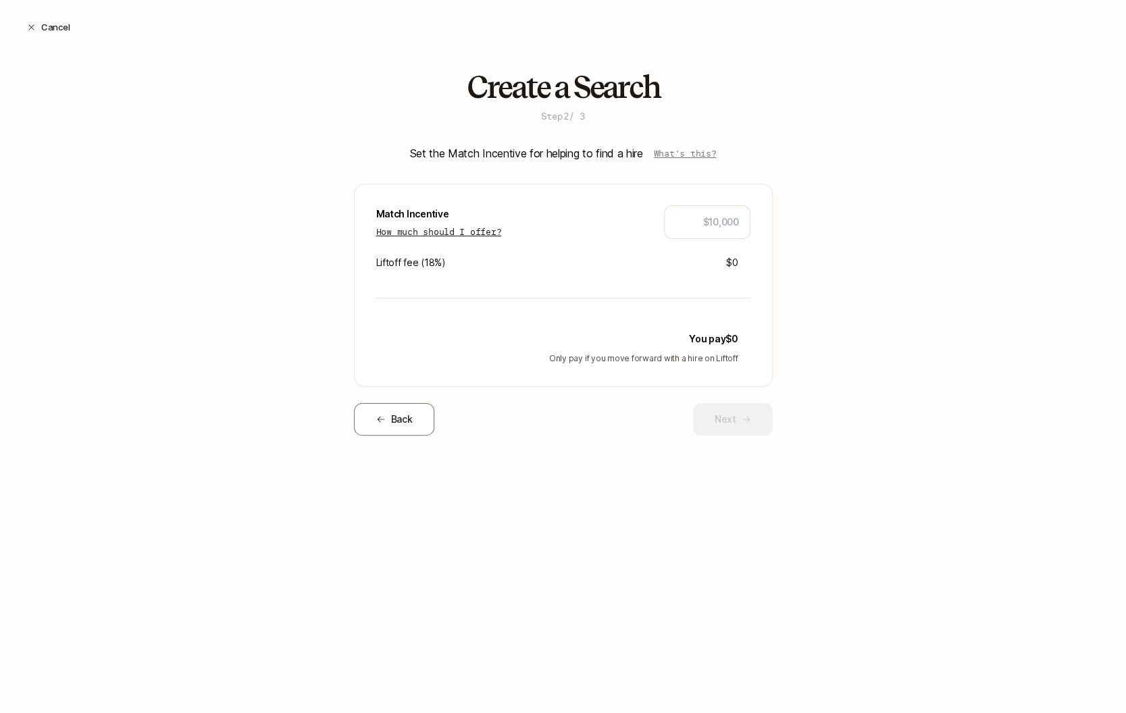
click at [486, 236] on p "How much should I offer?" at bounding box center [439, 232] width 126 height 14
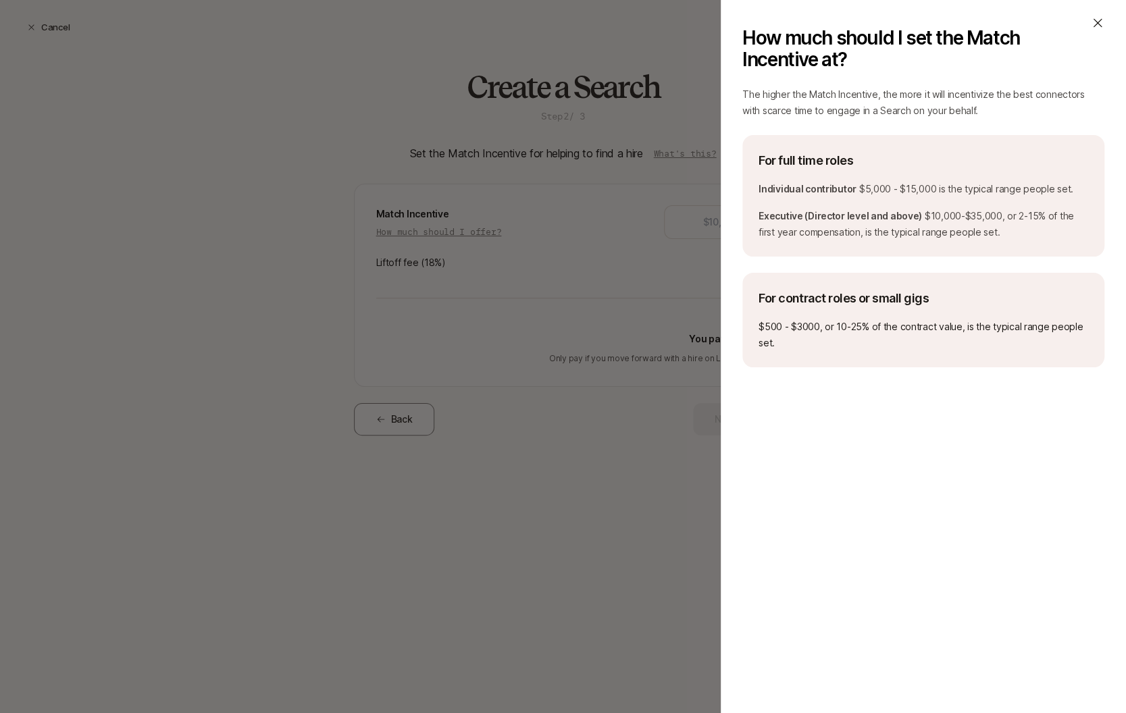
click at [1094, 24] on icon at bounding box center [1097, 23] width 14 height 14
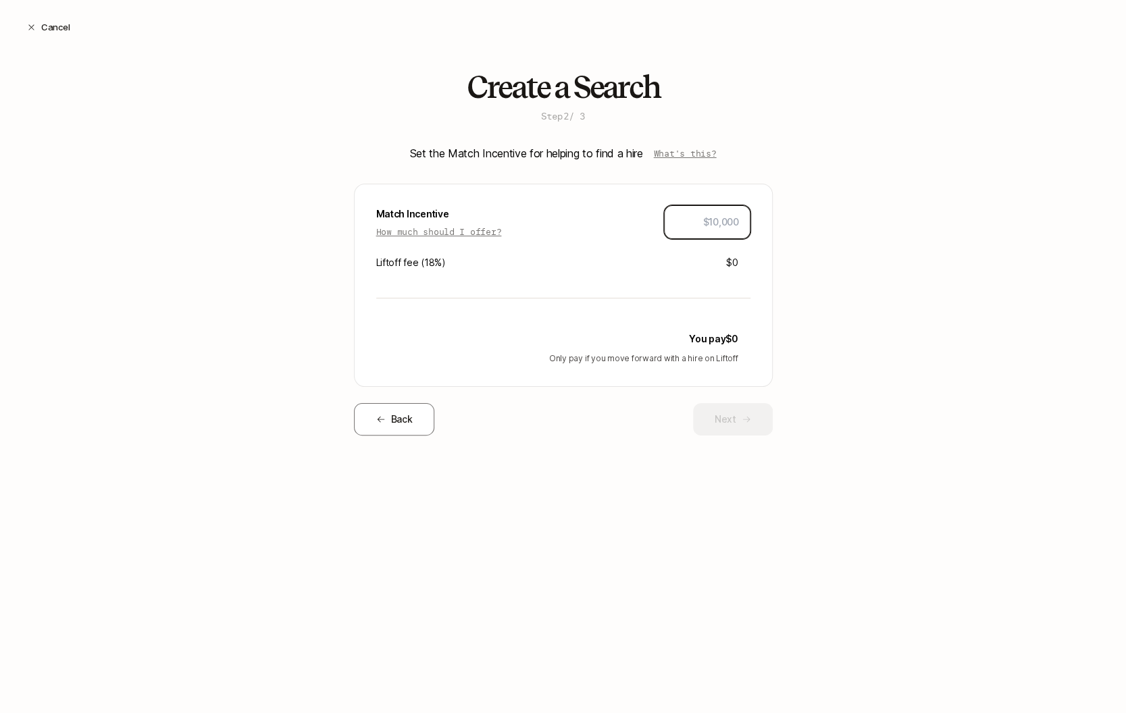
click at [694, 224] on input "text" at bounding box center [706, 222] width 63 height 16
type input "$10,000"
click at [721, 421] on button "Next" at bounding box center [733, 419] width 80 height 32
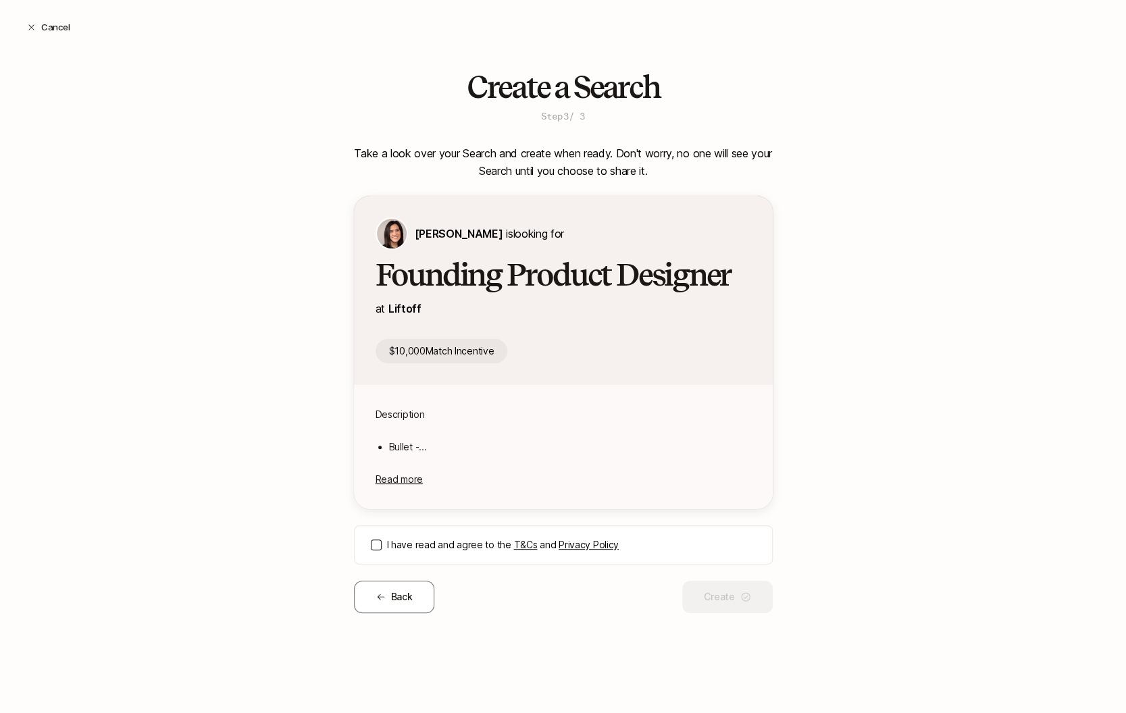
click at [373, 545] on button "I have read and agree to the T&Cs and Privacy Policy" at bounding box center [376, 544] width 11 height 11
click at [737, 598] on button "Create" at bounding box center [727, 597] width 90 height 32
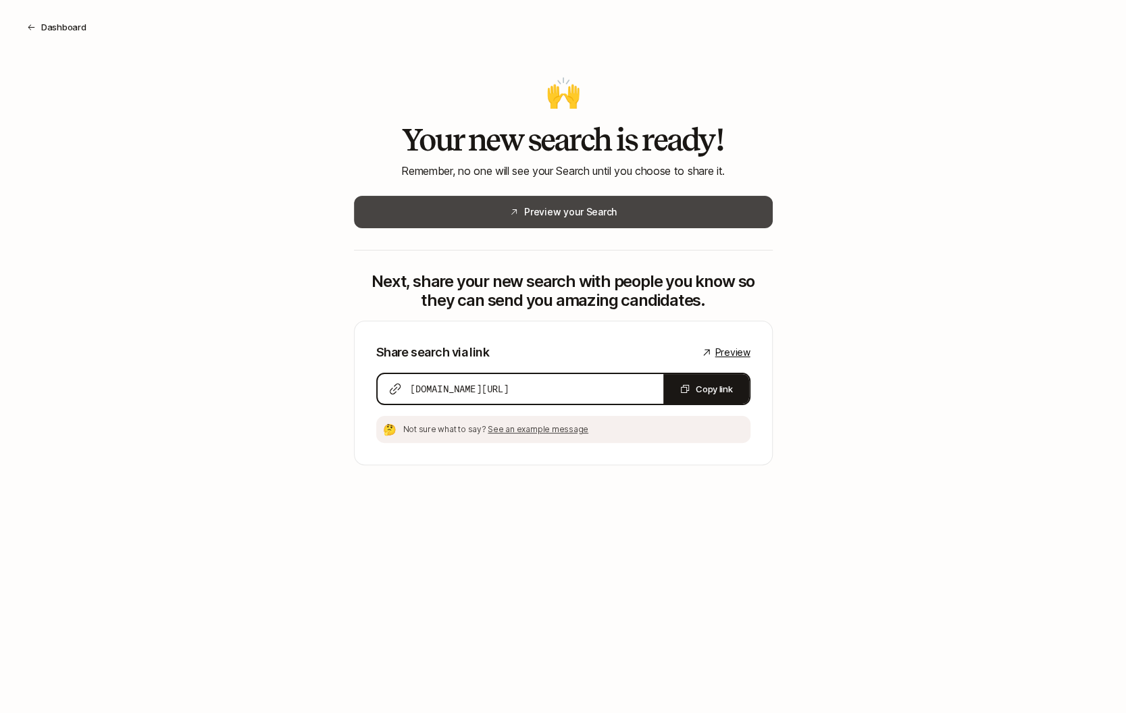
click at [689, 221] on button "Preview your Search" at bounding box center [563, 212] width 419 height 32
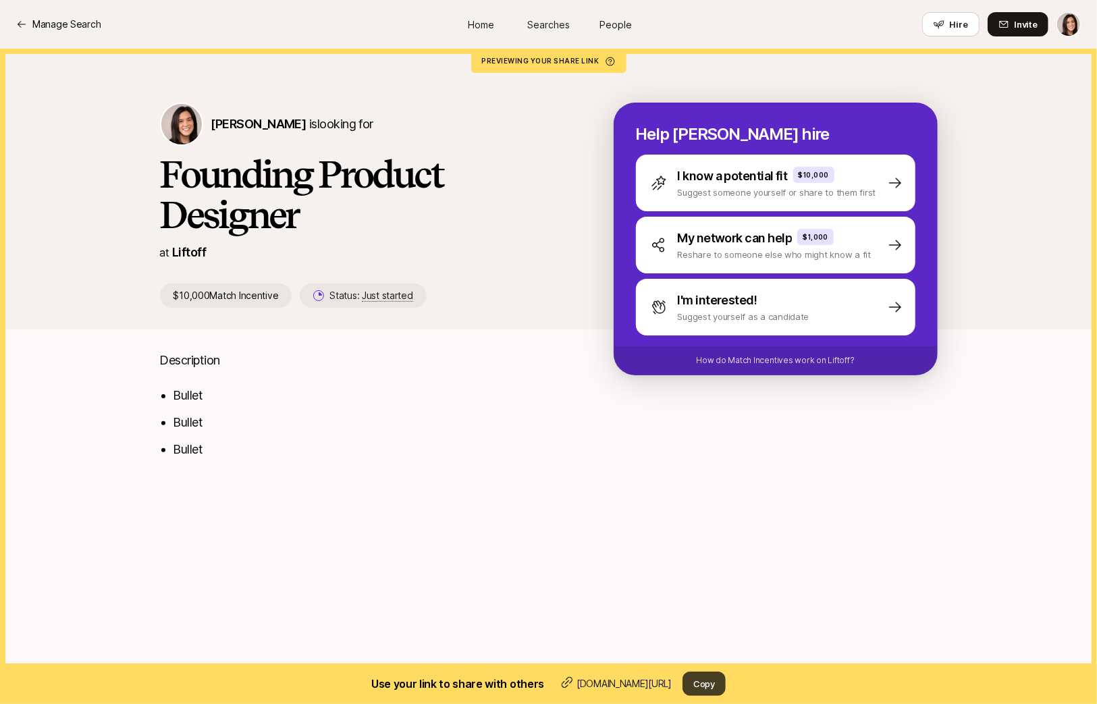
click at [704, 688] on button "Copy" at bounding box center [704, 684] width 43 height 24
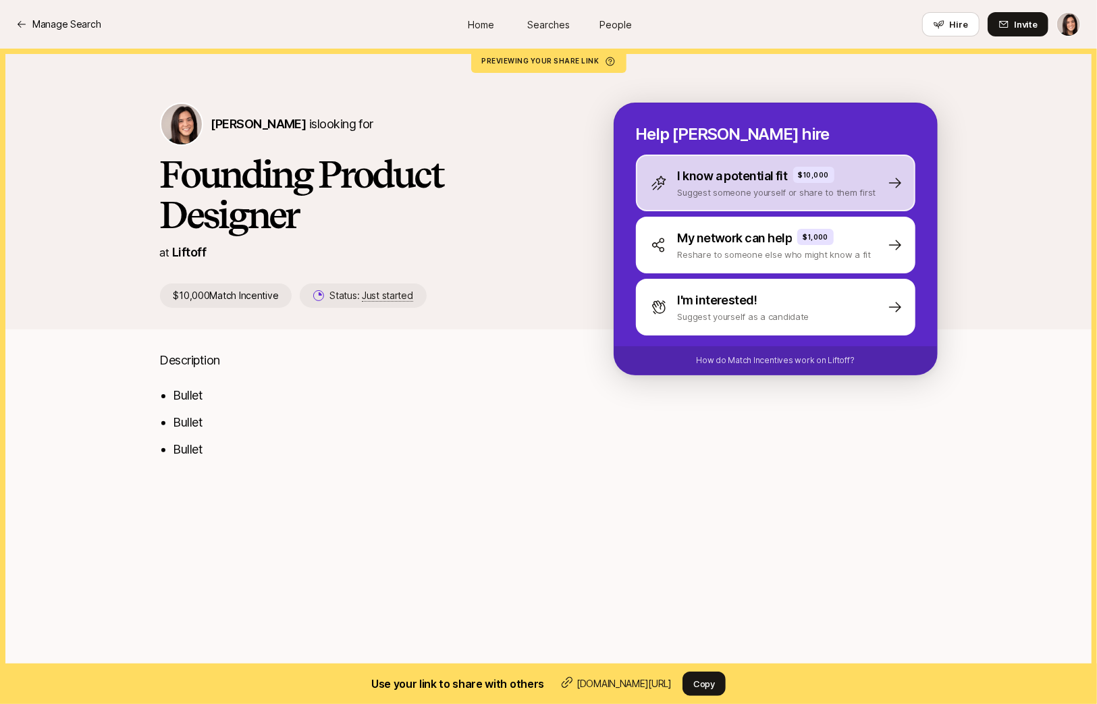
click at [713, 203] on div "I know a potential fit $10,000 Suggest someone yourself or share to them first" at bounding box center [776, 183] width 280 height 57
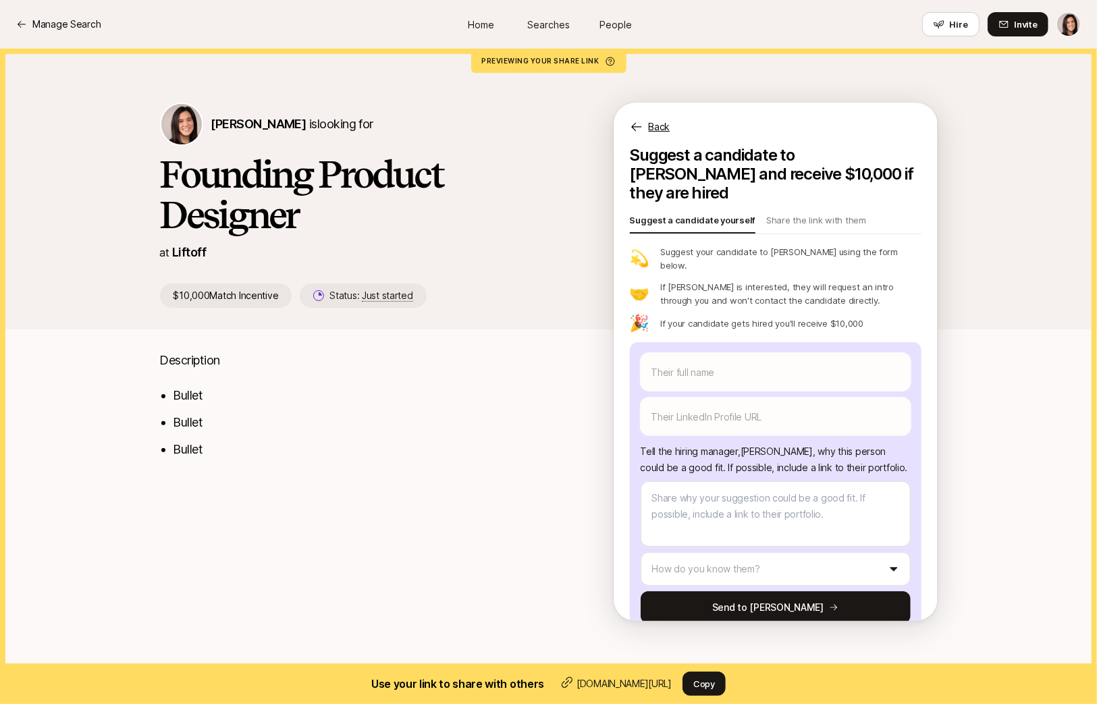
click at [667, 127] on p "Back" at bounding box center [660, 127] width 22 height 16
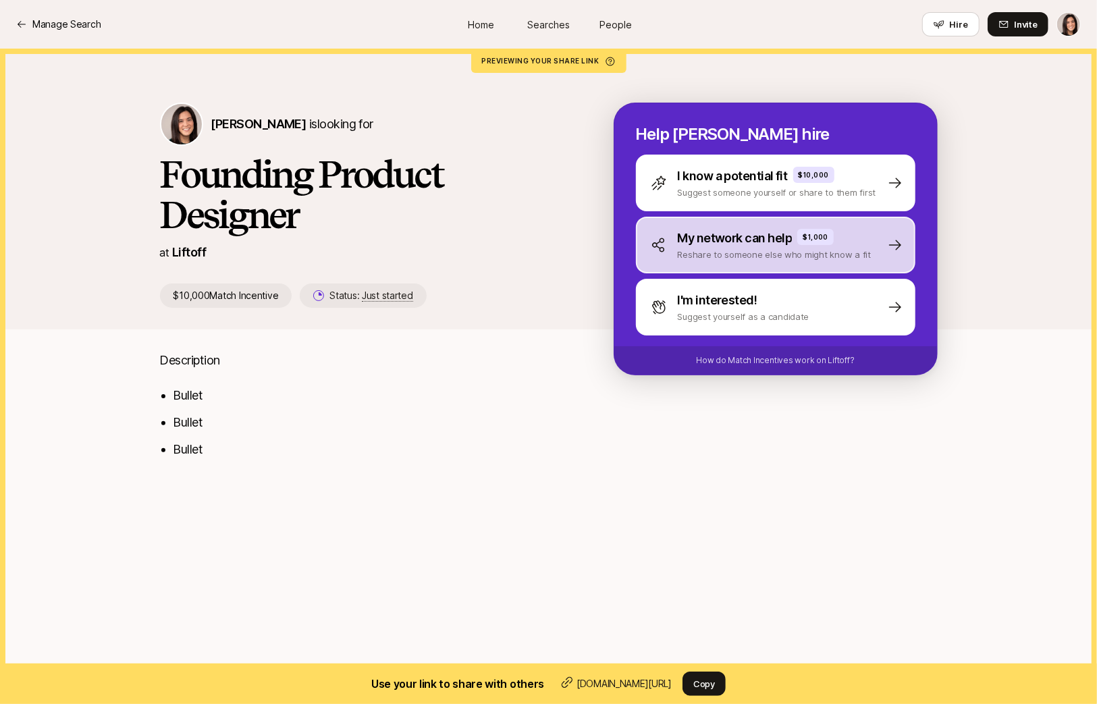
click at [696, 259] on p "Reshare to someone else who might know a fit" at bounding box center [775, 255] width 194 height 14
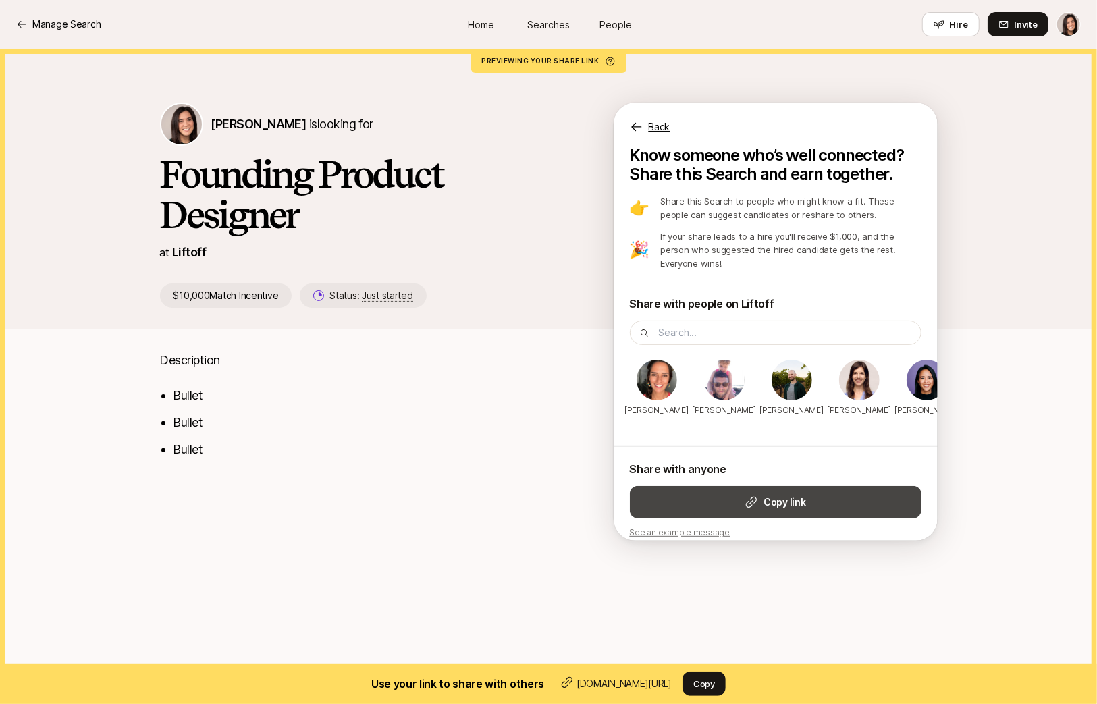
click at [755, 496] on icon at bounding box center [752, 503] width 14 height 14
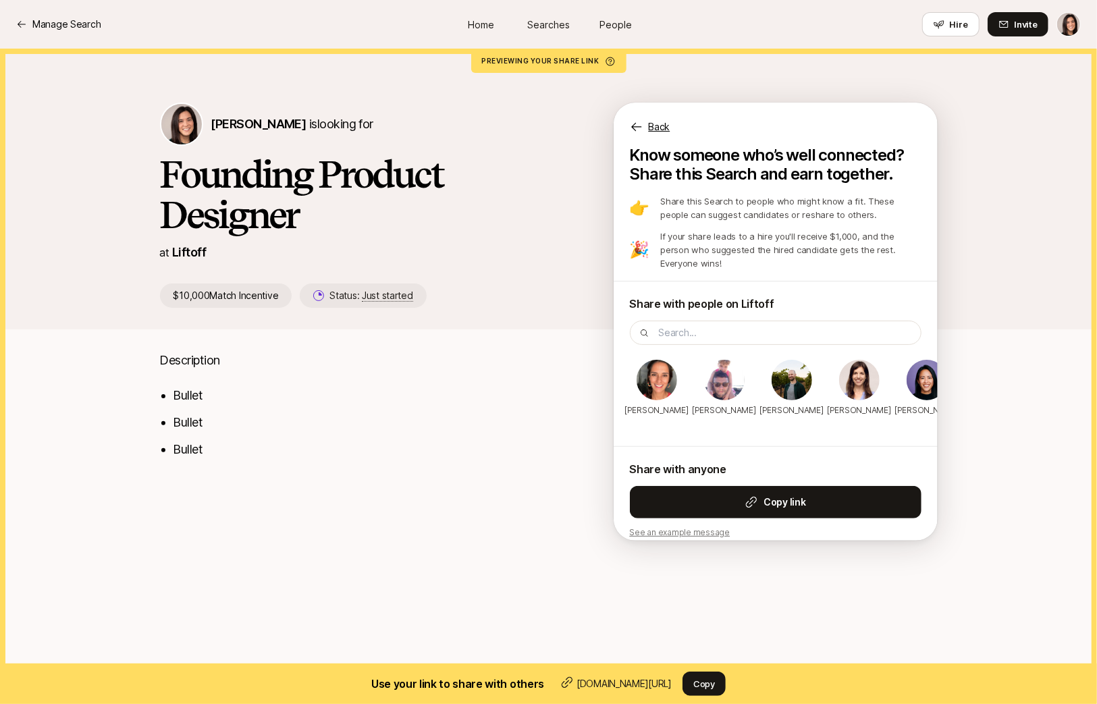
click at [654, 132] on p "Back" at bounding box center [660, 127] width 22 height 16
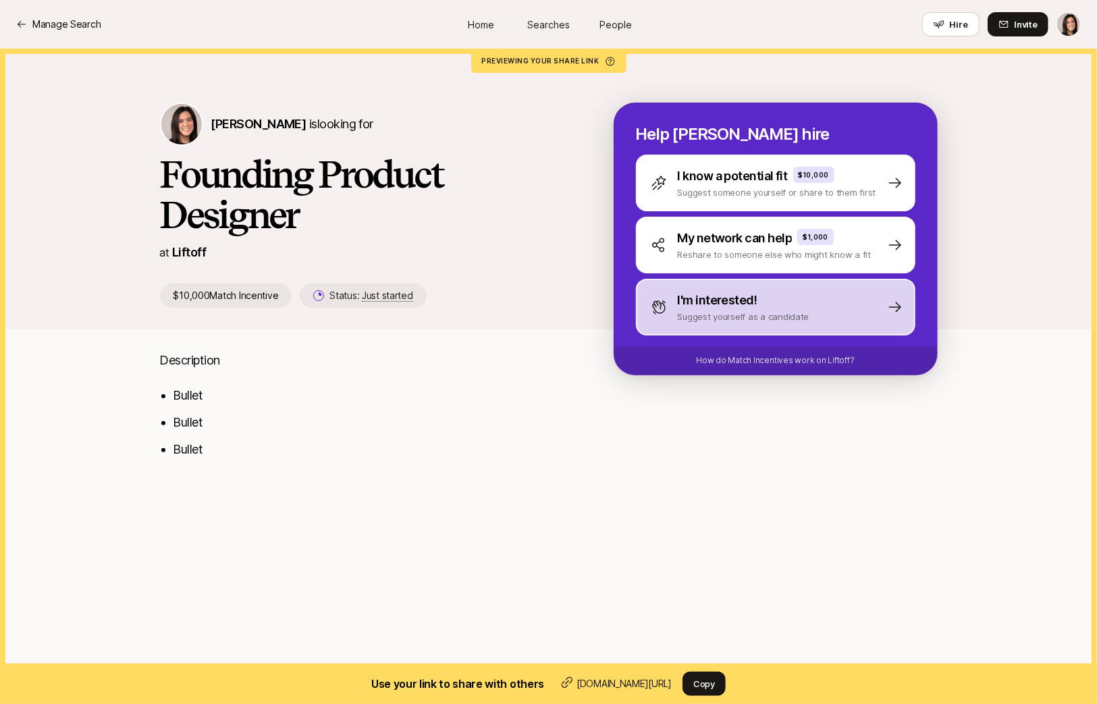
click at [676, 326] on div "I'm interested! Suggest yourself as a candidate" at bounding box center [776, 307] width 280 height 57
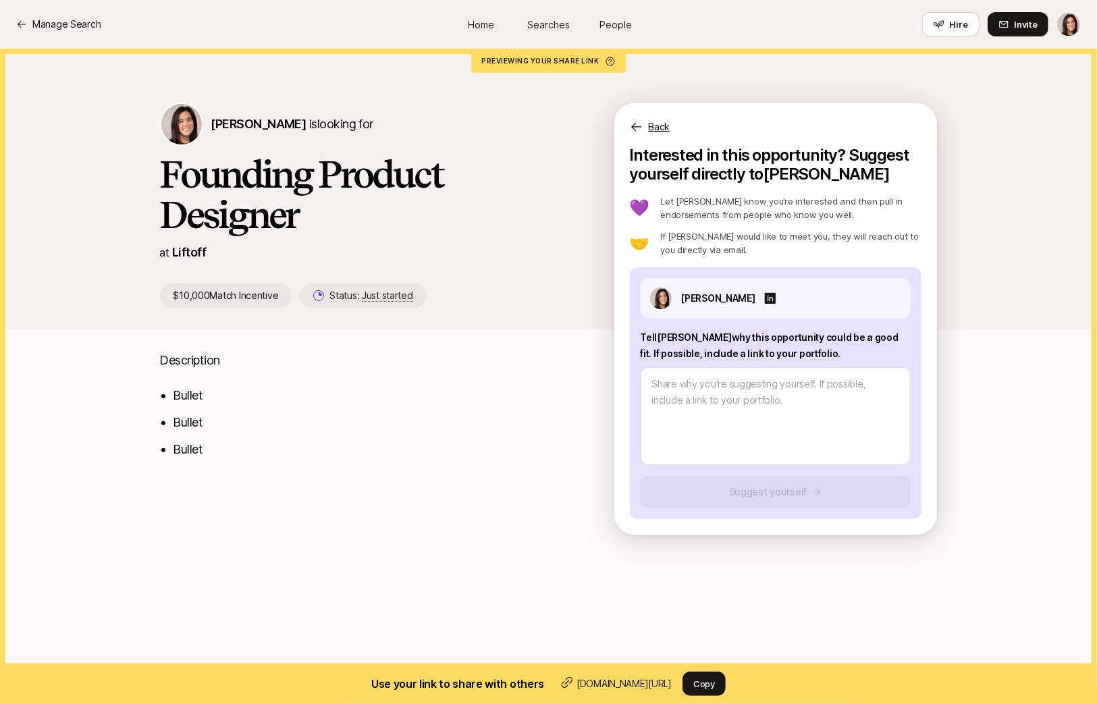
click at [652, 130] on p "Back" at bounding box center [660, 127] width 22 height 16
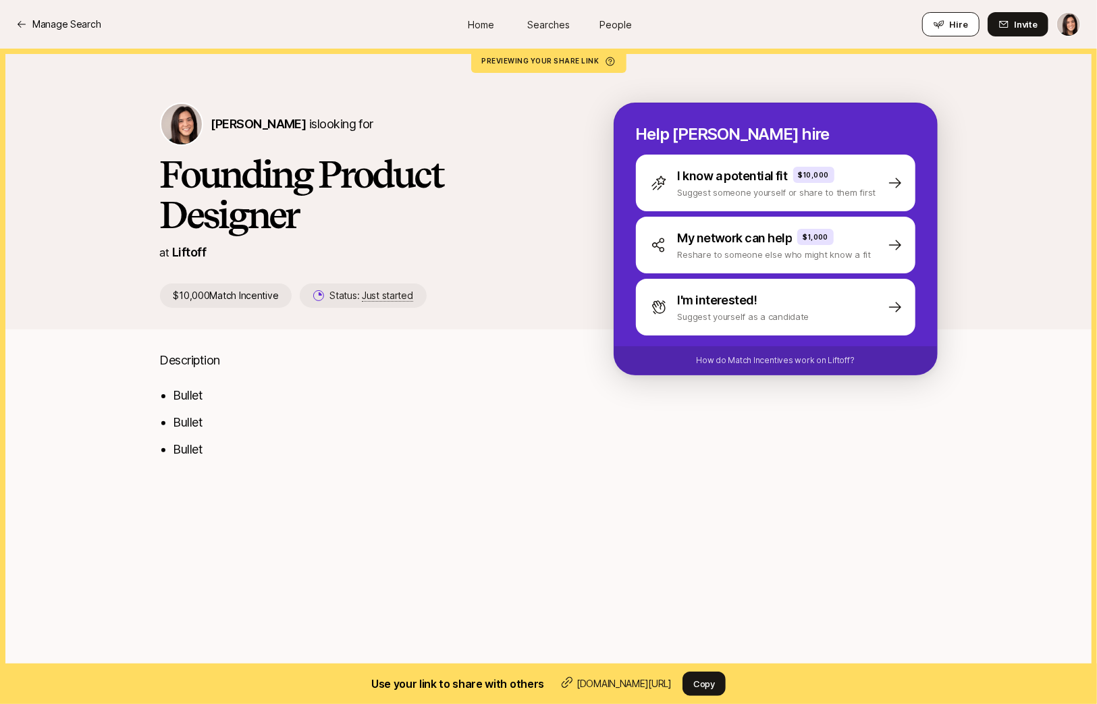
click at [965, 21] on span "Hire" at bounding box center [959, 25] width 18 height 14
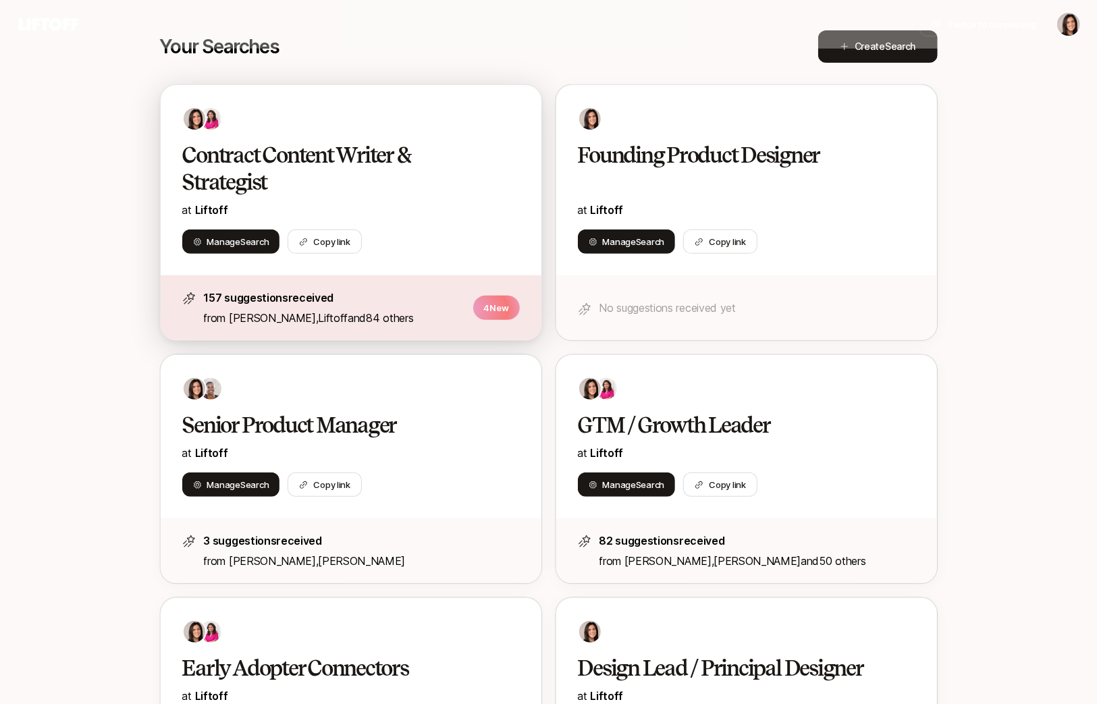
scroll to position [296, 0]
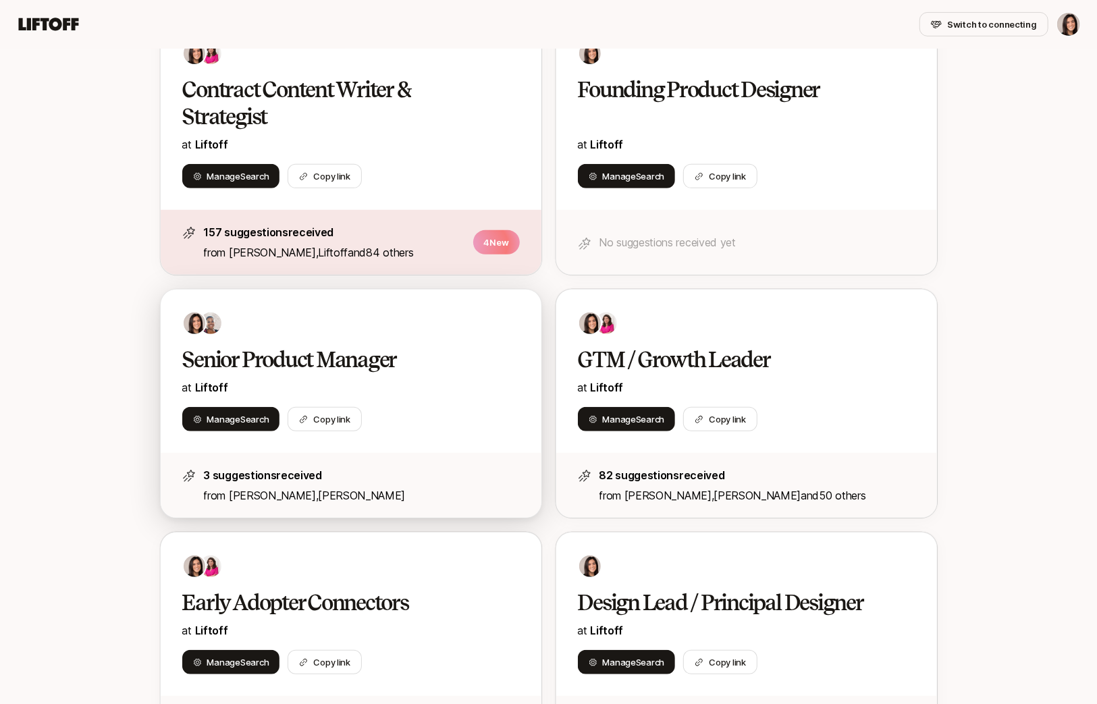
click at [450, 427] on div "Manage Search Copy link" at bounding box center [351, 419] width 338 height 24
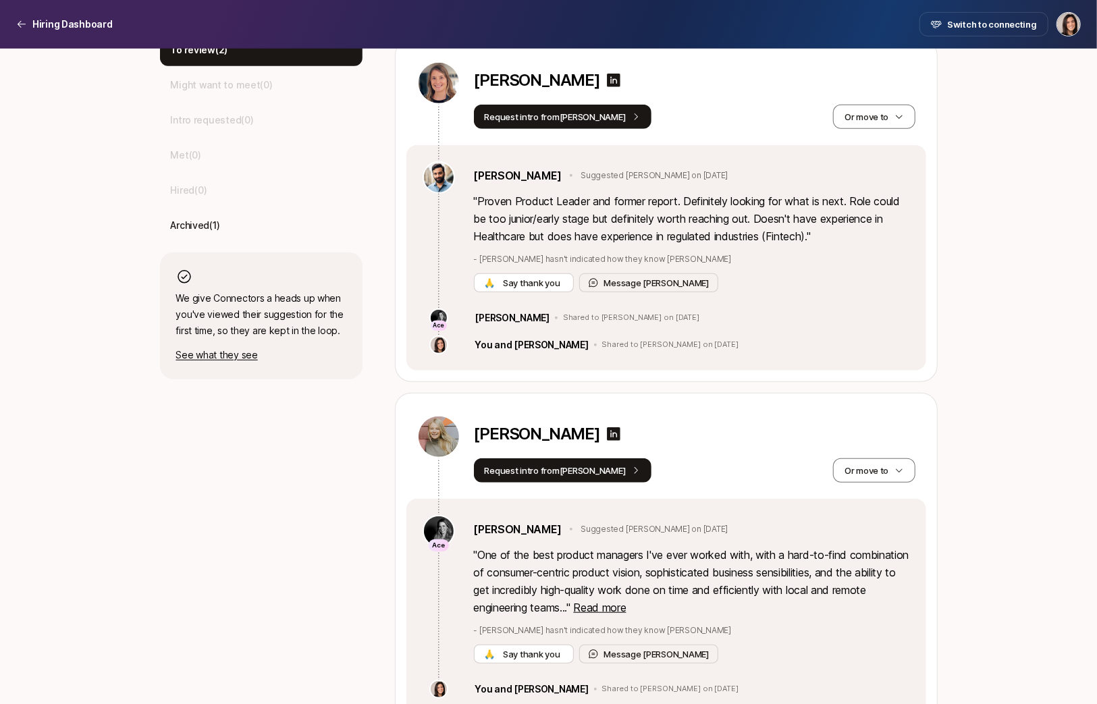
scroll to position [468, 0]
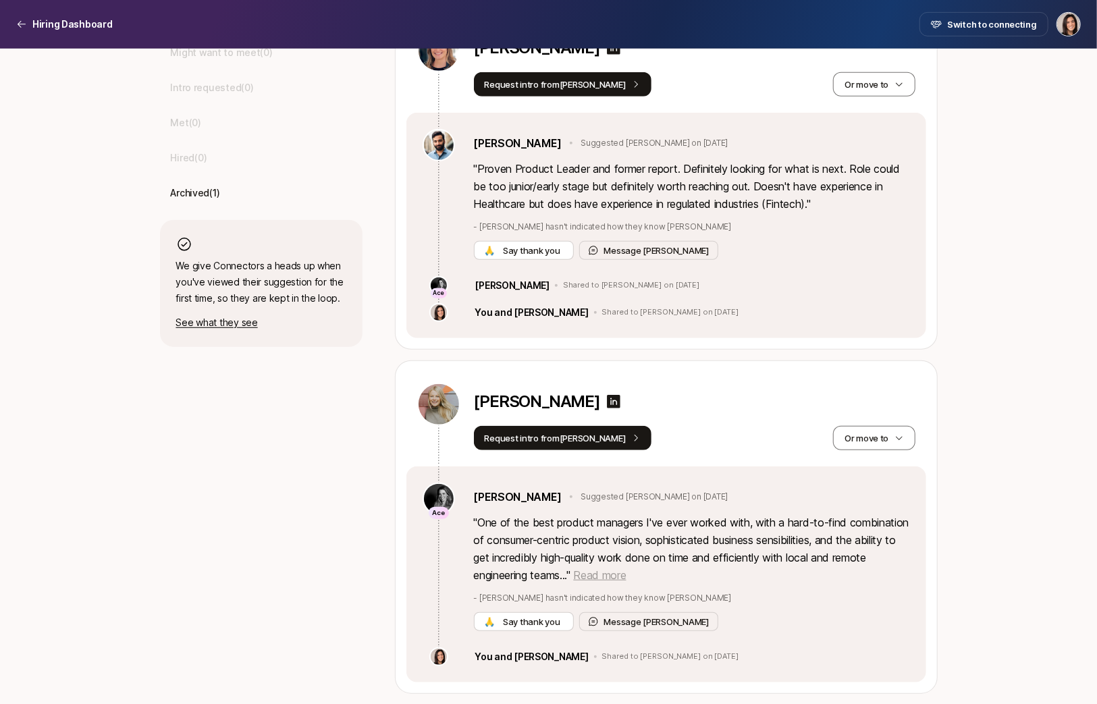
click at [626, 571] on span "Read more" at bounding box center [599, 576] width 53 height 14
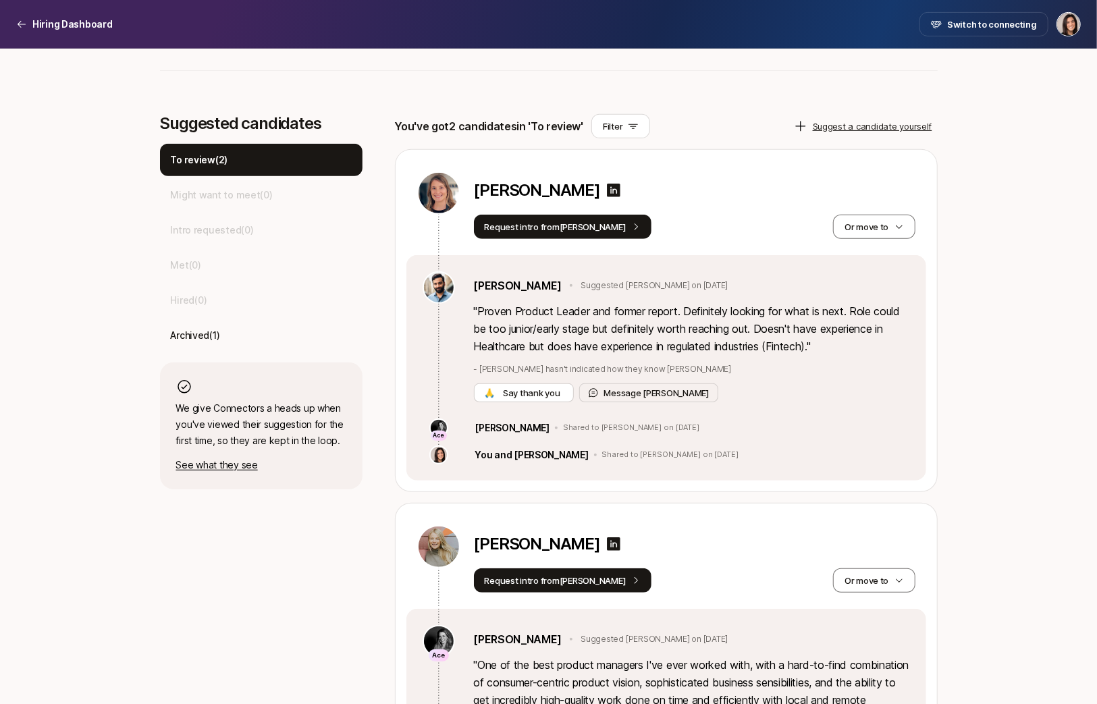
scroll to position [303, 0]
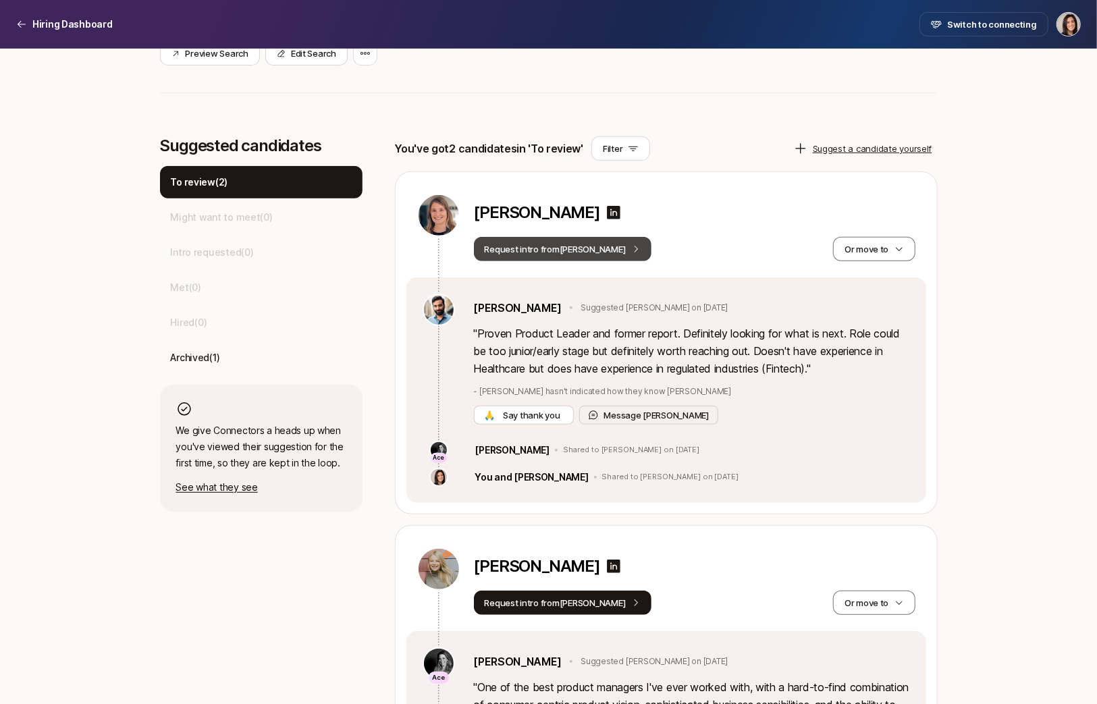
click at [567, 255] on button "Request intro from Frank" at bounding box center [563, 249] width 178 height 24
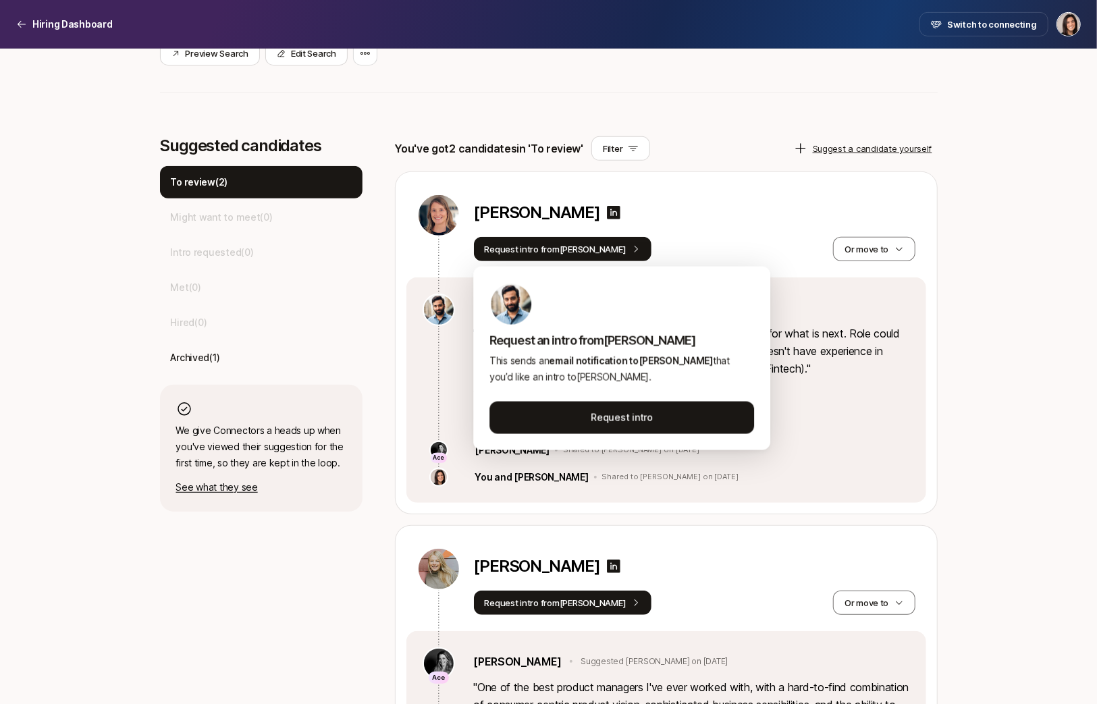
click at [691, 230] on div "Megan Hughes" at bounding box center [695, 215] width 442 height 43
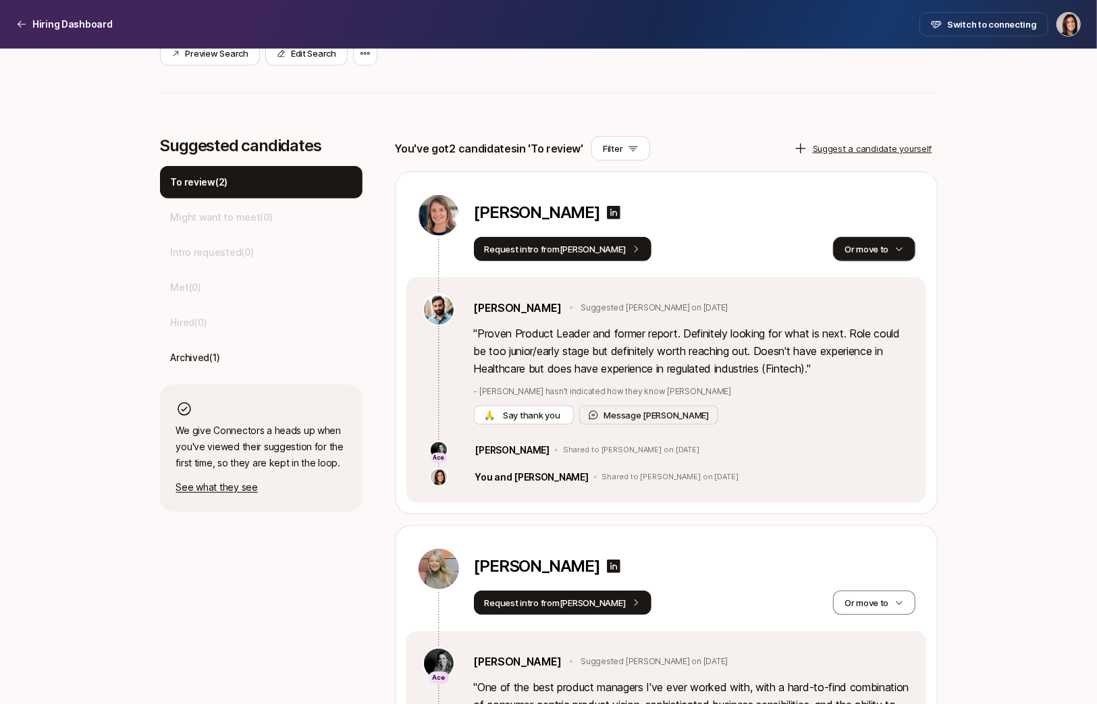
click at [875, 249] on button "Or move to" at bounding box center [874, 249] width 82 height 24
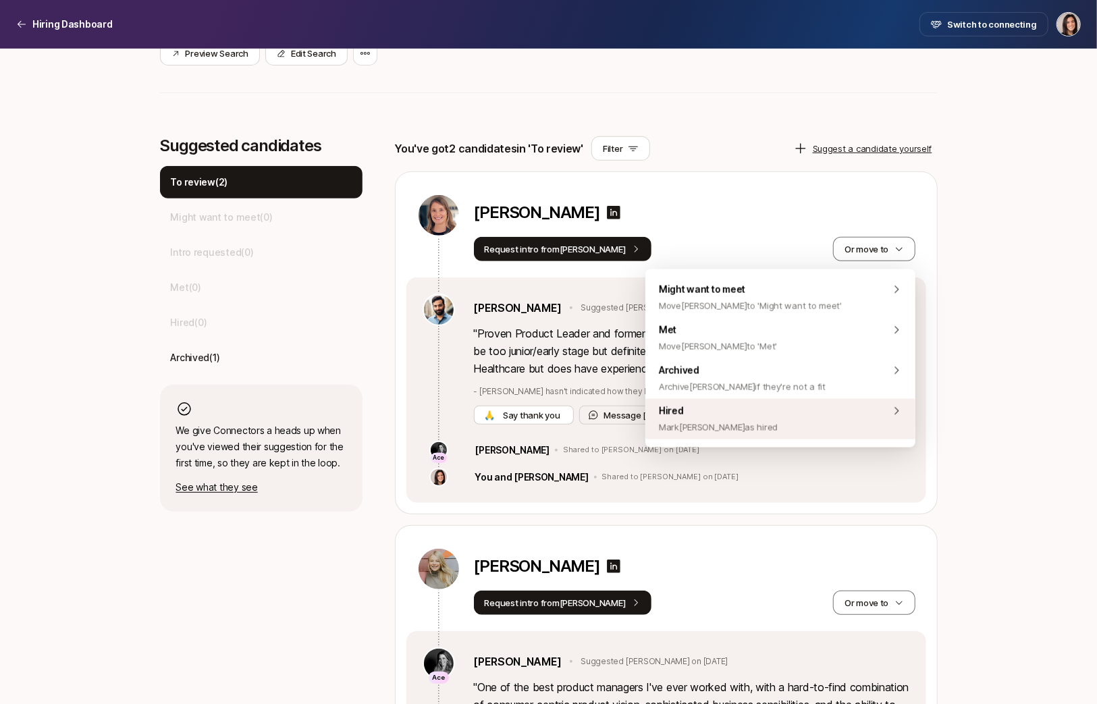
click at [800, 431] on div "Hired Mark Megan as hired" at bounding box center [780, 419] width 270 height 41
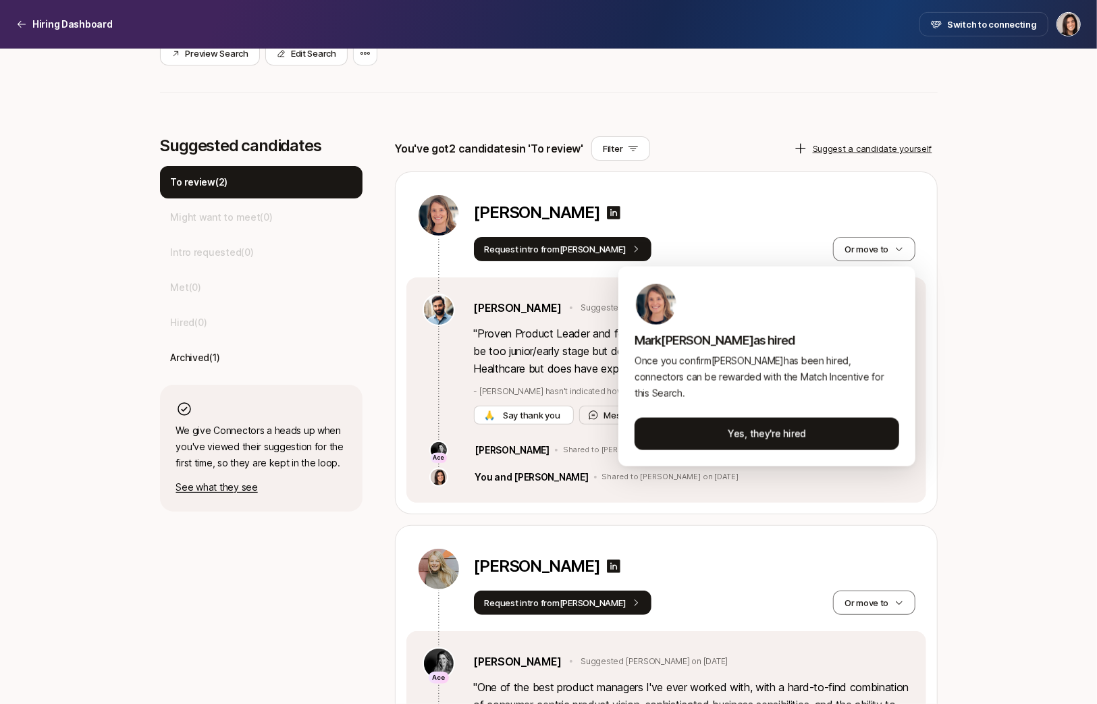
click at [951, 401] on html "Hiring Dashboard Hiring Dashboard Switch to connecting Senior Product Manager a…" at bounding box center [548, 49] width 1097 height 704
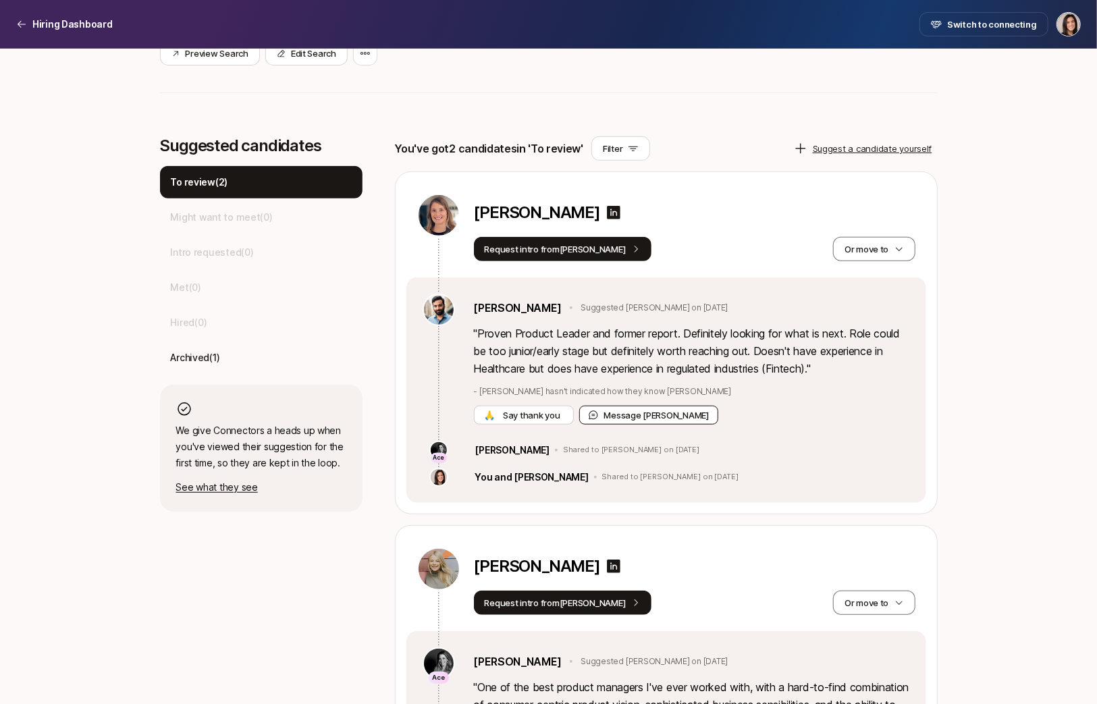
click at [648, 411] on button "Message Frank" at bounding box center [649, 415] width 140 height 19
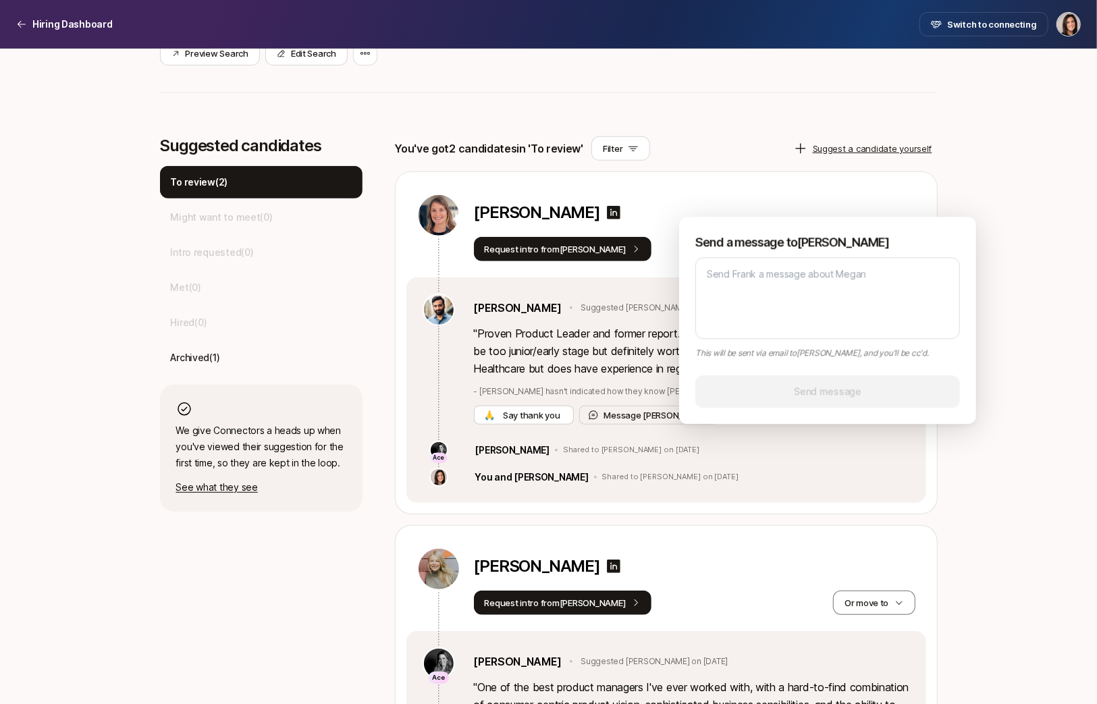
click at [775, 189] on div "Megan Hughes Request intro from Frank Or move to" at bounding box center [666, 224] width 520 height 105
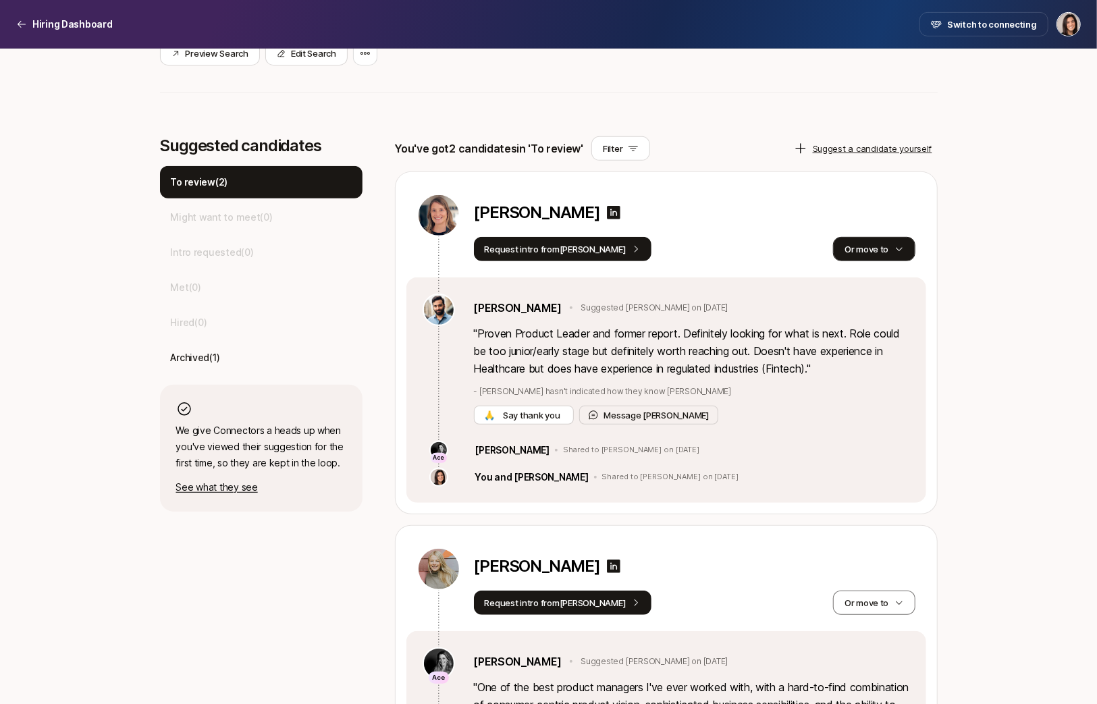
click at [885, 248] on button "Or move to" at bounding box center [874, 249] width 82 height 24
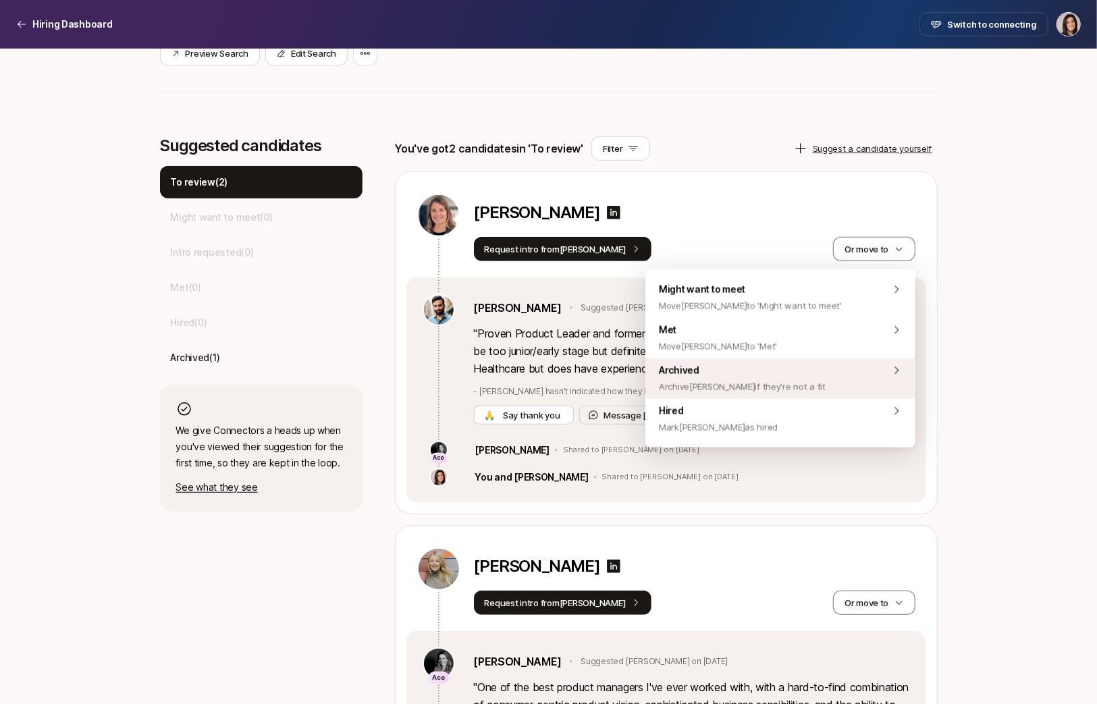
click at [833, 374] on div "Archived Archive Megan if they're not a fit" at bounding box center [780, 379] width 270 height 41
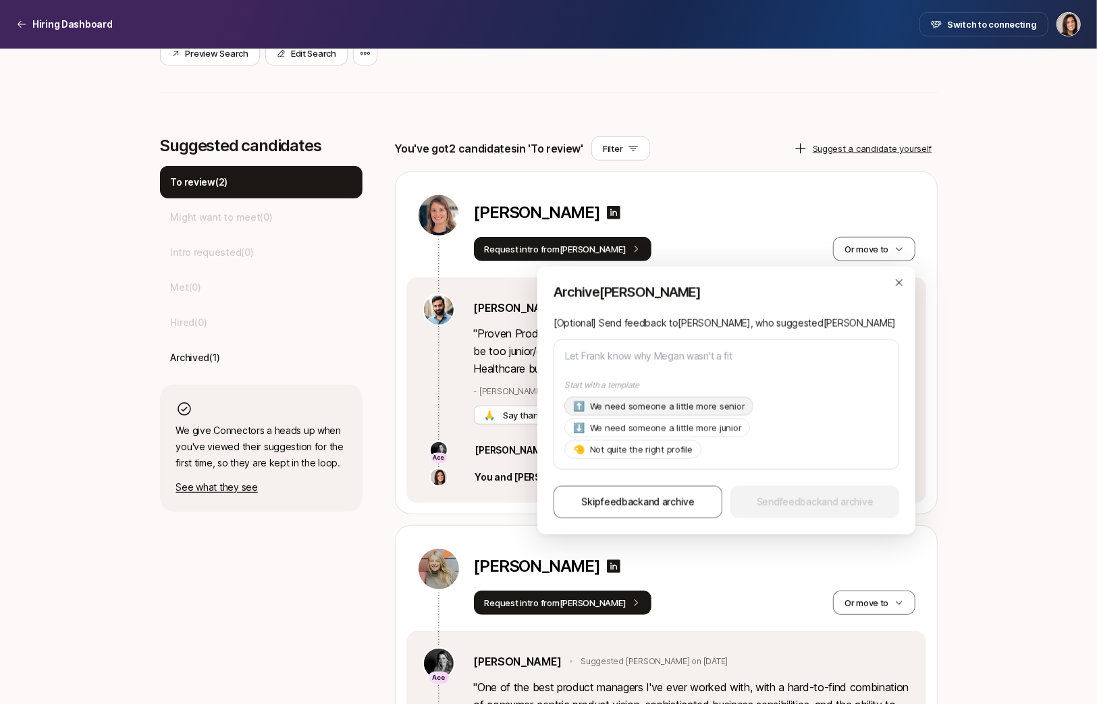
click at [710, 415] on div "⬆️ We need someone a little more senior" at bounding box center [658, 406] width 189 height 19
type textarea "x"
type textarea "Hi Frank, Thanks so much for suggesting Megan! As of now we're looking for a pr…"
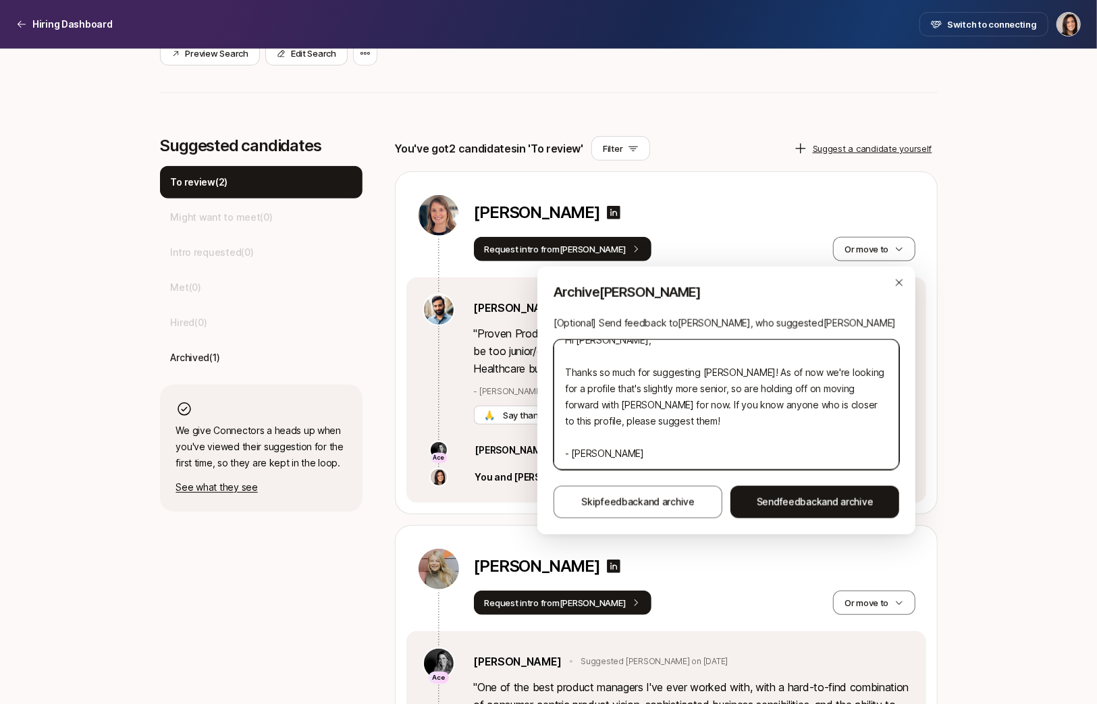
scroll to position [0, 0]
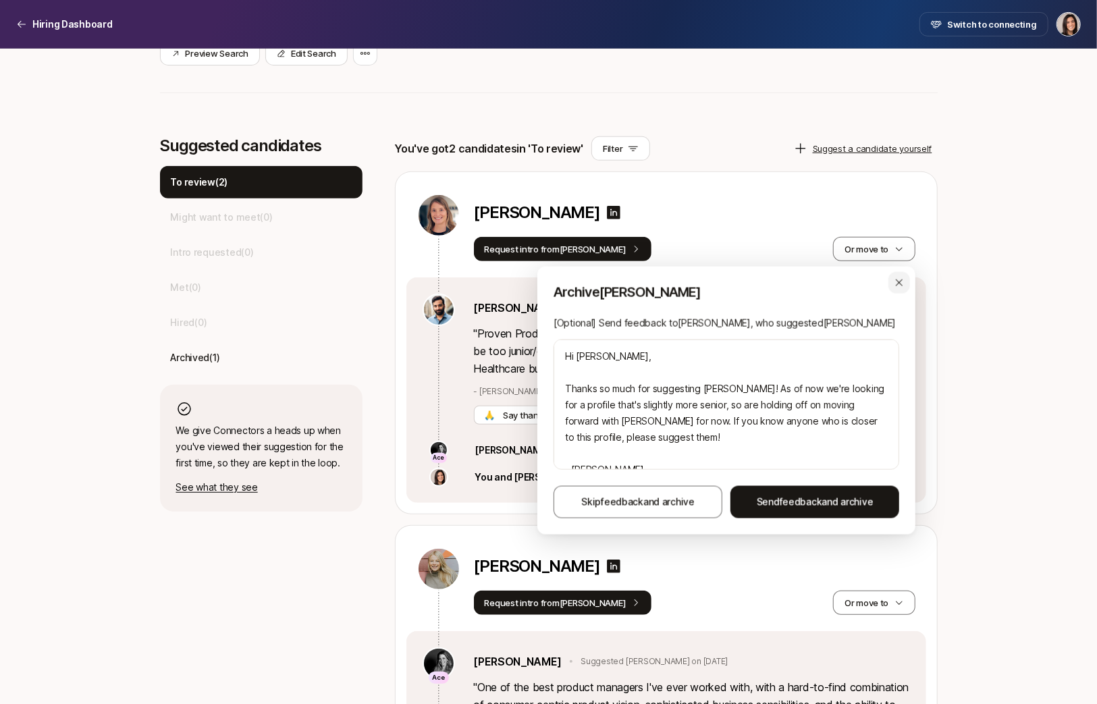
click at [901, 292] on div "button" at bounding box center [900, 283] width 22 height 22
type textarea "x"
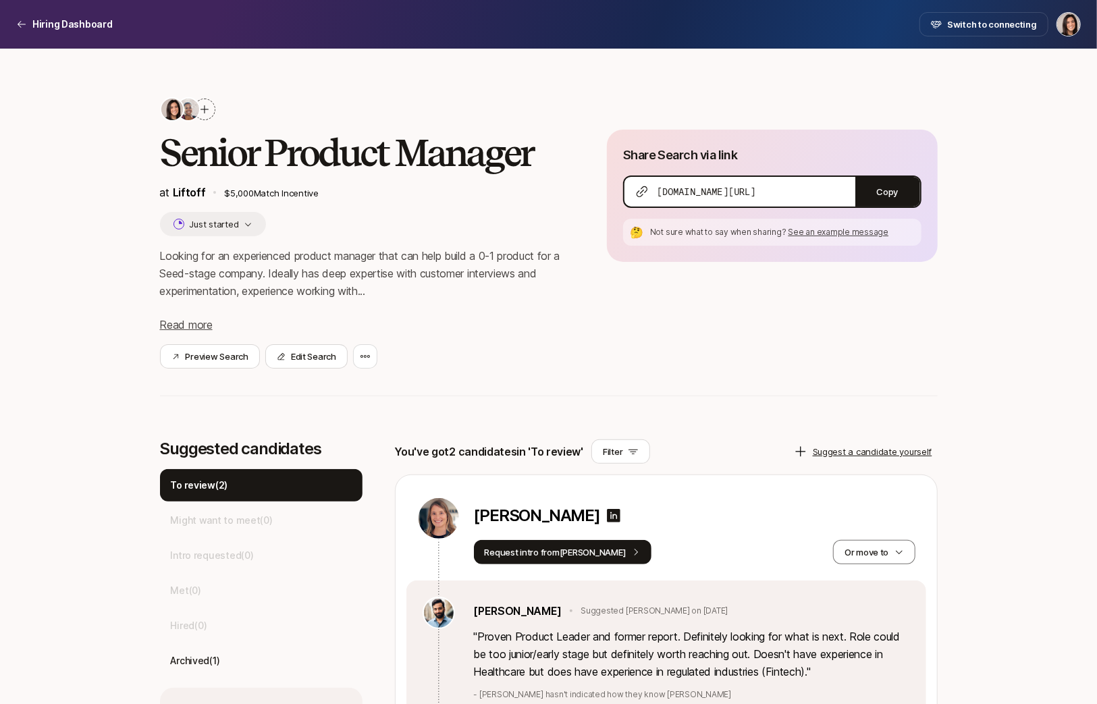
click at [202, 114] on icon at bounding box center [204, 109] width 11 height 11
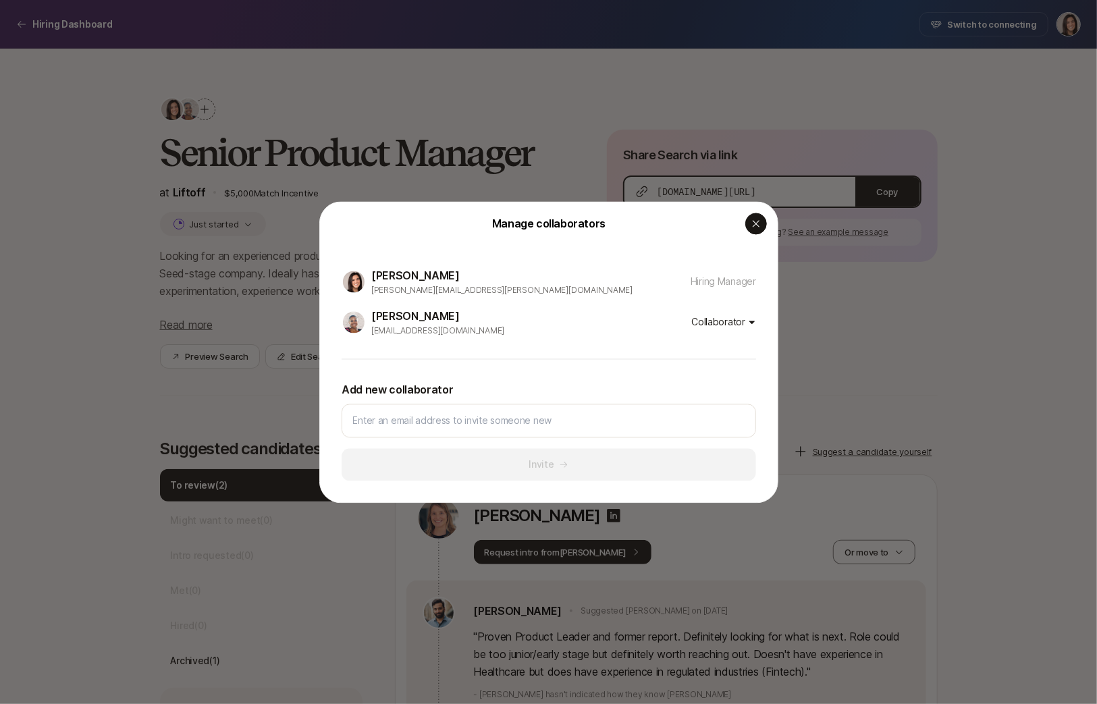
click at [756, 223] on icon "button" at bounding box center [755, 223] width 7 height 7
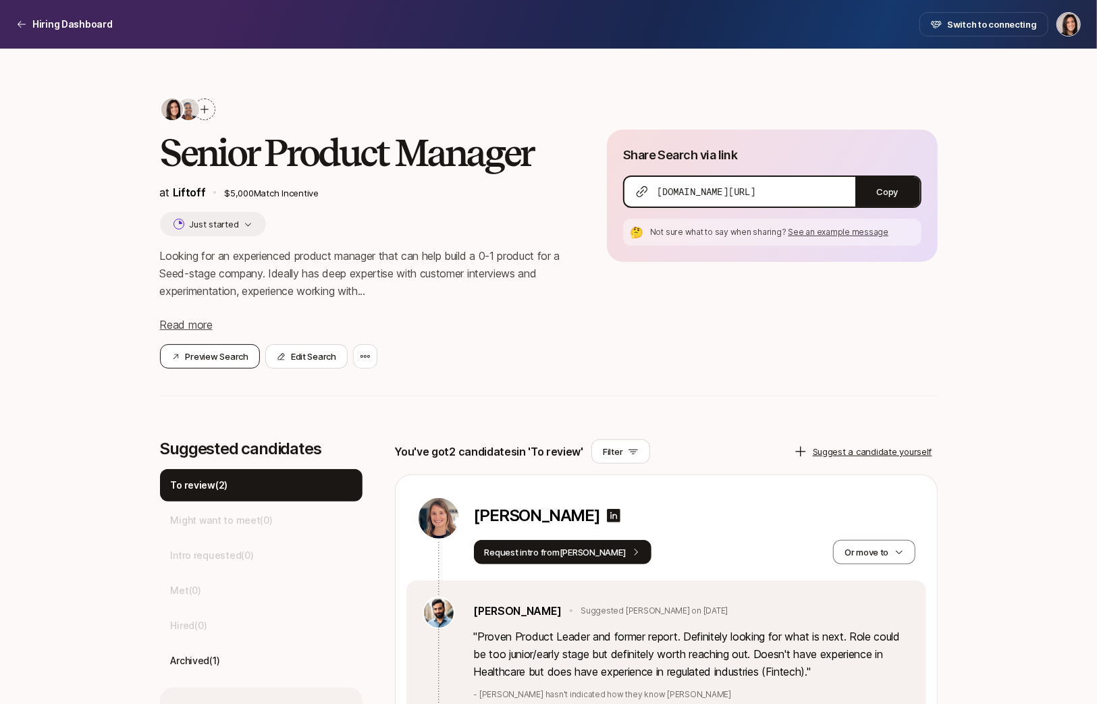
click at [215, 354] on button "Preview Search" at bounding box center [210, 356] width 100 height 24
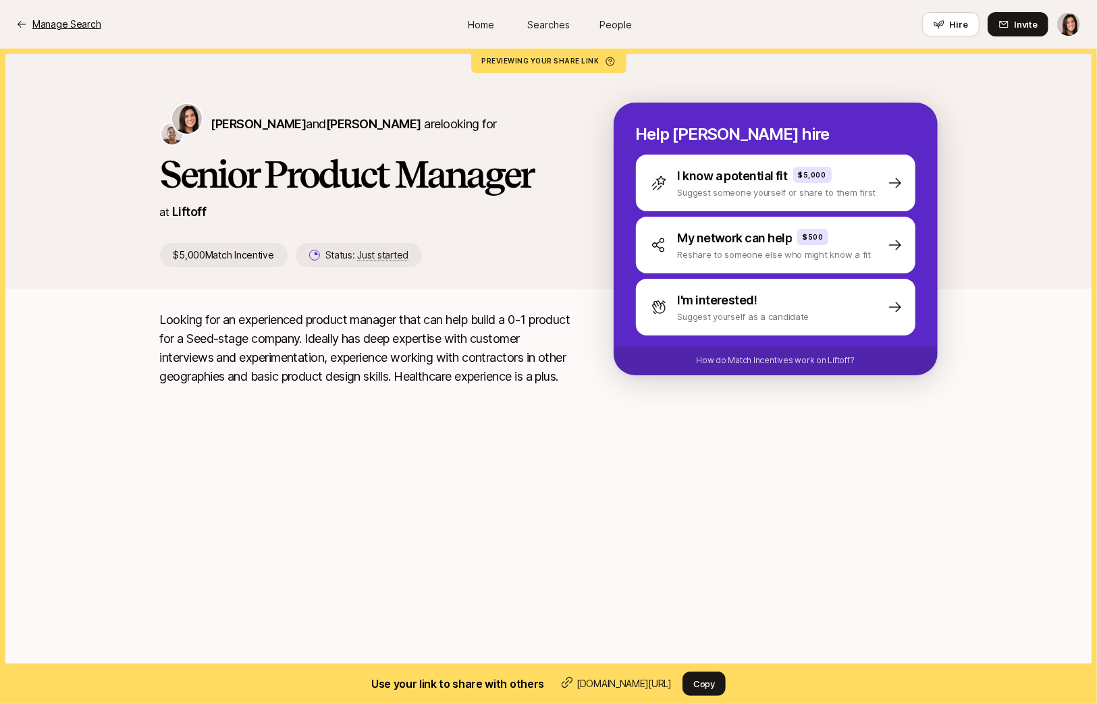
click at [69, 23] on p "Manage Search" at bounding box center [66, 24] width 68 height 16
